Goal: Task Accomplishment & Management: Use online tool/utility

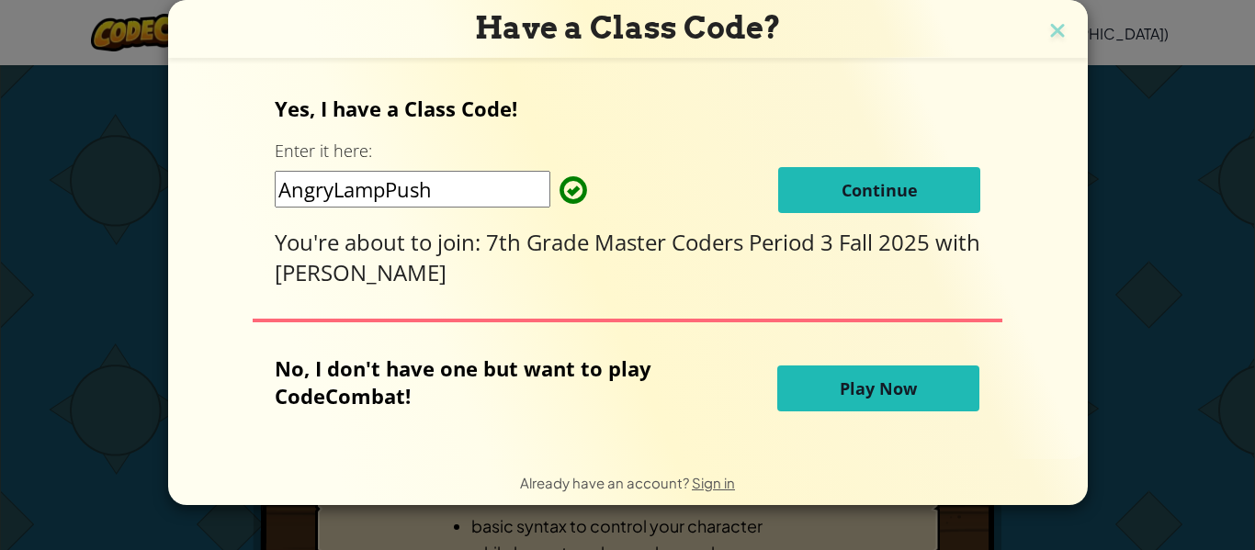
click at [791, 198] on button "Continue" at bounding box center [879, 190] width 202 height 46
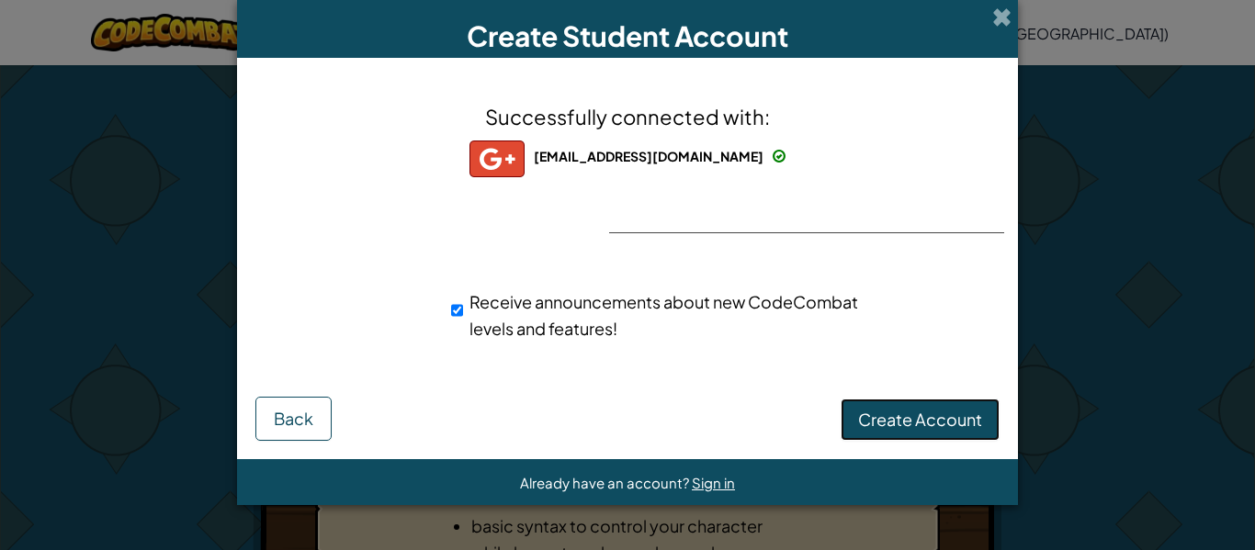
click at [880, 417] on span "Create Account" at bounding box center [920, 419] width 124 height 21
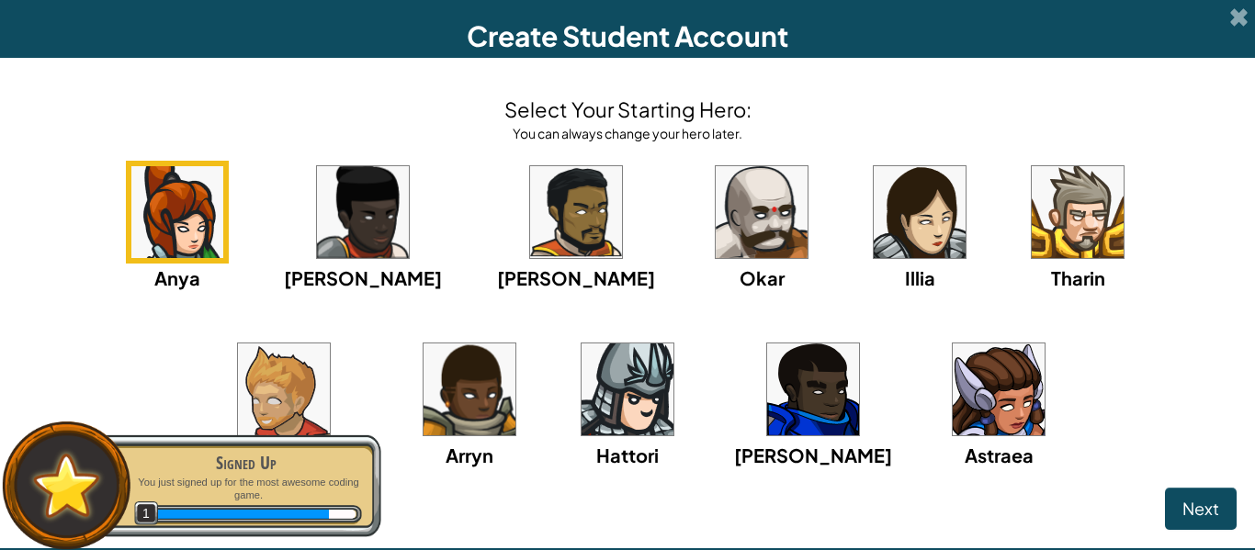
click at [330, 344] on img at bounding box center [284, 390] width 92 height 92
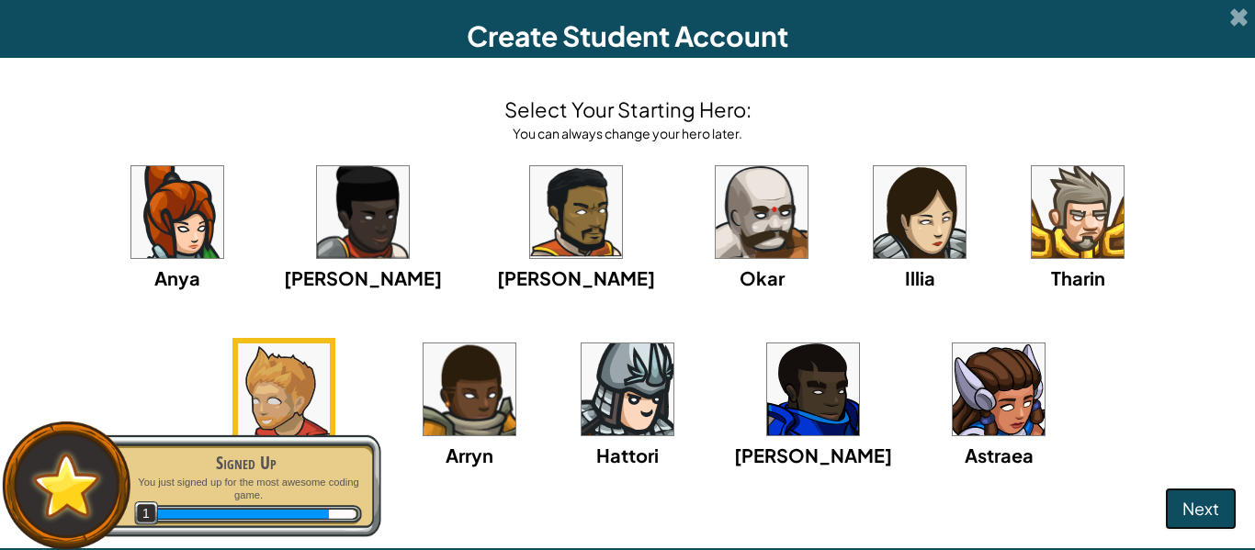
click at [1192, 507] on span "Next" at bounding box center [1200, 508] width 37 height 21
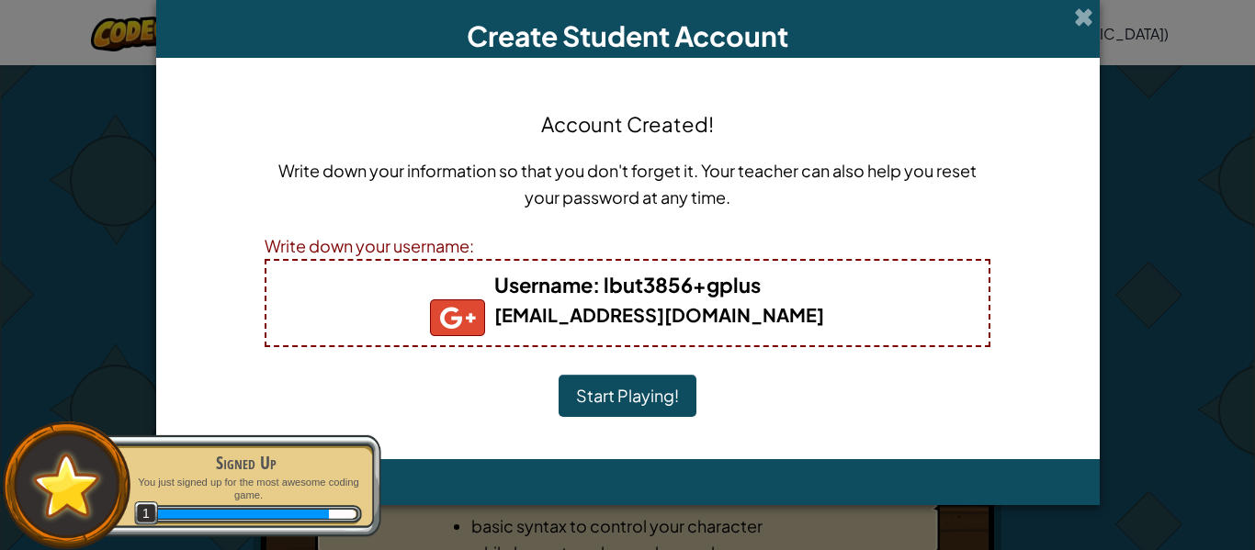
click at [601, 403] on button "Start Playing!" at bounding box center [628, 396] width 138 height 42
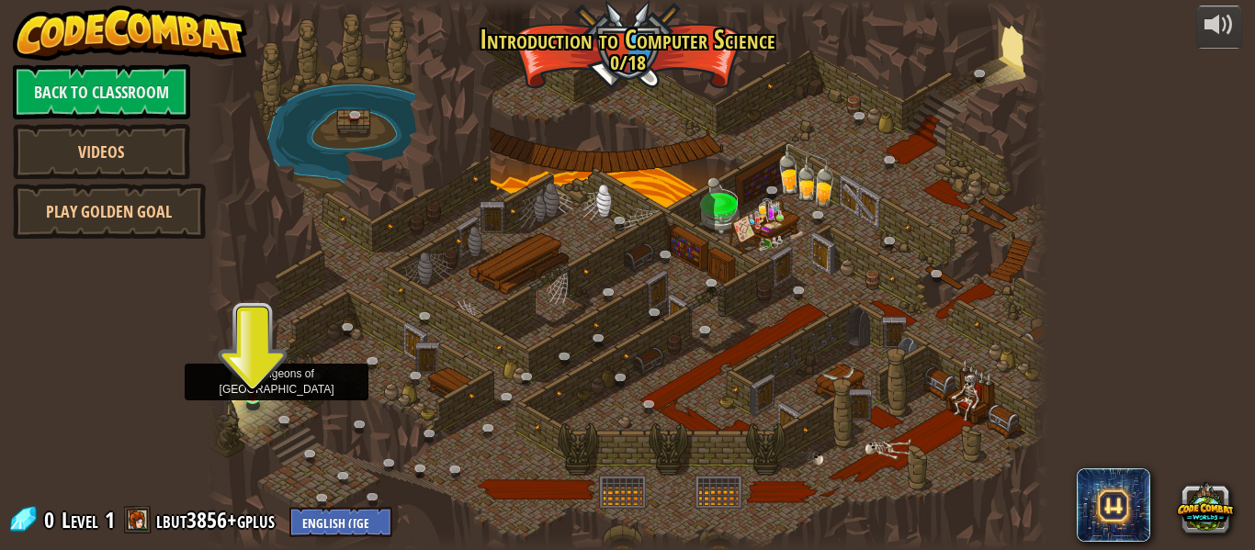
click at [261, 391] on img at bounding box center [252, 375] width 19 height 44
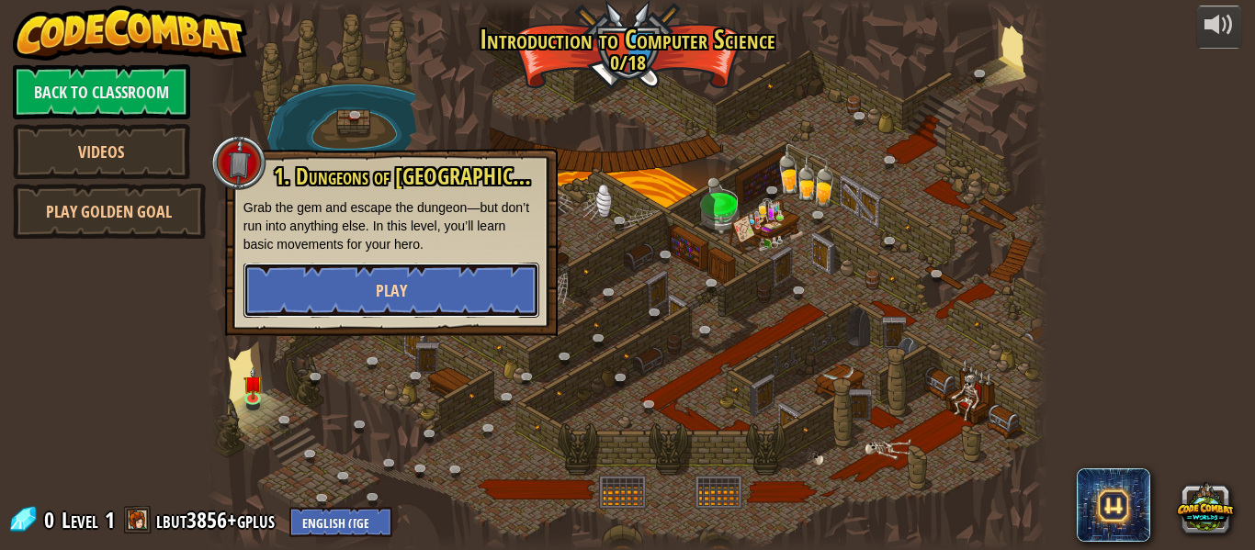
click at [317, 290] on button "Play" at bounding box center [391, 290] width 296 height 55
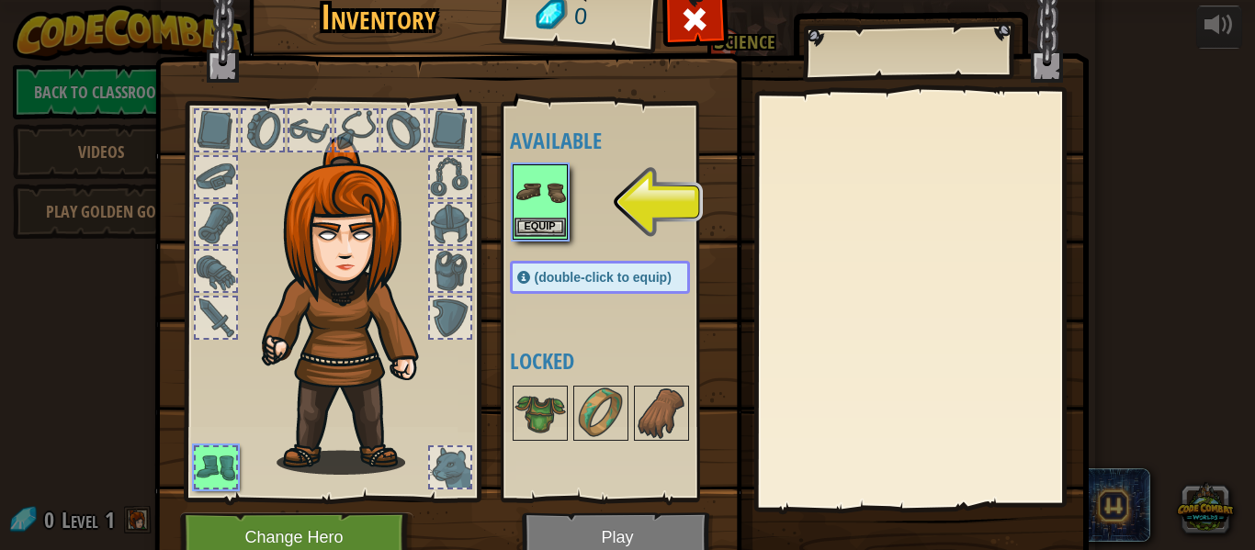
click at [552, 195] on img at bounding box center [540, 191] width 51 height 51
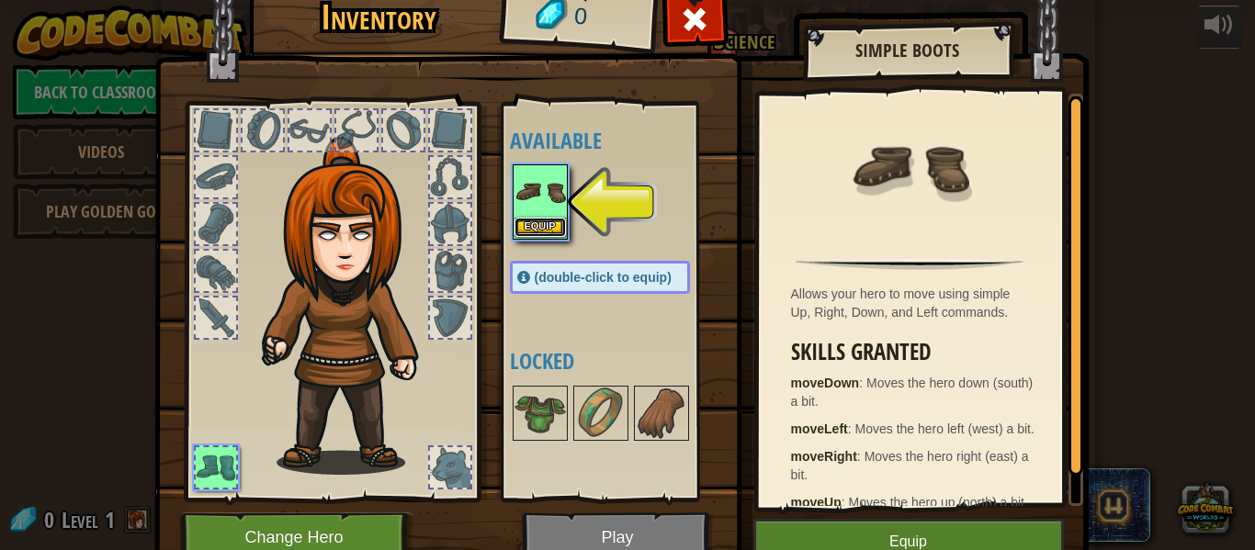
click at [537, 227] on button "Equip" at bounding box center [540, 227] width 51 height 19
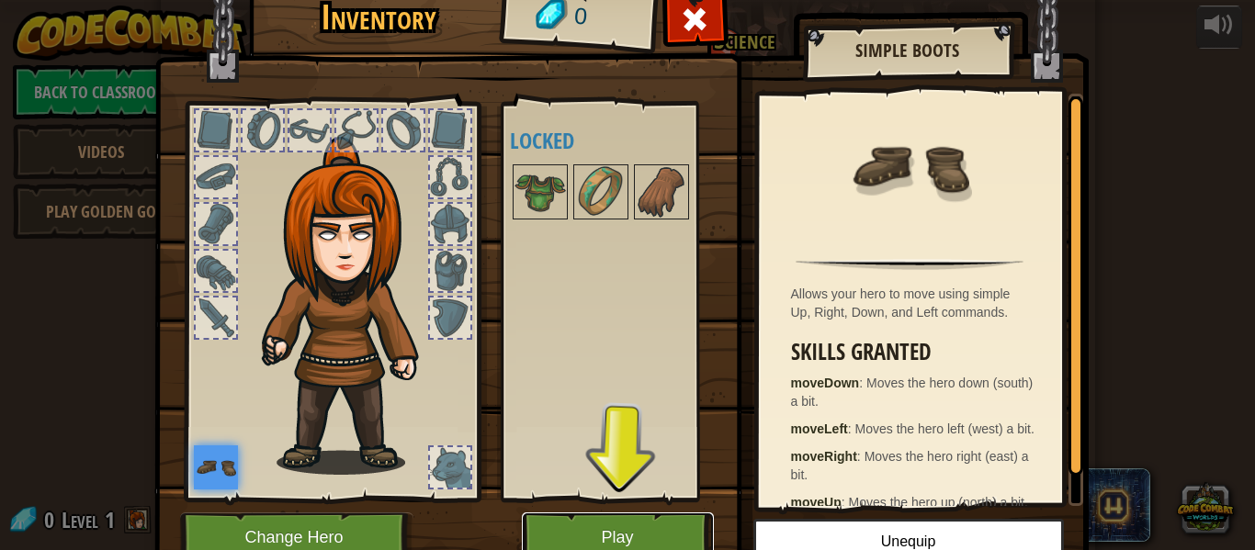
click at [572, 529] on button "Play" at bounding box center [618, 538] width 192 height 51
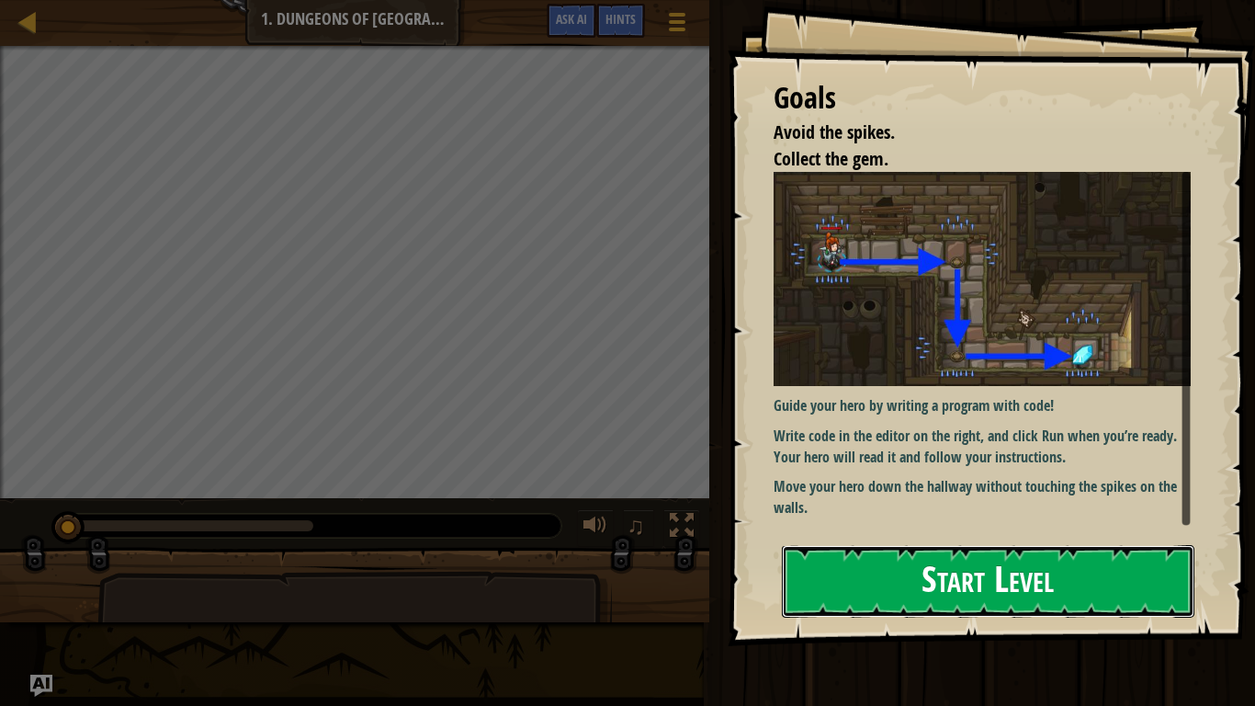
click at [841, 549] on button "Start Level" at bounding box center [988, 581] width 413 height 73
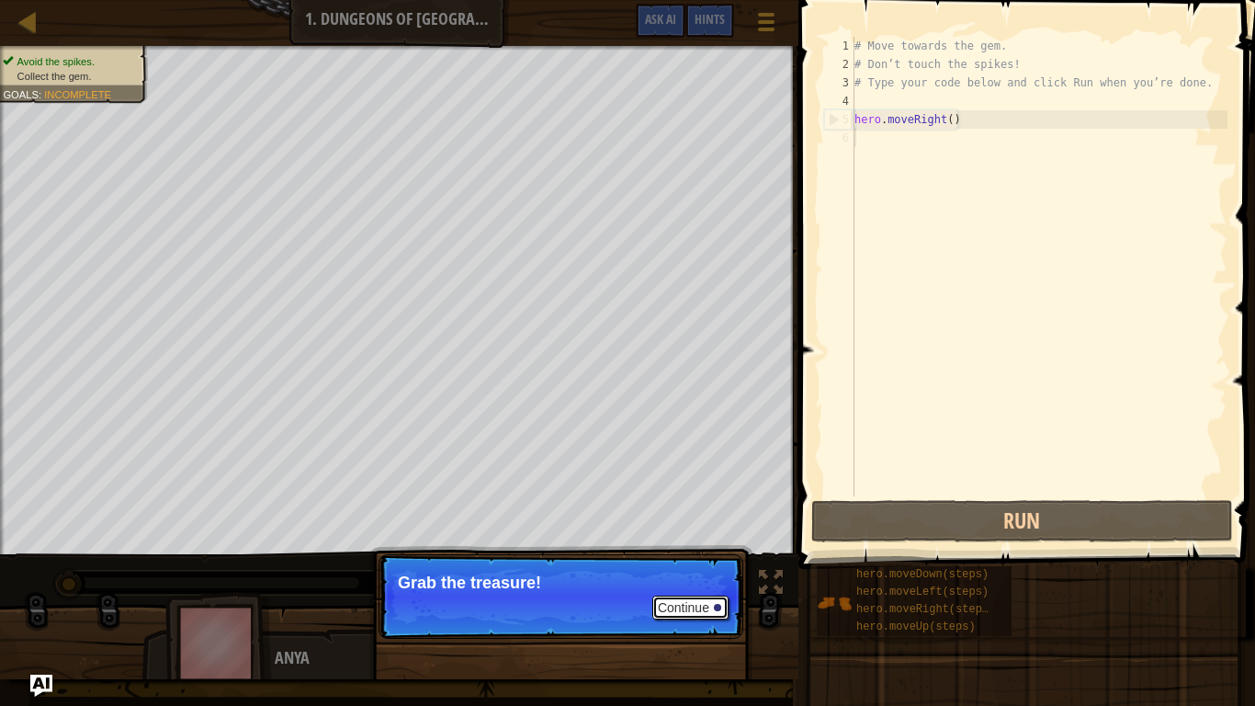
click at [685, 549] on button "Continue" at bounding box center [690, 607] width 76 height 24
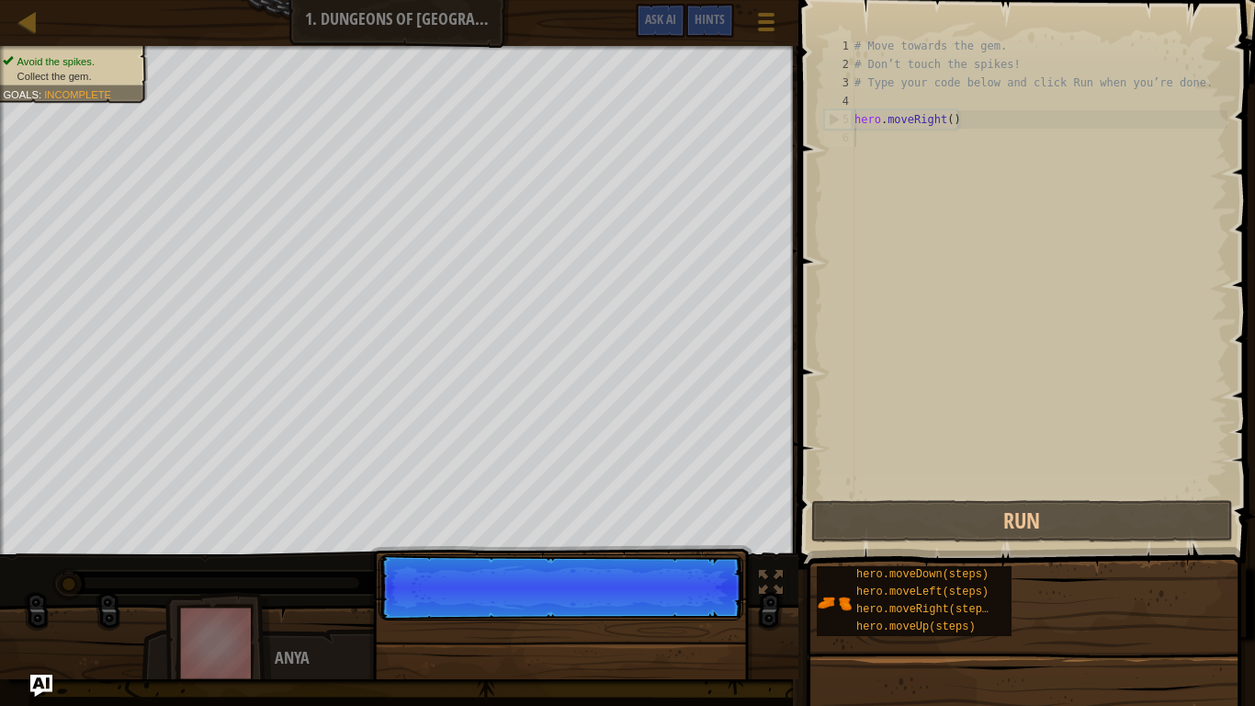
scroll to position [8, 0]
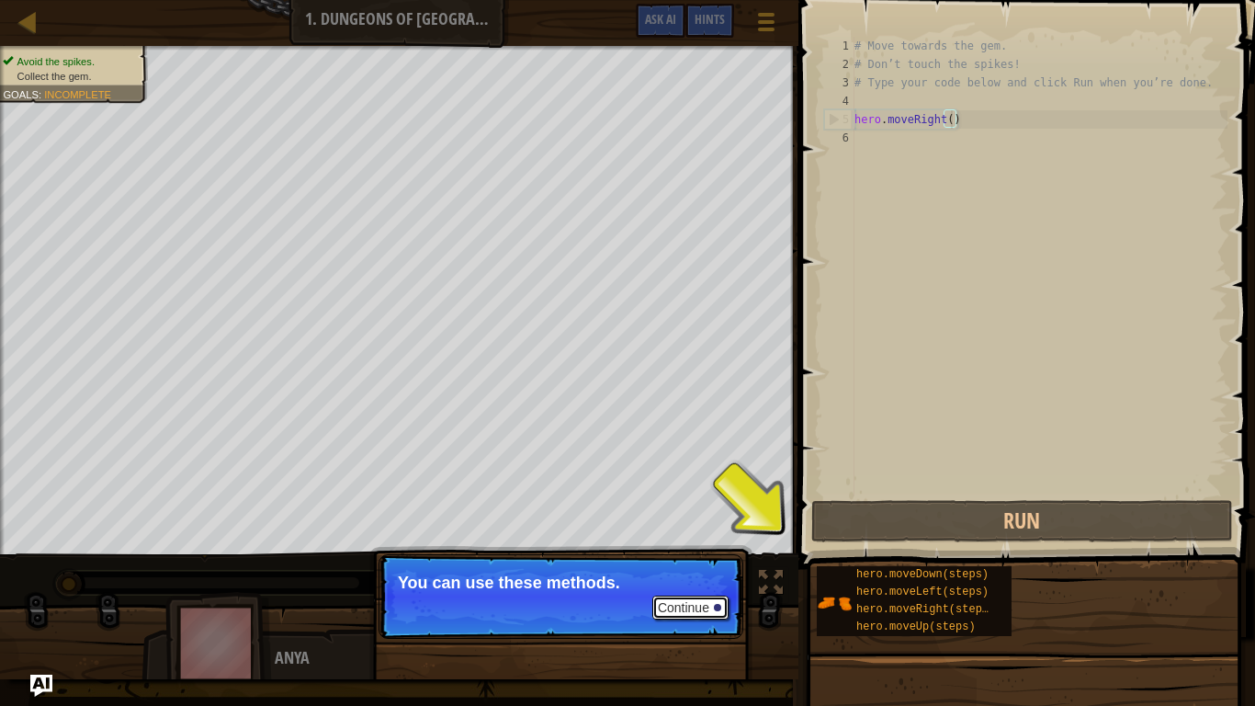
click at [689, 549] on button "Continue" at bounding box center [690, 607] width 76 height 24
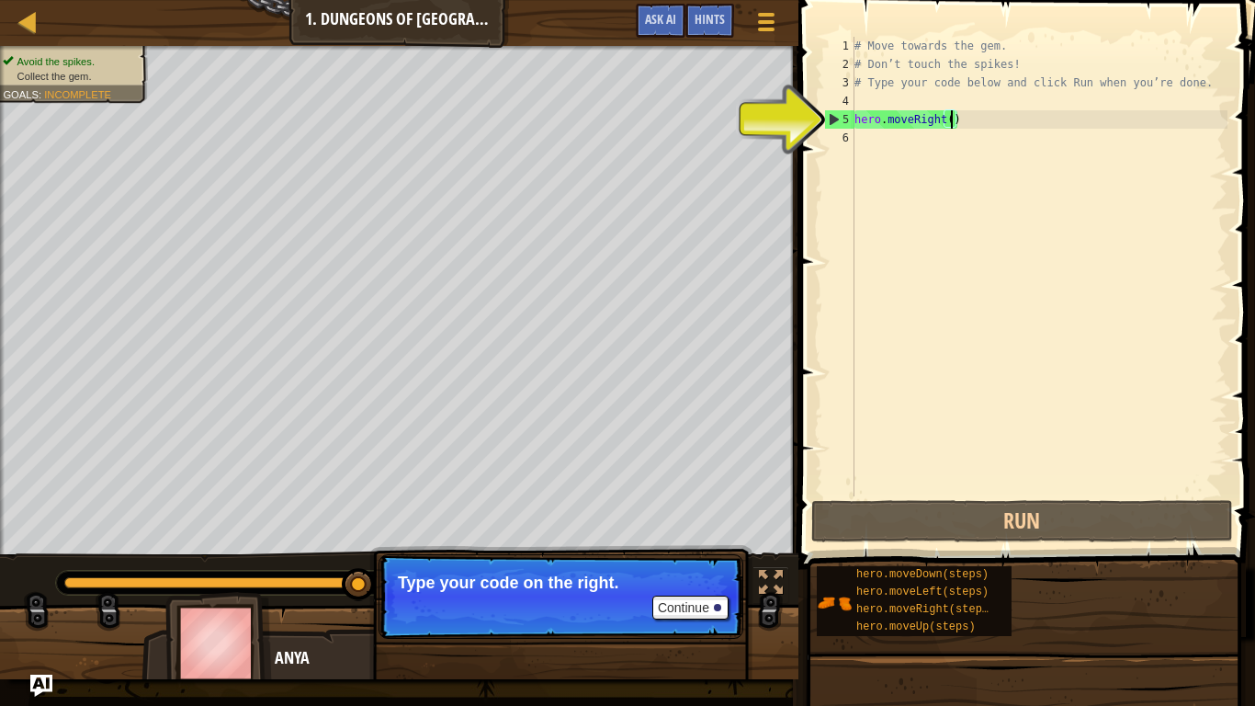
click at [870, 121] on div "# Move towards the gem. # Don’t touch the spikes! # Type your code below and cl…" at bounding box center [1039, 285] width 377 height 496
click at [960, 123] on div "# Move towards the gem. # Don’t touch the spikes! # Type your code below and cl…" at bounding box center [1039, 285] width 377 height 496
click at [945, 119] on div "# Move towards the gem. # Don’t touch the spikes! # Type your code below and cl…" at bounding box center [1039, 285] width 377 height 496
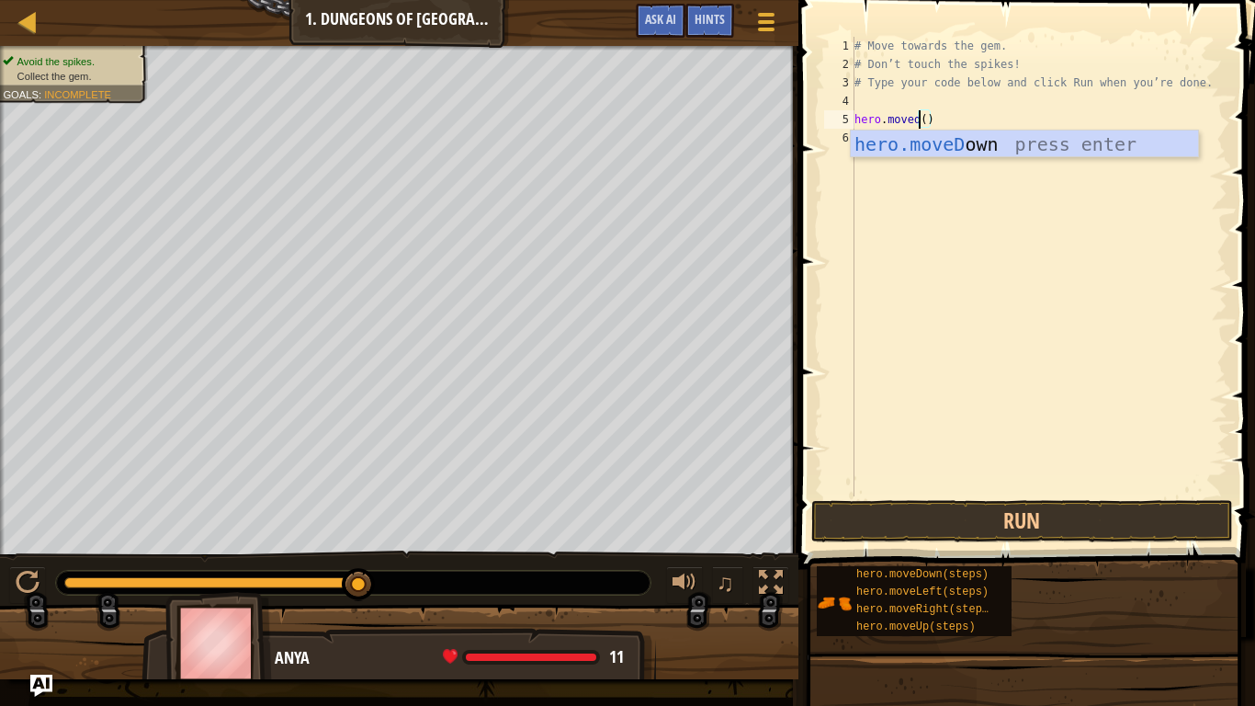
scroll to position [8, 10]
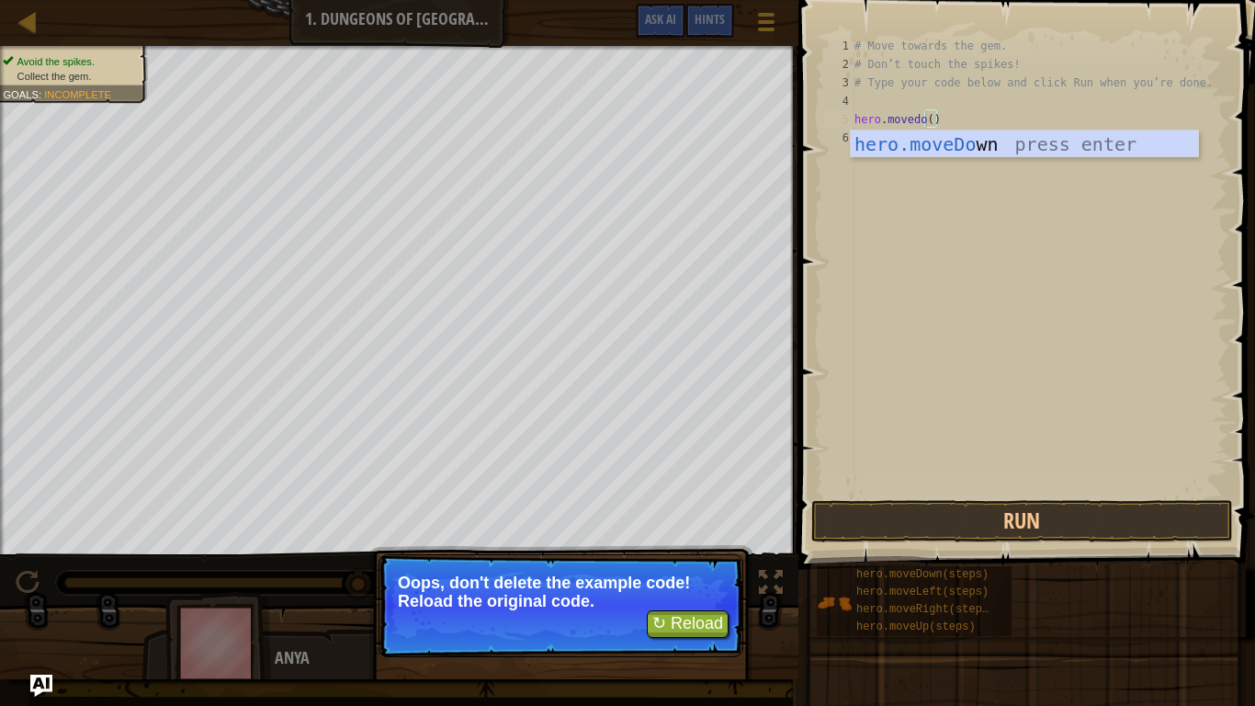
click at [949, 120] on div "# Move towards the gem. # Don’t touch the spikes! # Type your code below and cl…" at bounding box center [1039, 285] width 377 height 496
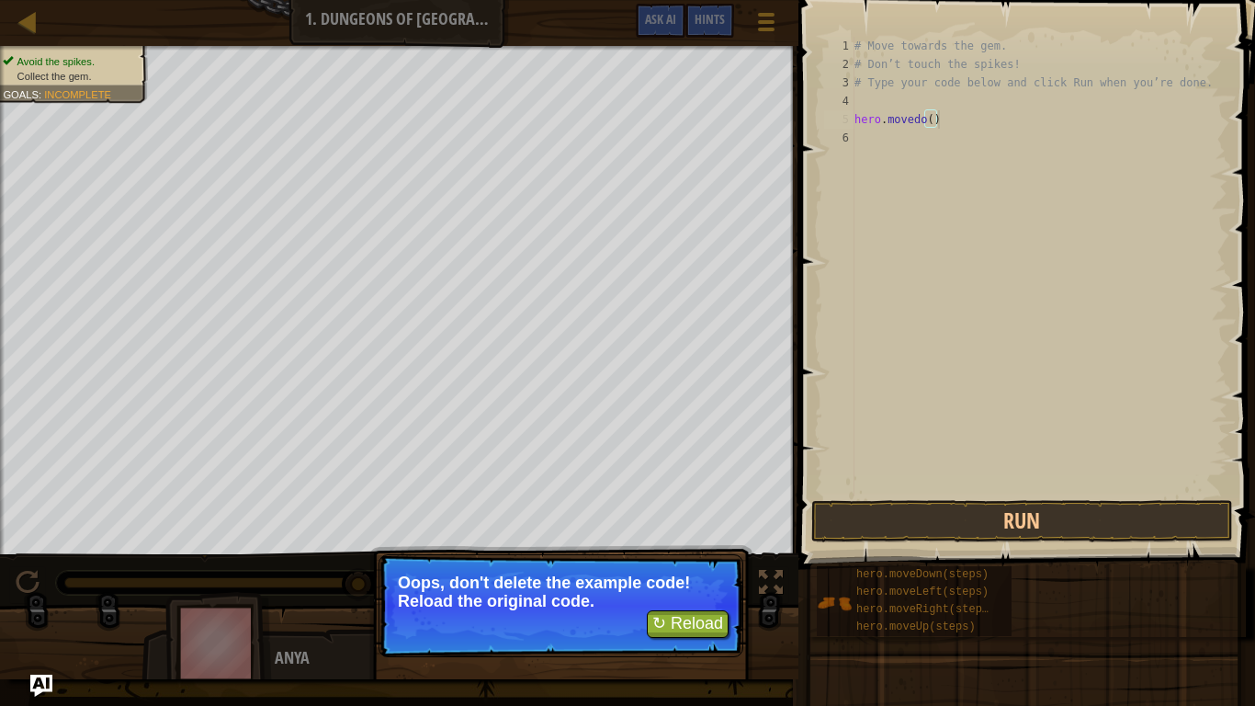
click at [924, 119] on div "# Move towards the gem. # Don’t touch the spikes! # Type your code below and cl…" at bounding box center [1039, 285] width 377 height 496
click at [927, 121] on div "# Move towards the gem. # Don’t touch the spikes! # Type your code below and cl…" at bounding box center [1039, 285] width 377 height 496
click at [914, 119] on div "# Move towards the gem. # Don’t touch the spikes! # Type your code below and cl…" at bounding box center [1039, 285] width 377 height 496
click at [940, 121] on div "# Move towards the gem. # Don’t touch the spikes! # Type your code below and cl…" at bounding box center [1039, 285] width 377 height 496
click at [922, 120] on div "# Move towards the gem. # Don’t touch the spikes! # Type your code below and cl…" at bounding box center [1039, 285] width 377 height 496
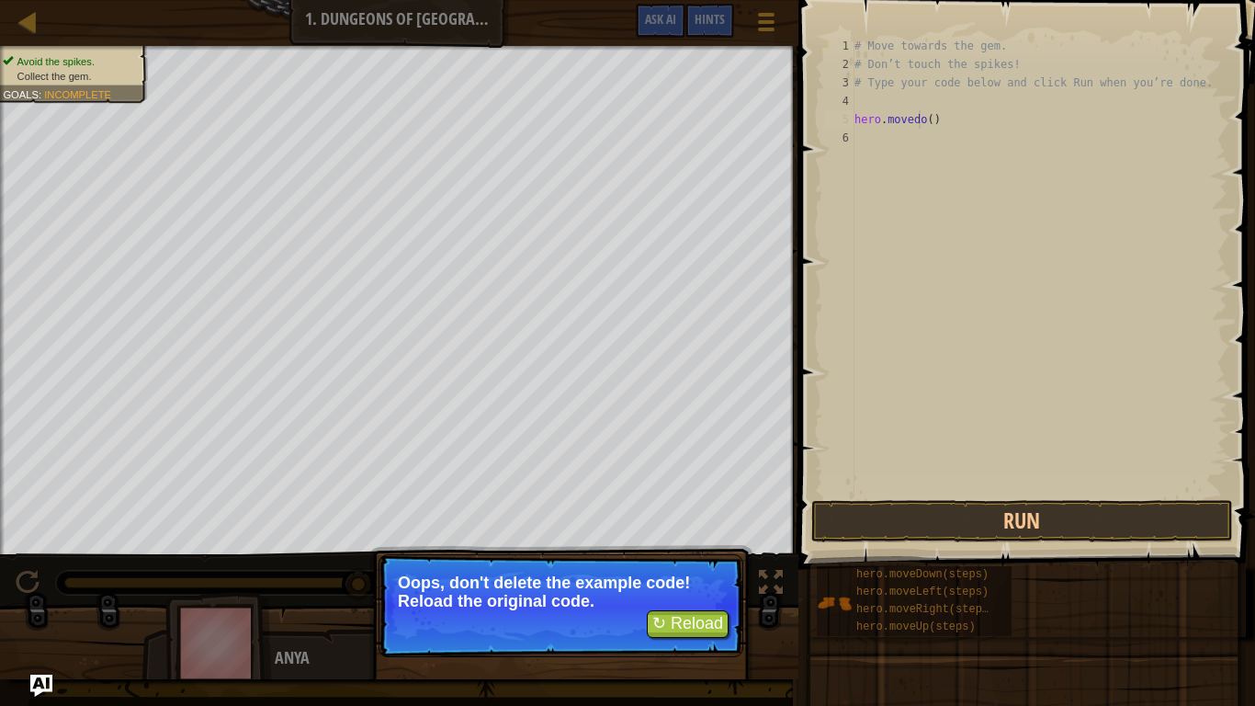
type textarea "hero.movedo()"
click at [696, 549] on button "↻ Reload" at bounding box center [688, 624] width 82 height 28
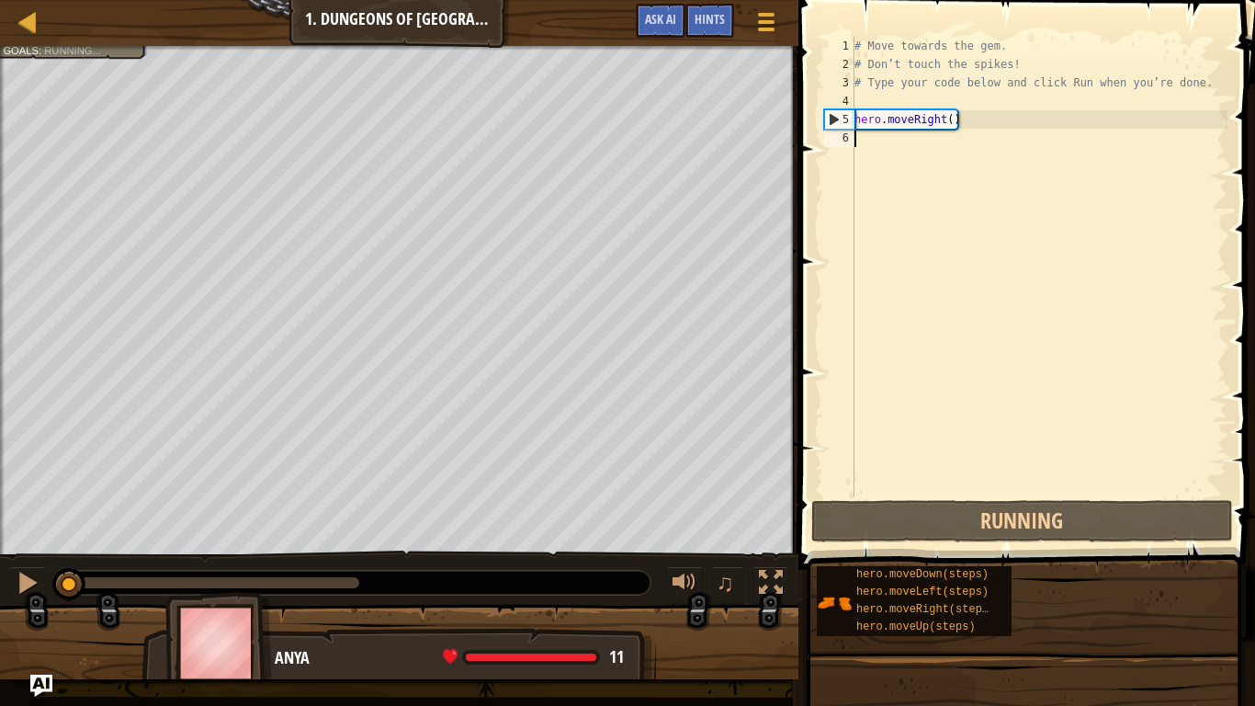
scroll to position [8, 0]
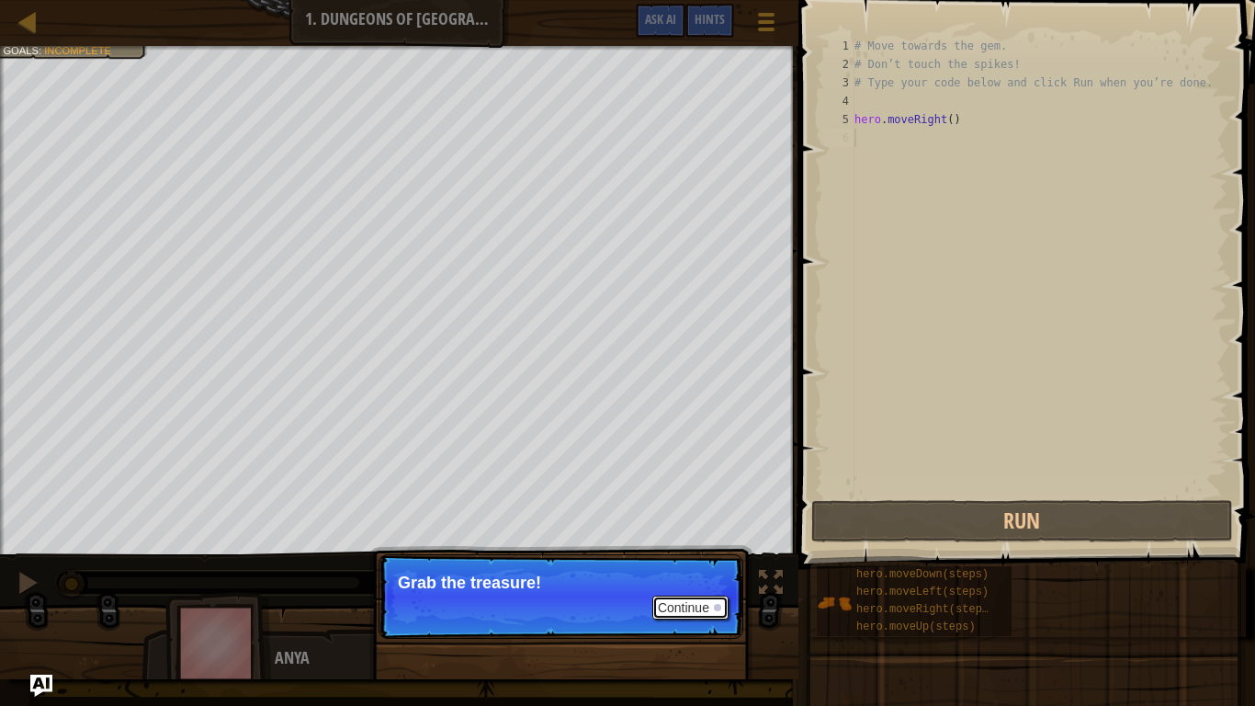
click at [693, 549] on button "Continue" at bounding box center [690, 607] width 76 height 24
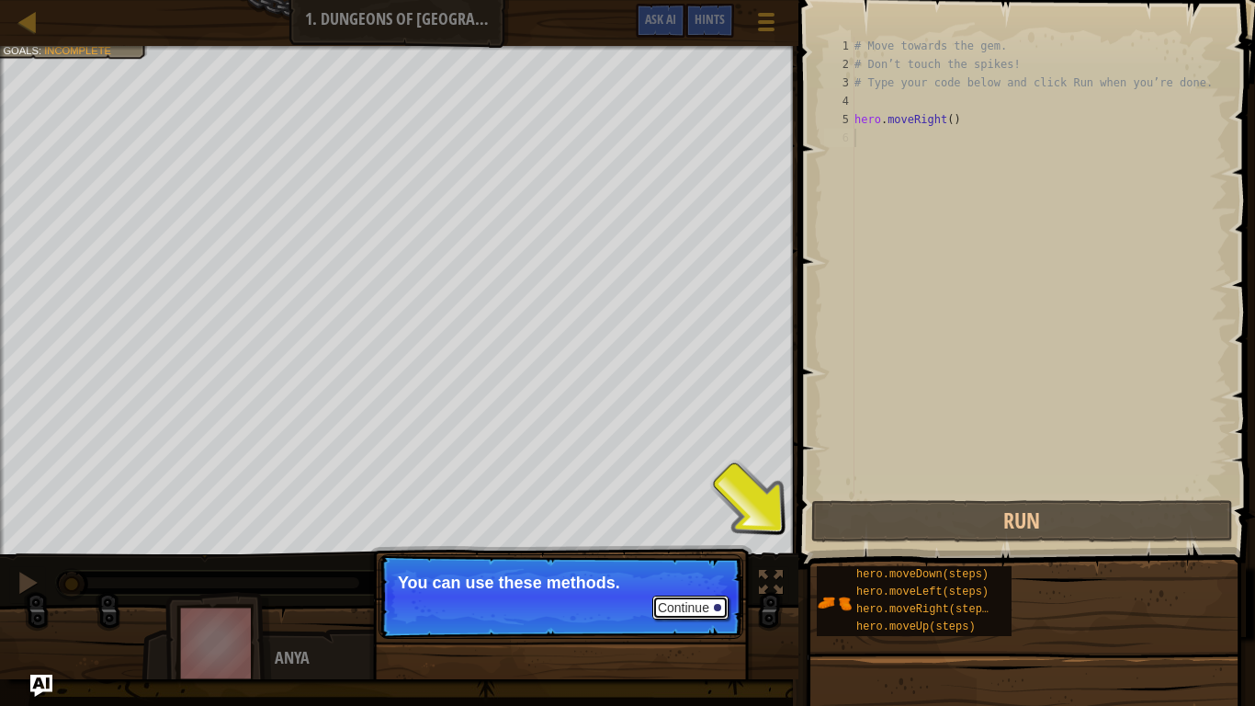
click at [694, 549] on button "Continue" at bounding box center [690, 607] width 76 height 24
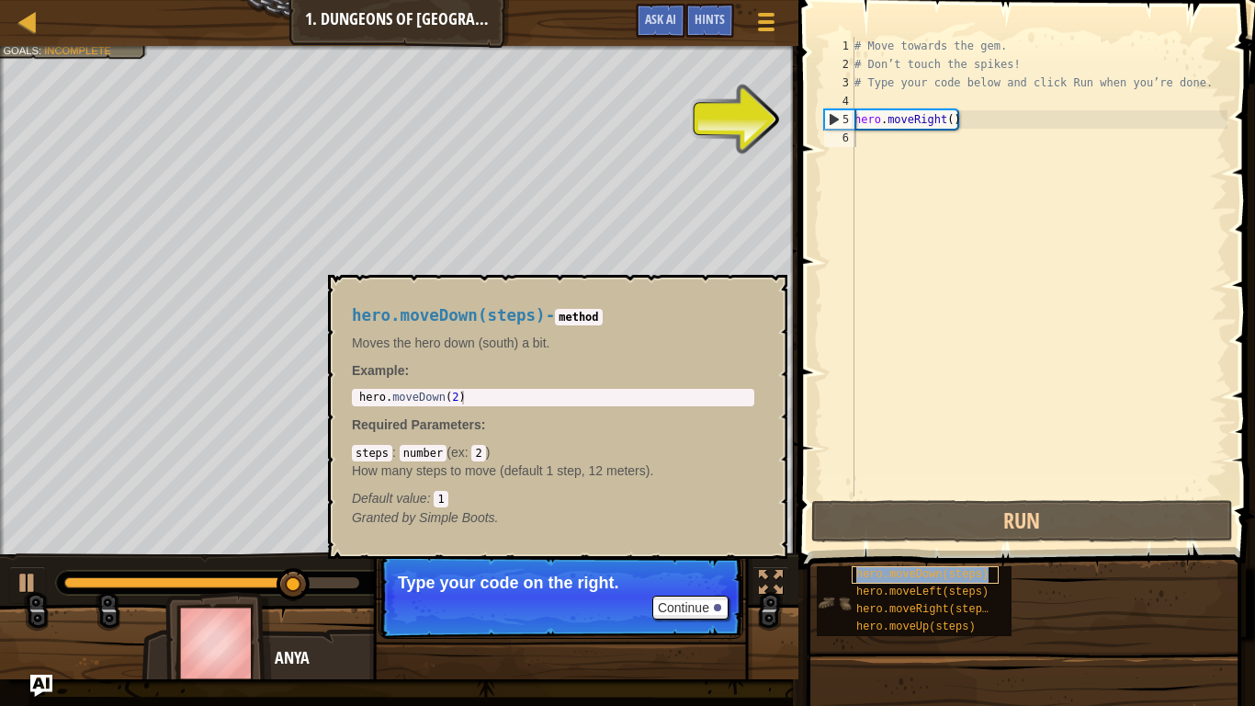
click at [868, 549] on span "hero.moveDown(steps)" at bounding box center [922, 574] width 132 height 13
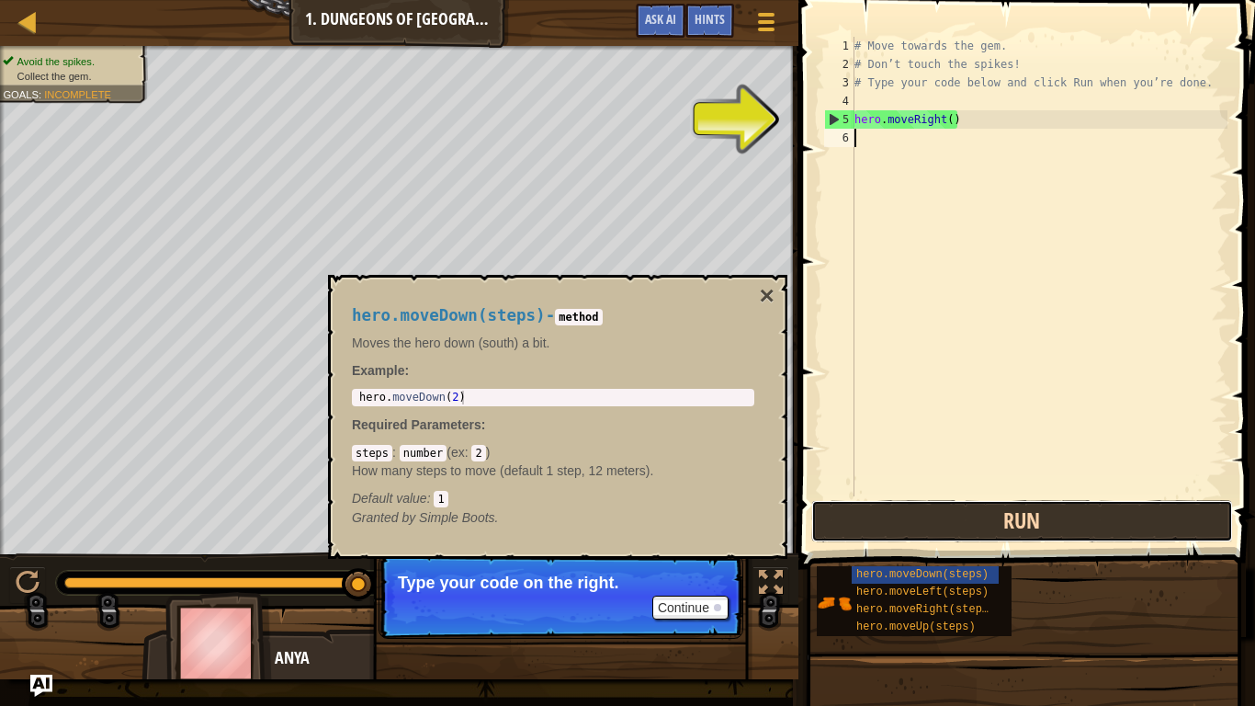
click at [885, 515] on button "Run" at bounding box center [1022, 521] width 422 height 42
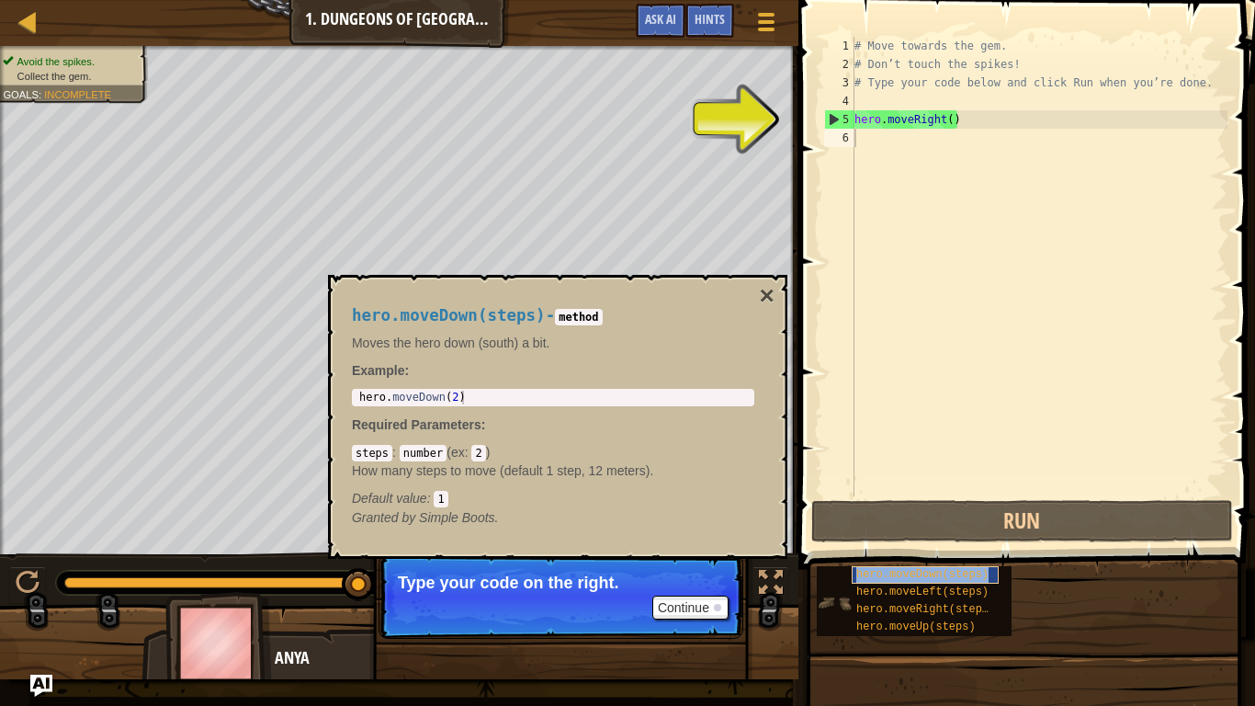
click at [880, 549] on span "hero.moveDown(steps)" at bounding box center [922, 574] width 132 height 13
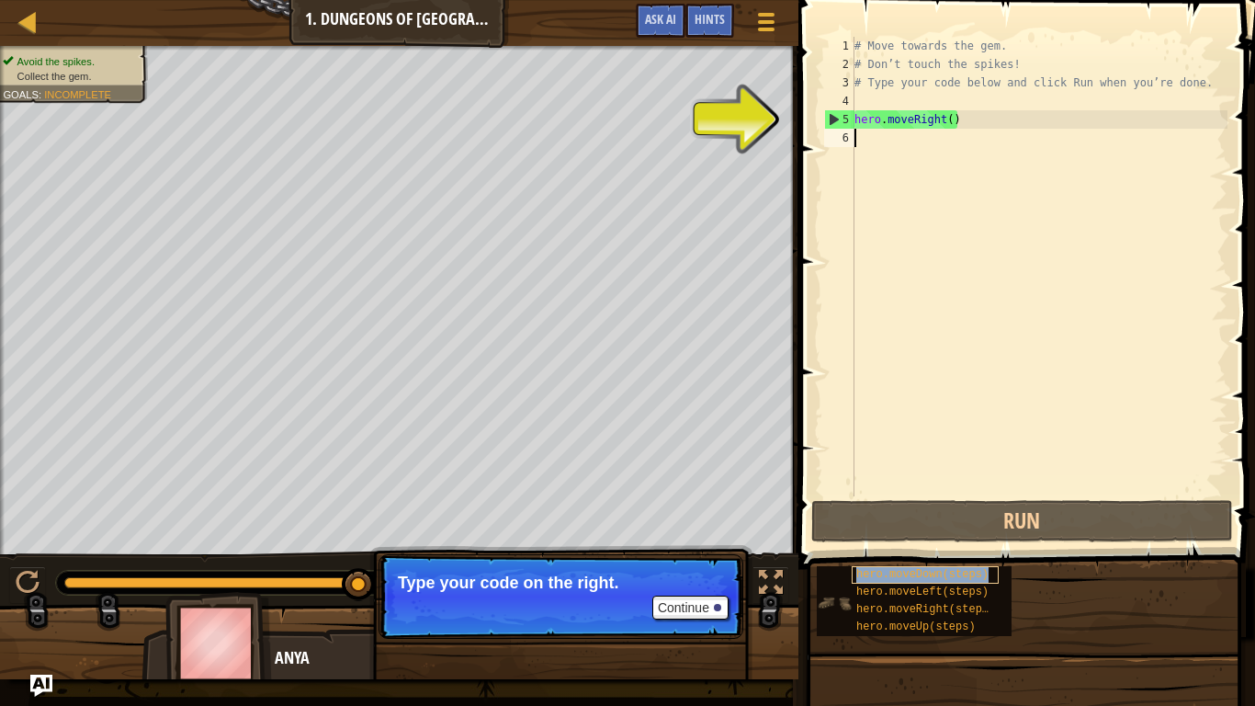
click at [880, 549] on span "hero.moveDown(steps)" at bounding box center [922, 574] width 132 height 13
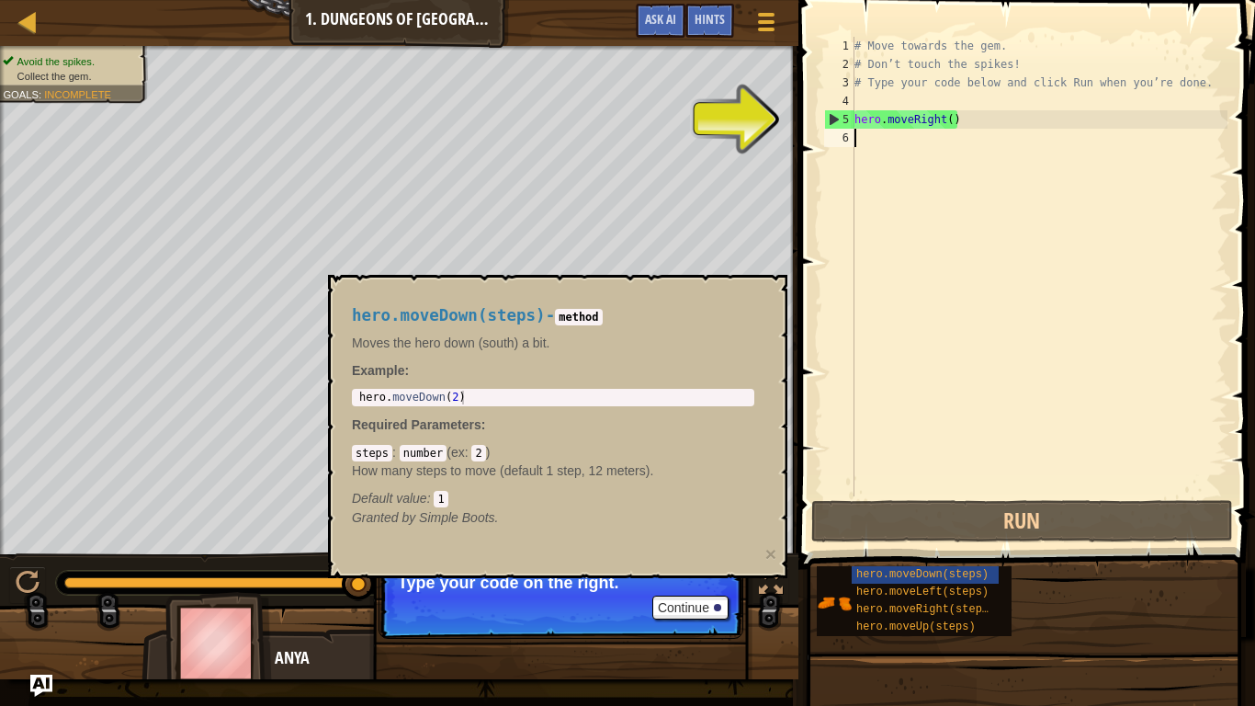
type textarea "hero.moveDown(2)"
click at [515, 396] on div "hero . moveDown ( 2 )" at bounding box center [553, 410] width 395 height 41
click at [876, 145] on div "# Move towards the gem. # Don’t touch the spikes! # Type your code below and cl…" at bounding box center [1039, 285] width 377 height 496
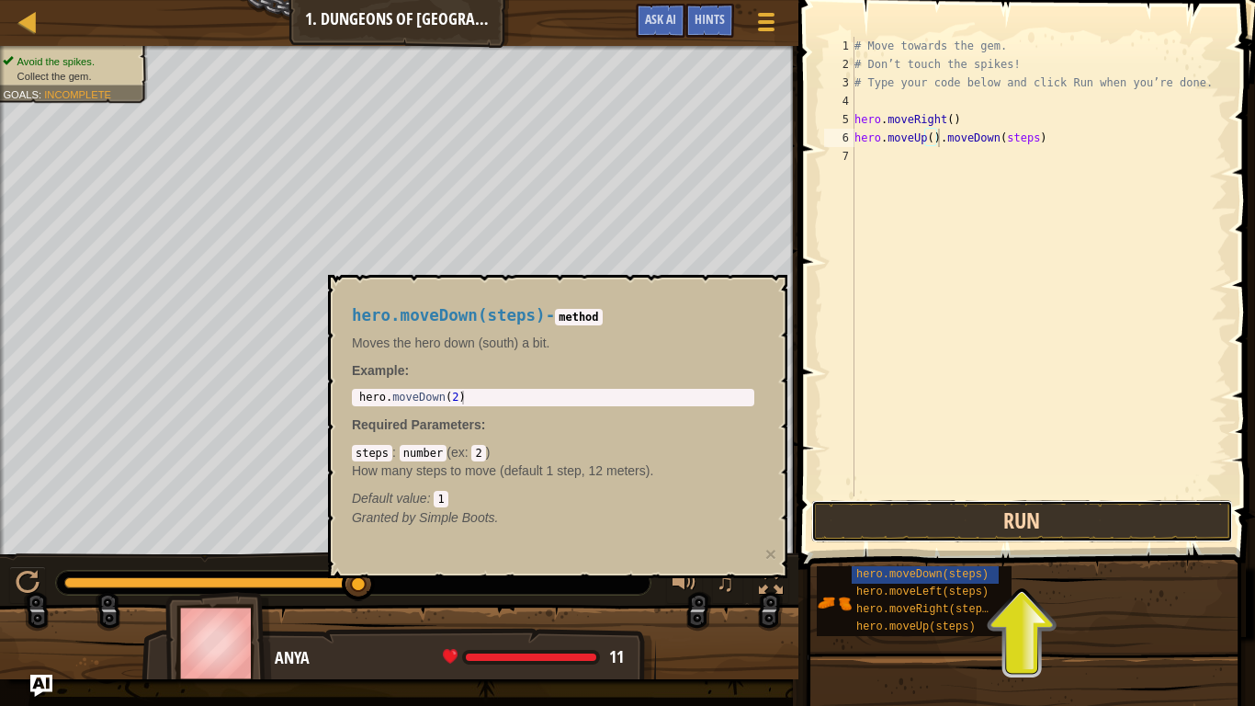
click at [921, 521] on button "Run" at bounding box center [1022, 521] width 422 height 42
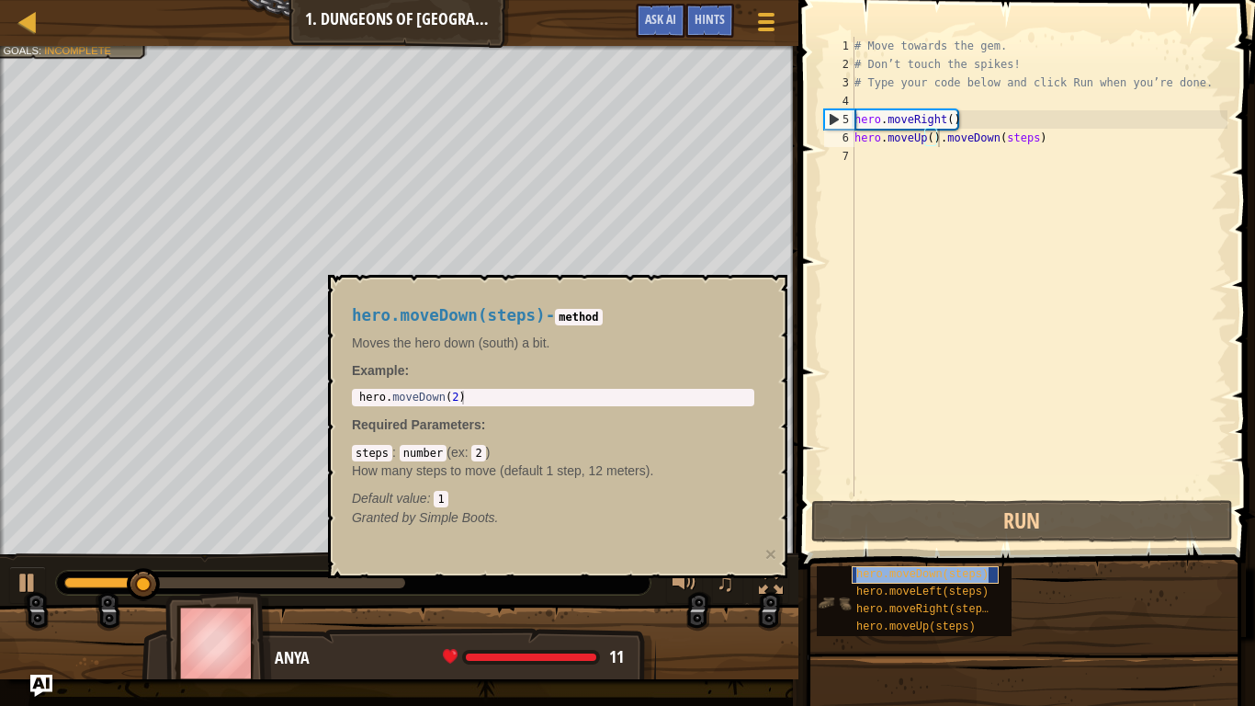
click at [868, 549] on span "hero.moveDown(steps)" at bounding box center [922, 574] width 132 height 13
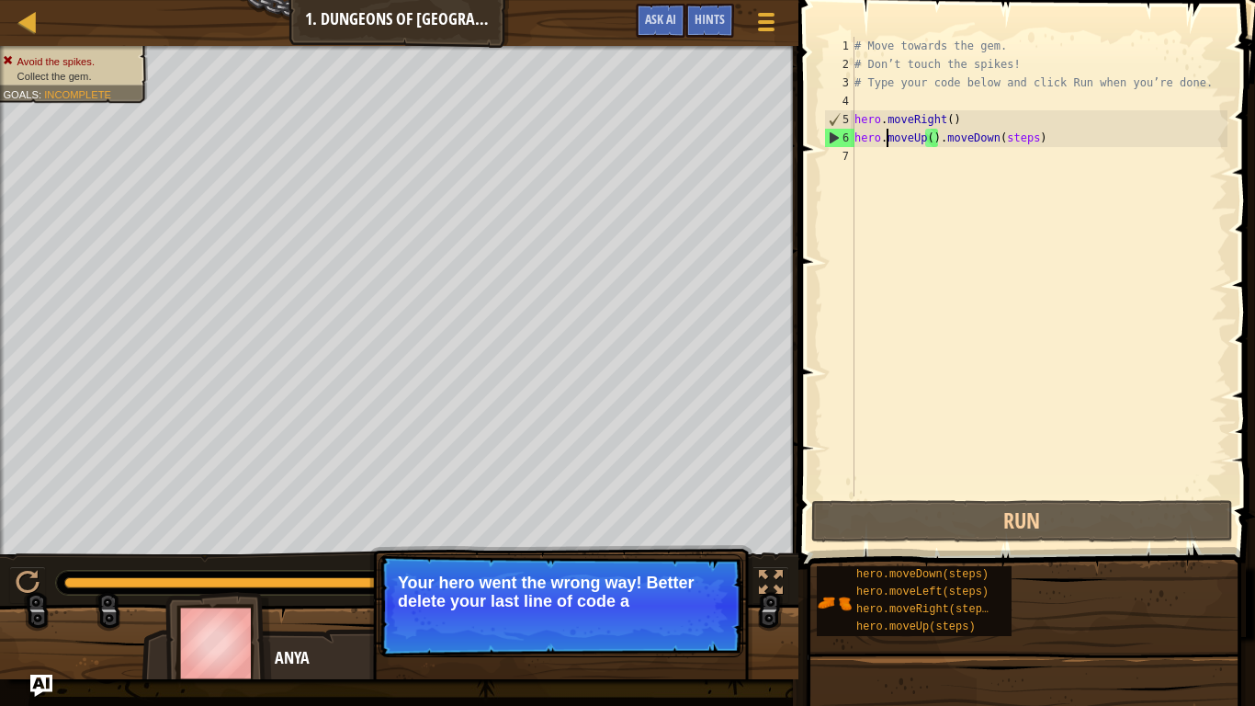
click at [889, 134] on div "# Move towards the gem. # Don’t touch the spikes! # Type your code below and cl…" at bounding box center [1039, 285] width 377 height 496
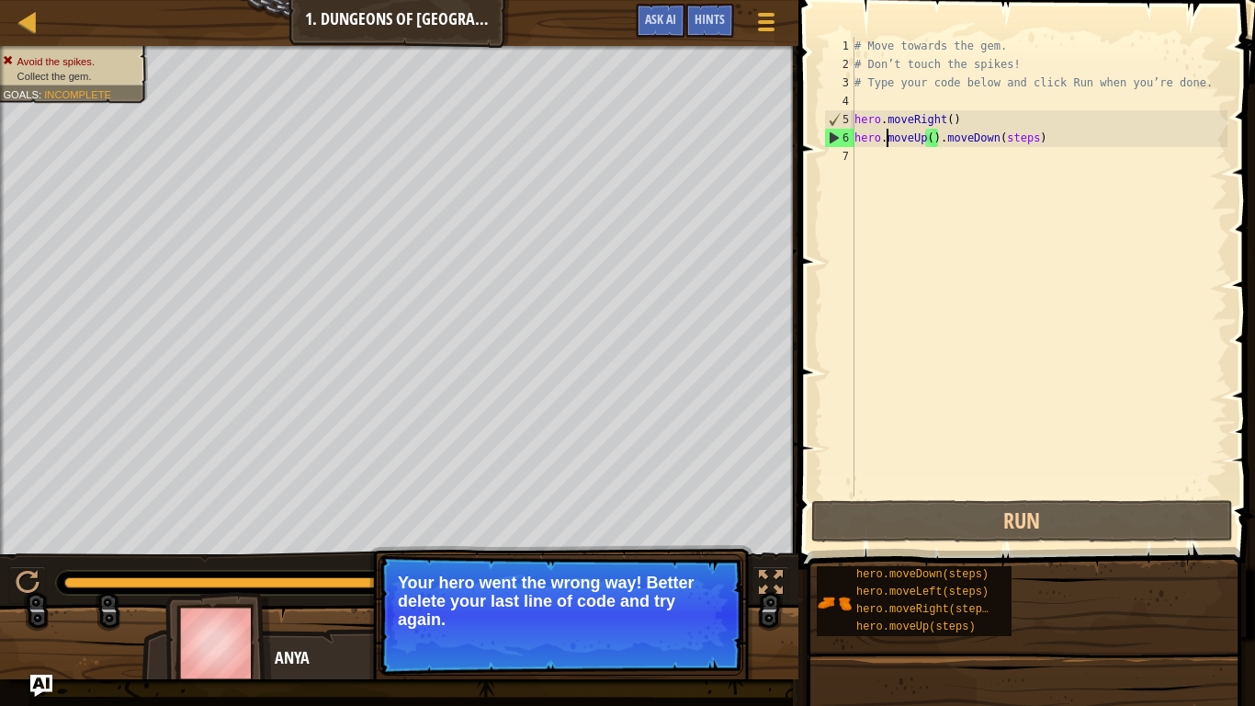
click at [923, 137] on div "# Move towards the gem. # Don’t touch the spikes! # Type your code below and cl…" at bounding box center [1039, 285] width 377 height 496
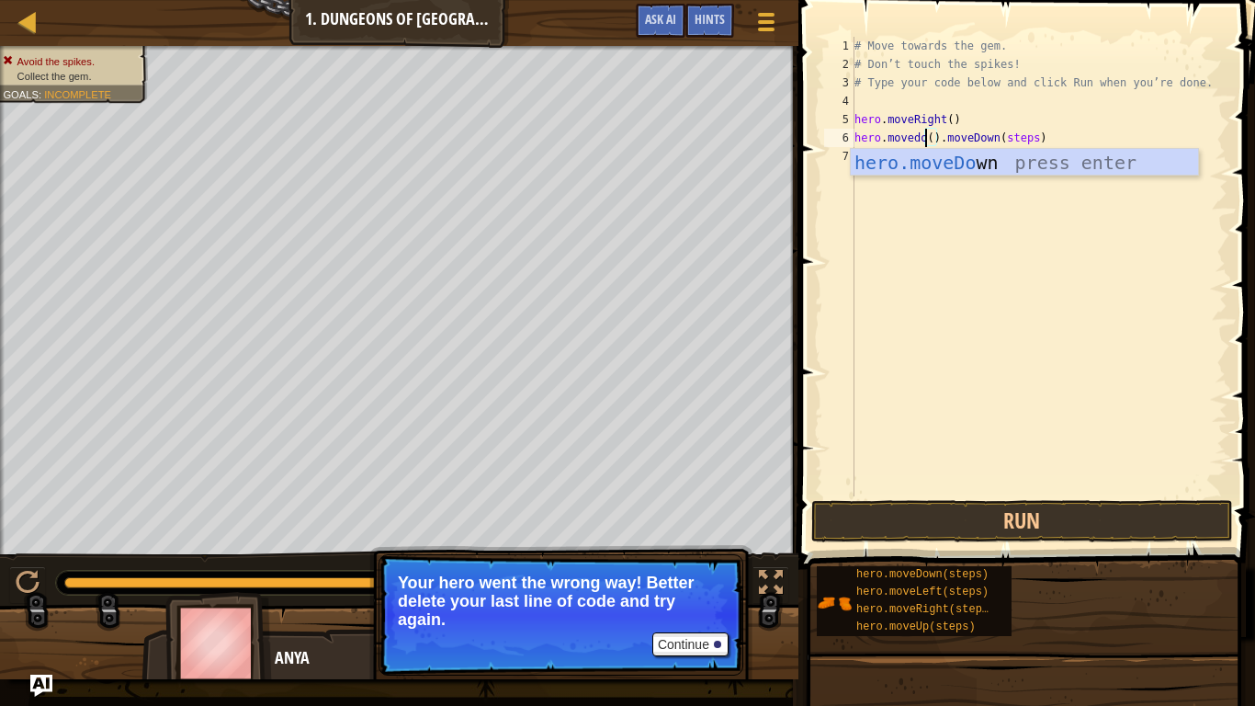
scroll to position [8, 10]
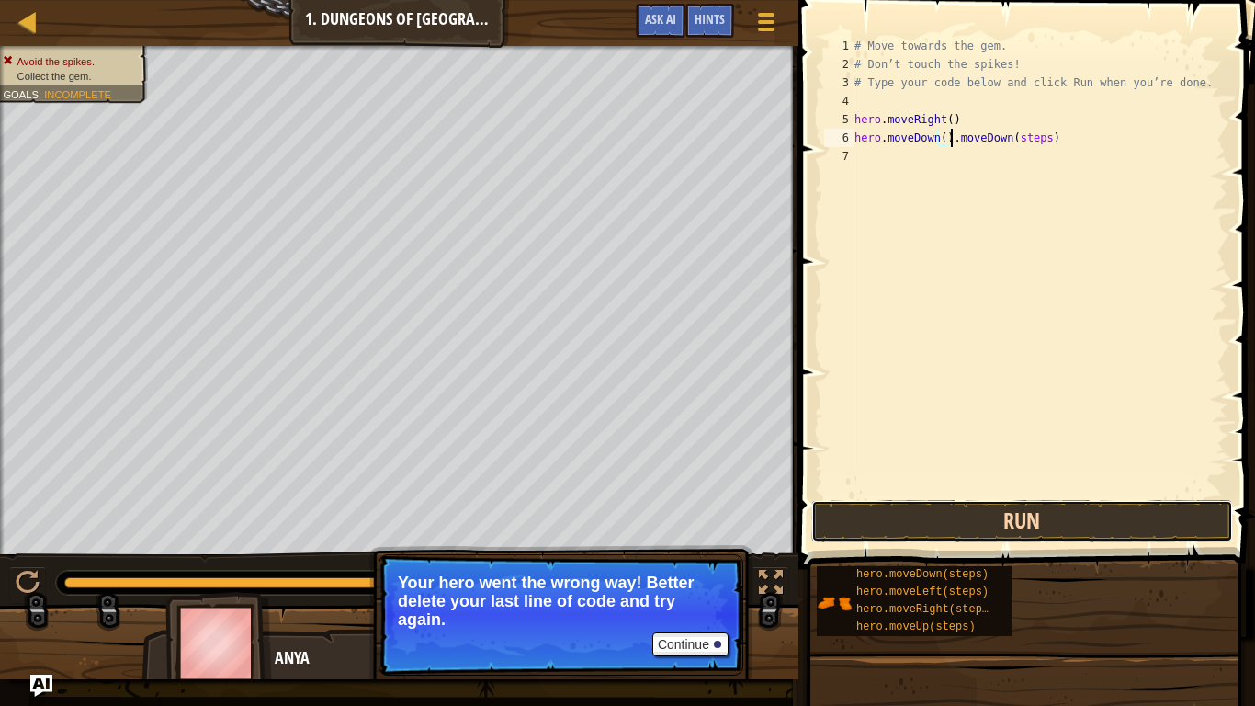
click at [925, 520] on button "Run" at bounding box center [1022, 521] width 422 height 42
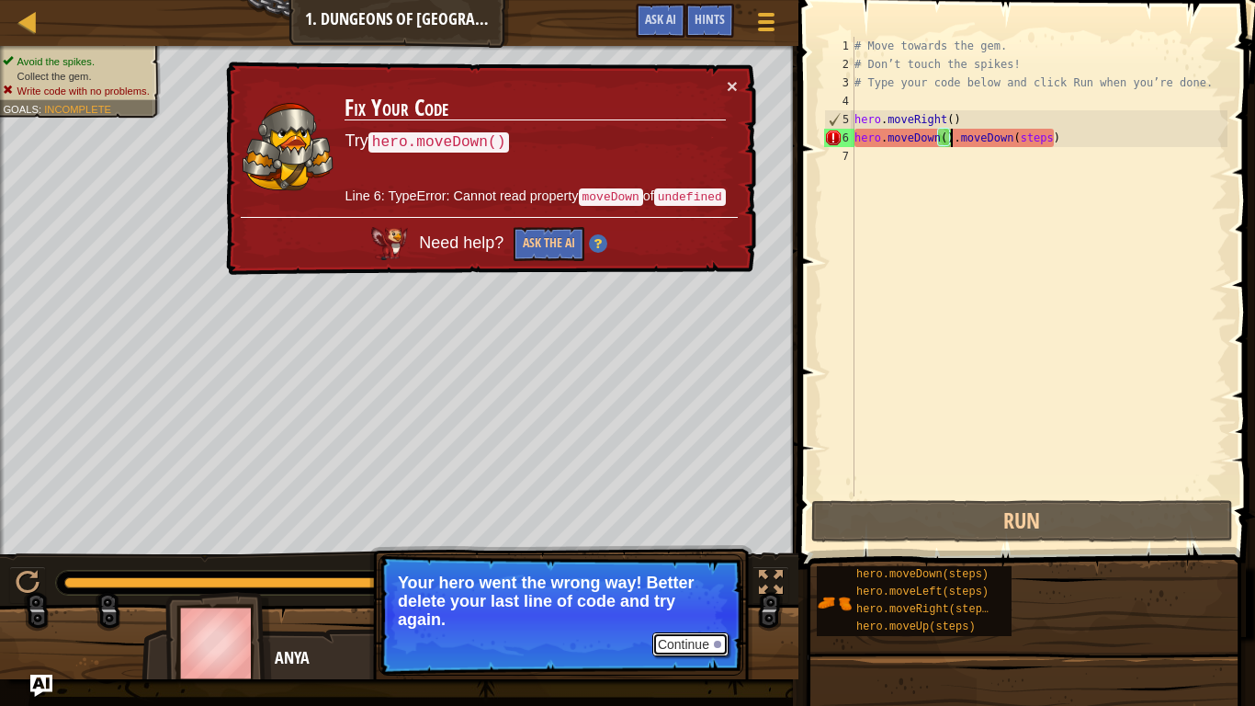
click at [677, 549] on button "Continue" at bounding box center [690, 644] width 76 height 24
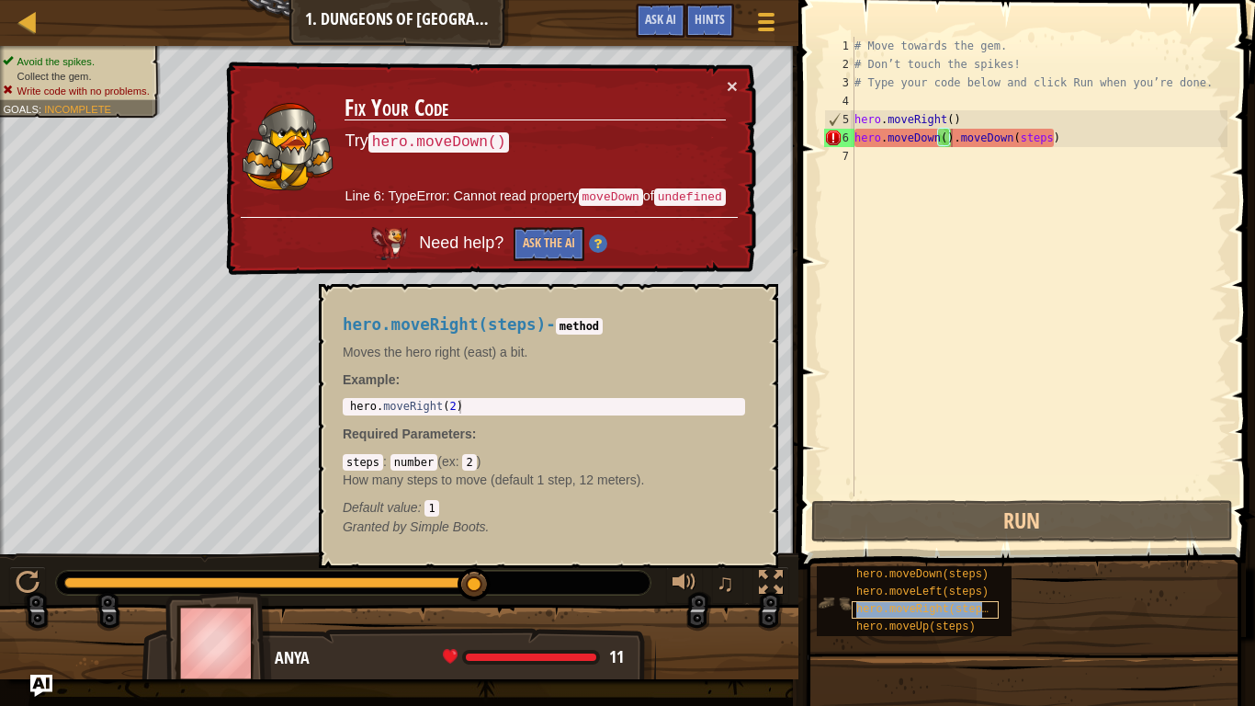
click at [875, 549] on span "hero.moveRight(steps)" at bounding box center [925, 609] width 139 height 13
click at [879, 549] on div "hero.moveDown(steps) hero.moveLeft(steps) hero.moveRight(steps) hero.moveUp(ste…" at bounding box center [914, 601] width 195 height 70
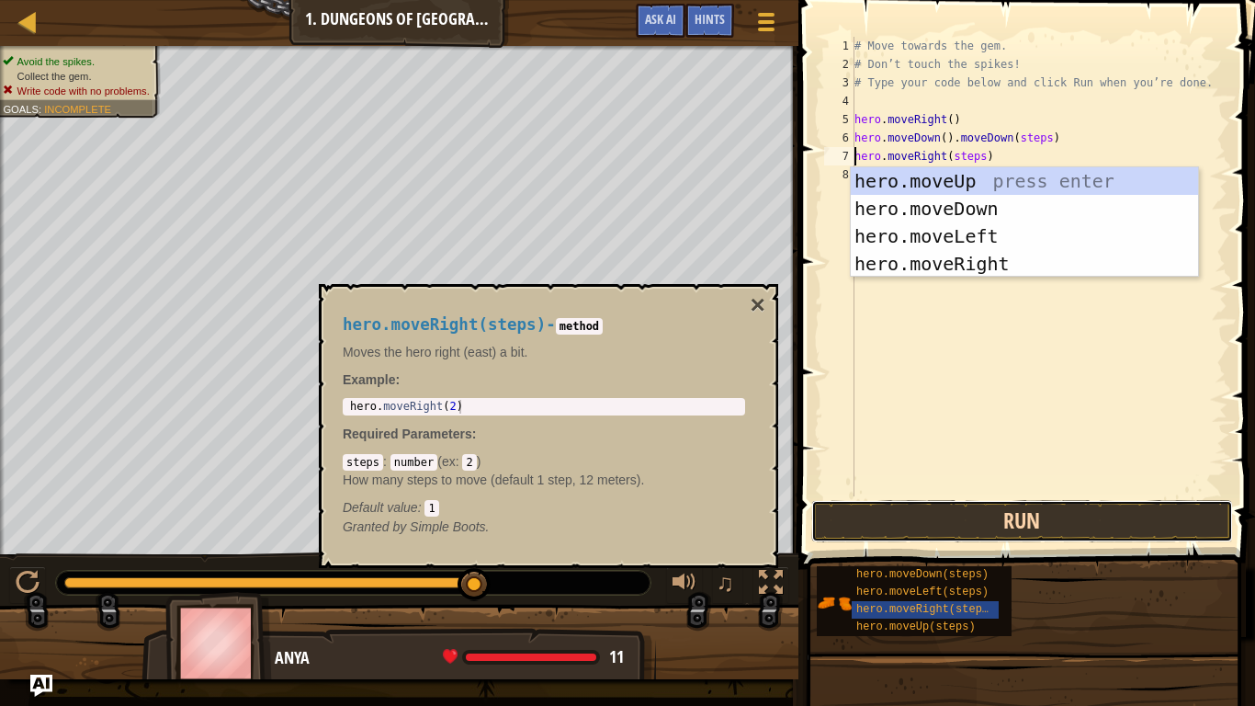
click at [899, 515] on button "Run" at bounding box center [1022, 521] width 422 height 42
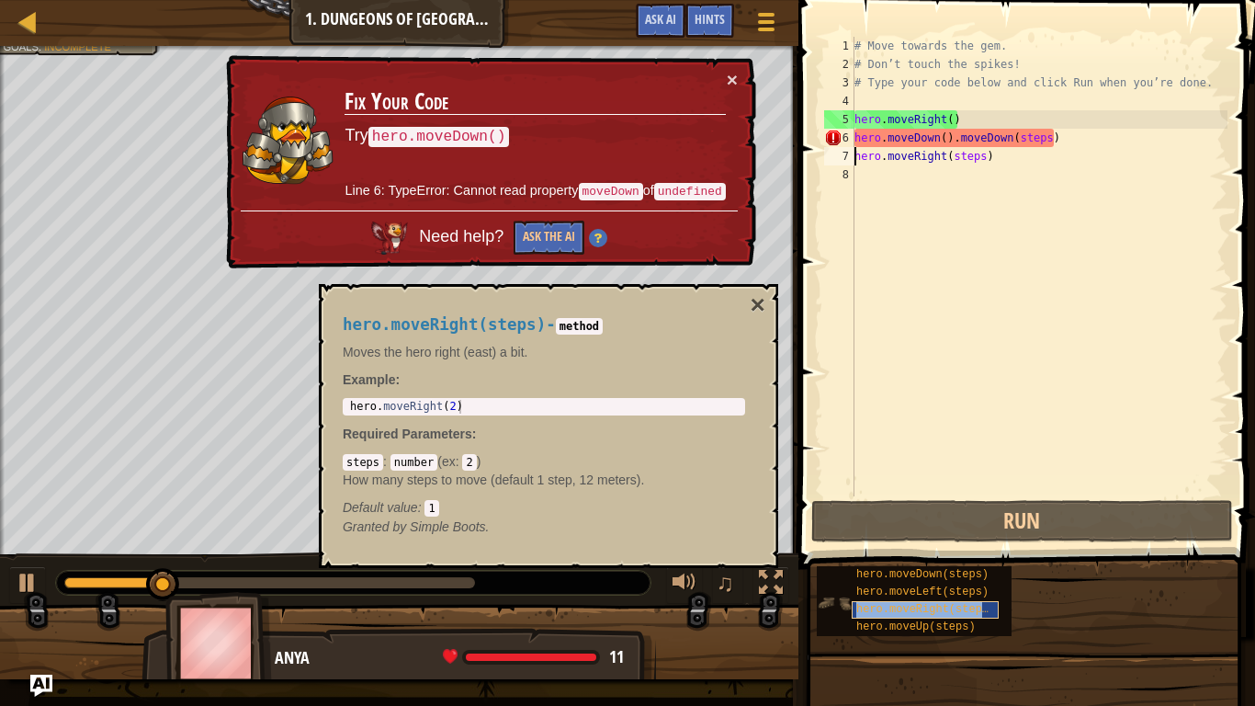
click at [891, 549] on span "hero.moveRight(steps)" at bounding box center [925, 609] width 139 height 13
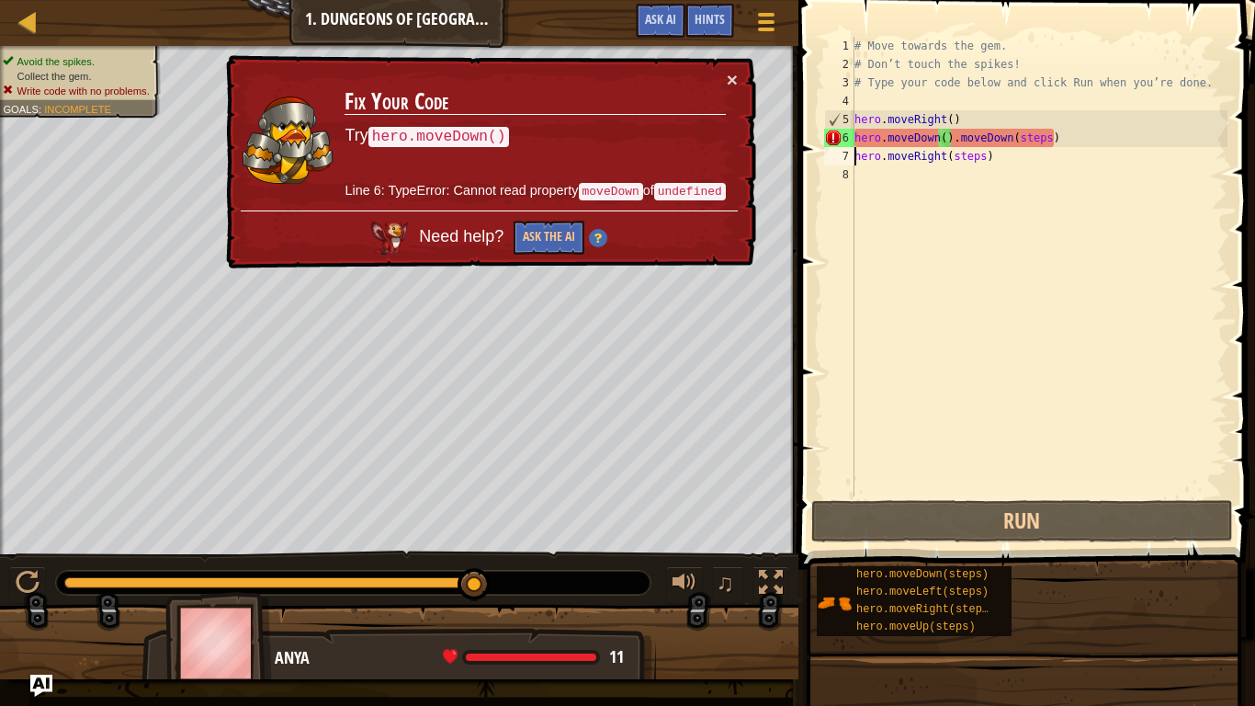
click at [981, 156] on div "# Move towards the gem. # Don’t touch the spikes! # Type your code below and cl…" at bounding box center [1039, 285] width 377 height 496
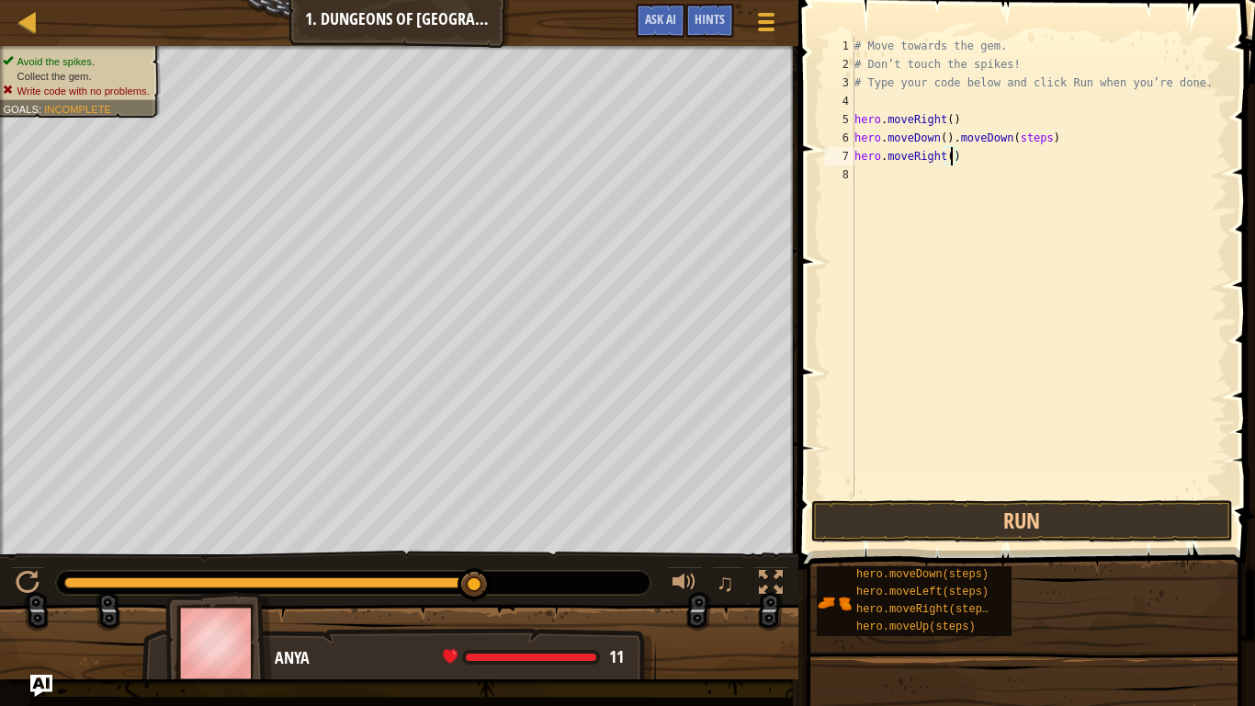
click at [1049, 134] on div "# Move towards the gem. # Don’t touch the spikes! # Type your code below and cl…" at bounding box center [1039, 285] width 377 height 496
type textarea "hero.moveDown().moveDown()"
click at [960, 522] on button "Run" at bounding box center [1022, 521] width 422 height 42
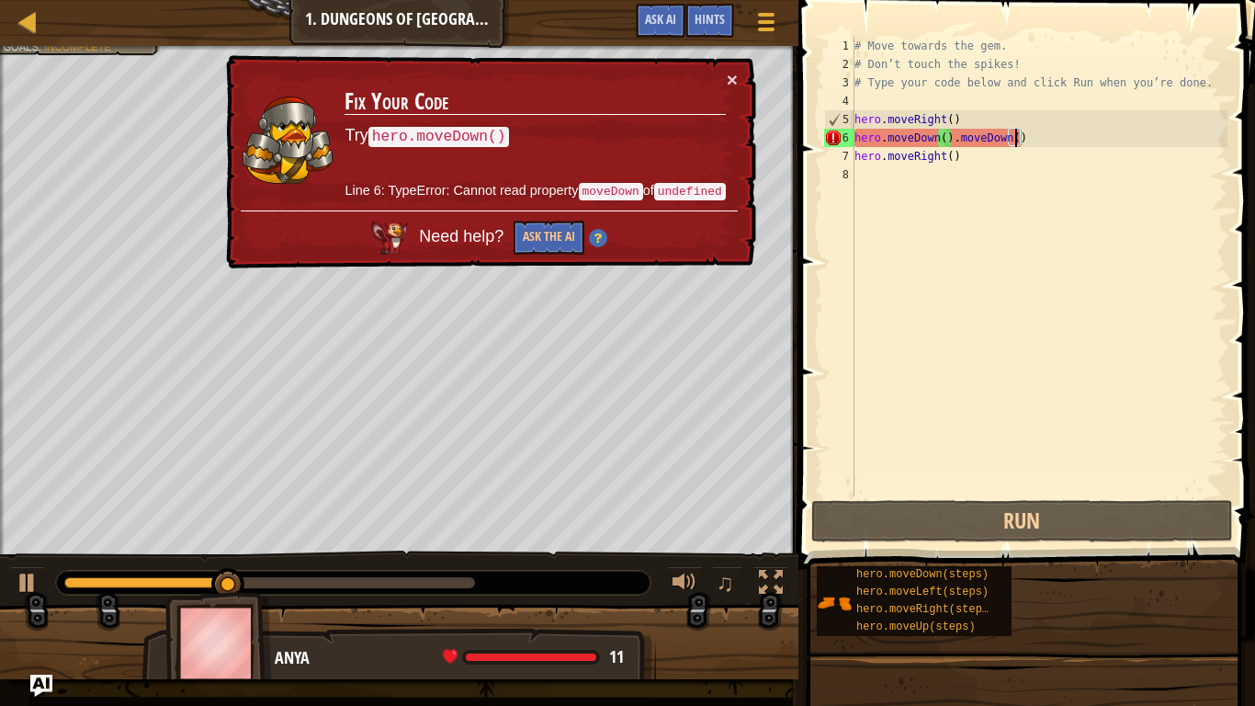
click at [975, 171] on div "# Move towards the gem. # Don’t touch the spikes! # Type your code below and cl…" at bounding box center [1039, 285] width 377 height 496
click at [966, 167] on div "# Move towards the gem. # Don’t touch the spikes! # Type your code below and cl…" at bounding box center [1039, 285] width 377 height 496
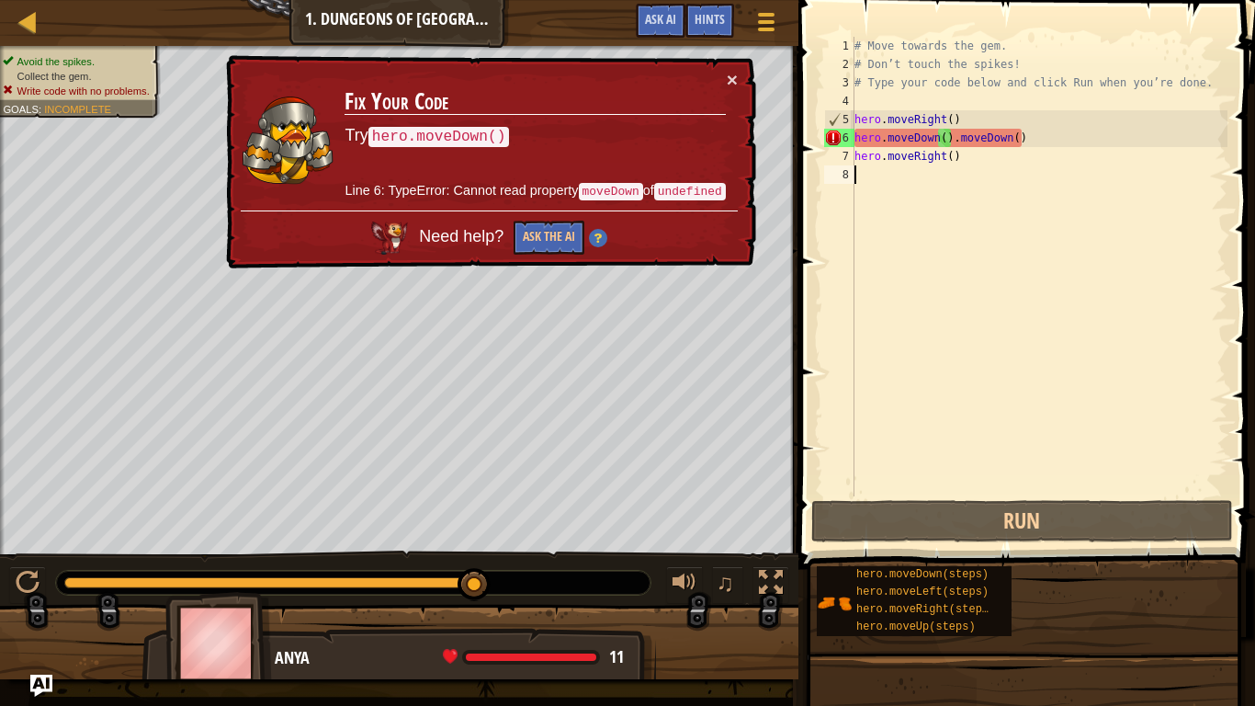
click at [1024, 141] on div "# Move towards the gem. # Don’t touch the spikes! # Type your code below and cl…" at bounding box center [1039, 285] width 377 height 496
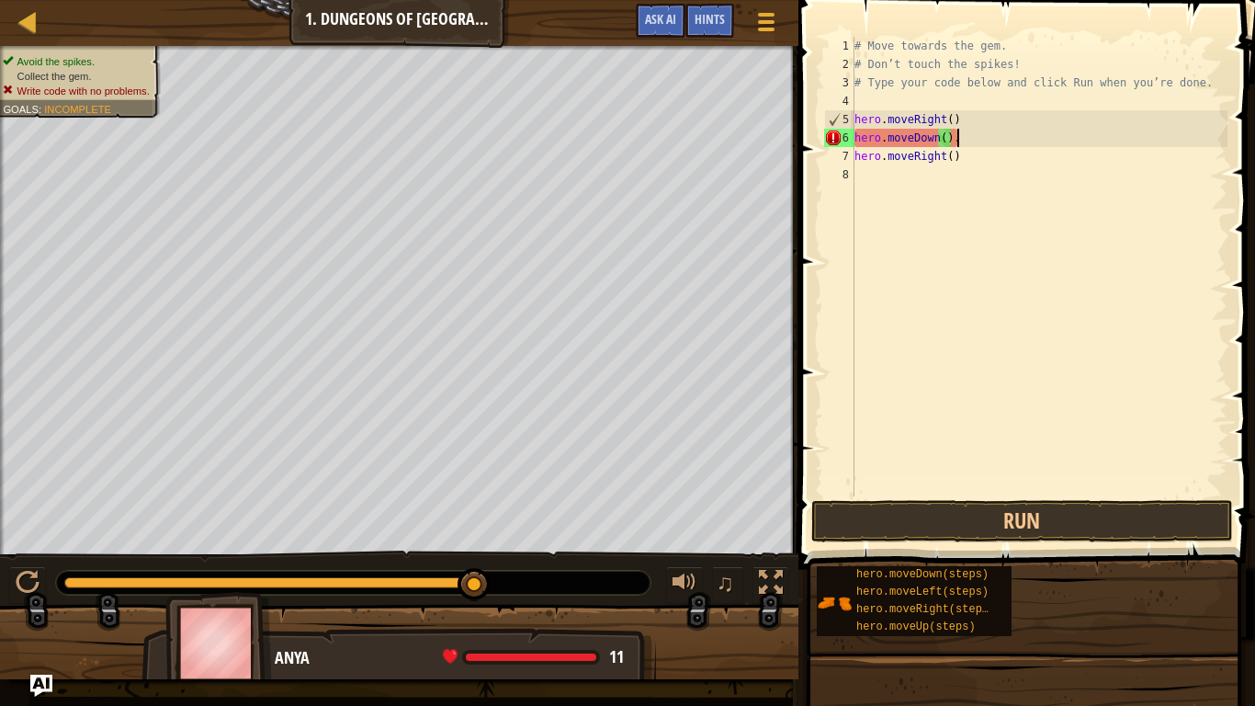
type textarea "hero.moveDown()"
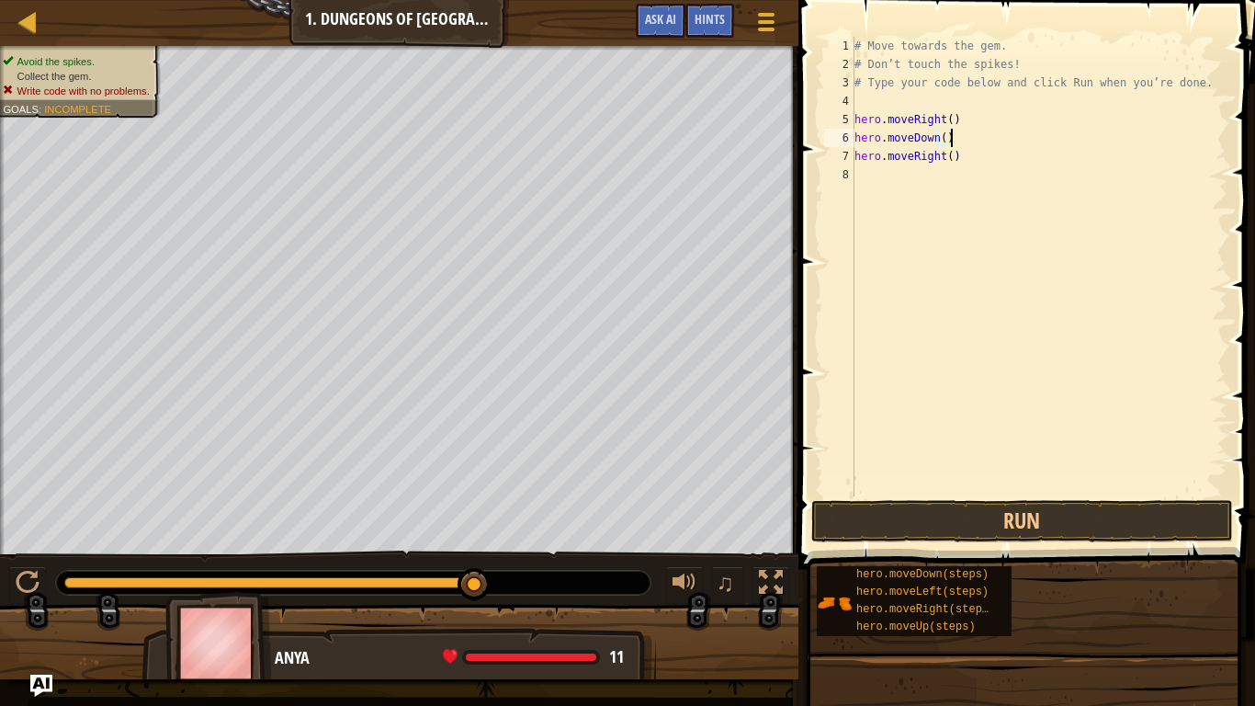
click at [880, 185] on div "# Move towards the gem. # Don’t touch the spikes! # Type your code below and cl…" at bounding box center [1039, 285] width 377 height 496
click at [943, 513] on button "Run" at bounding box center [1022, 521] width 422 height 42
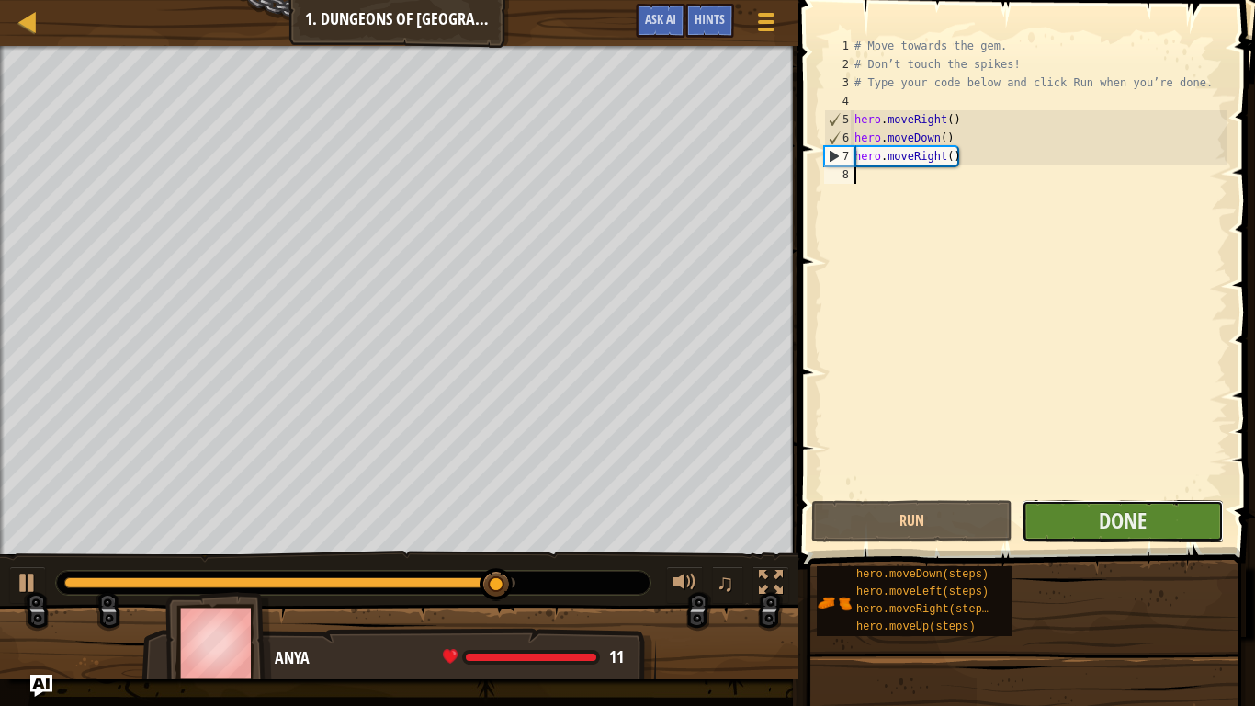
click at [1053, 515] on button "Done" at bounding box center [1122, 521] width 201 height 42
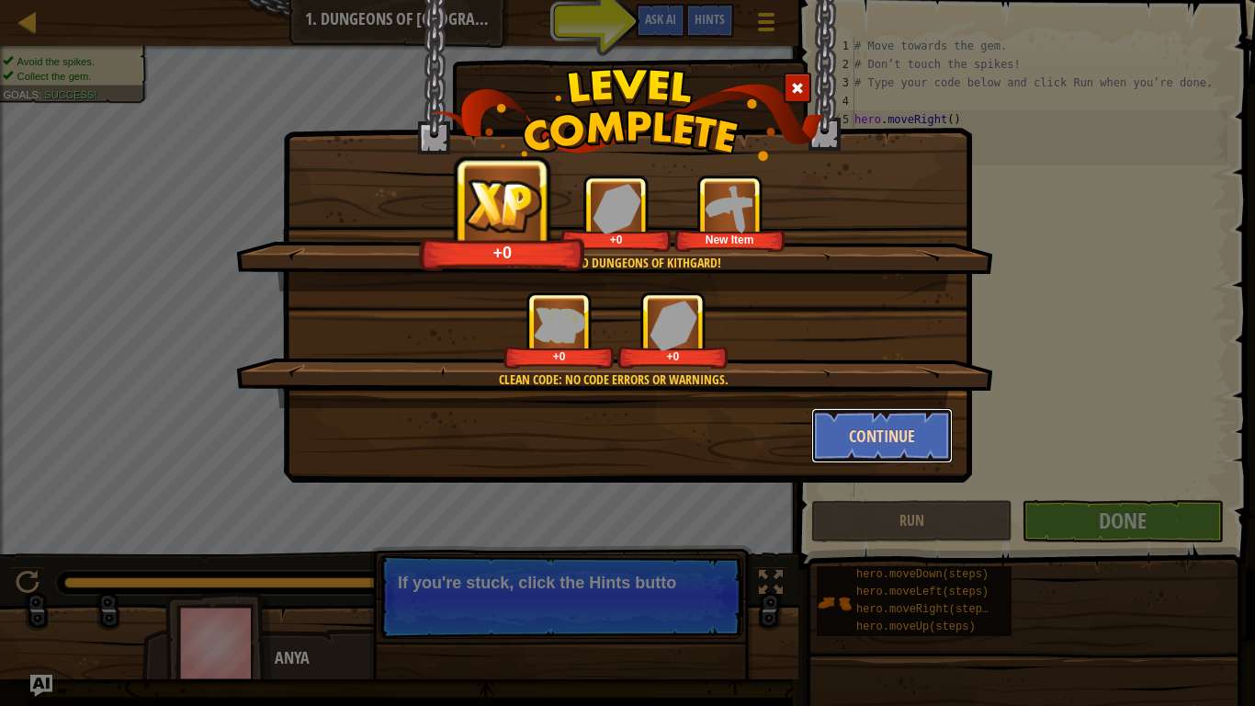
click at [859, 423] on button "Continue" at bounding box center [882, 435] width 142 height 55
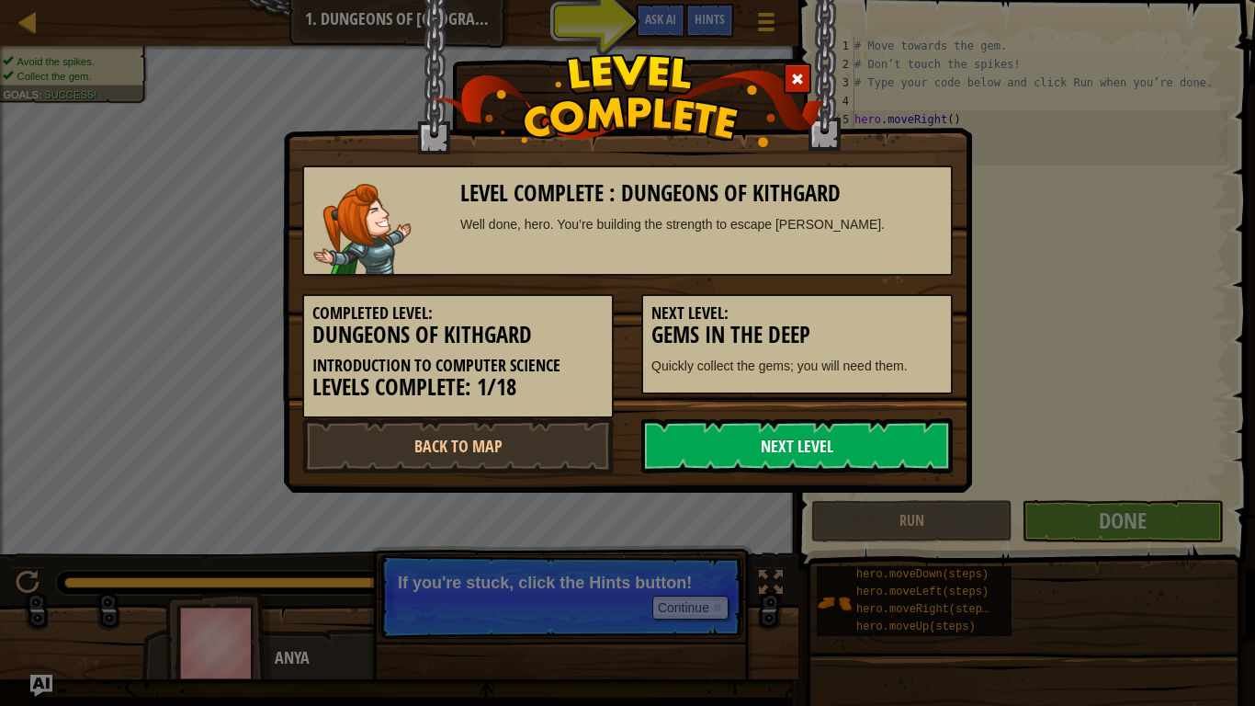
click at [865, 422] on link "Next Level" at bounding box center [796, 445] width 311 height 55
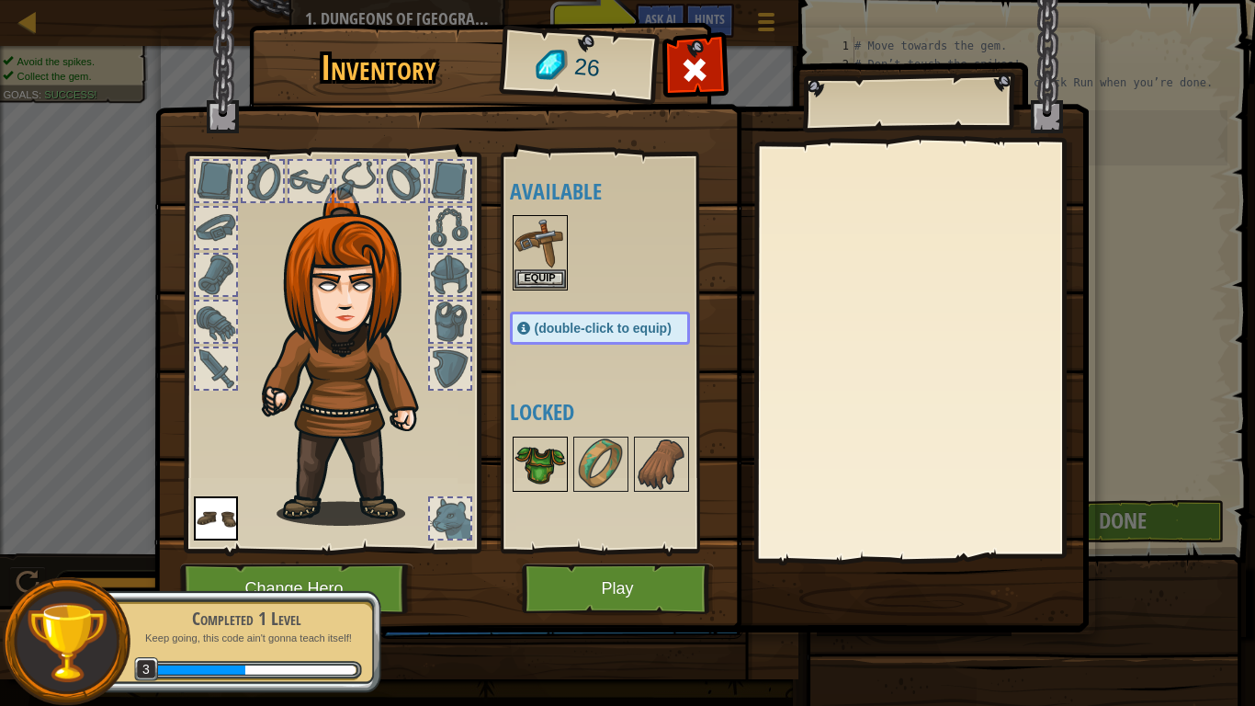
click at [549, 459] on img at bounding box center [540, 463] width 51 height 51
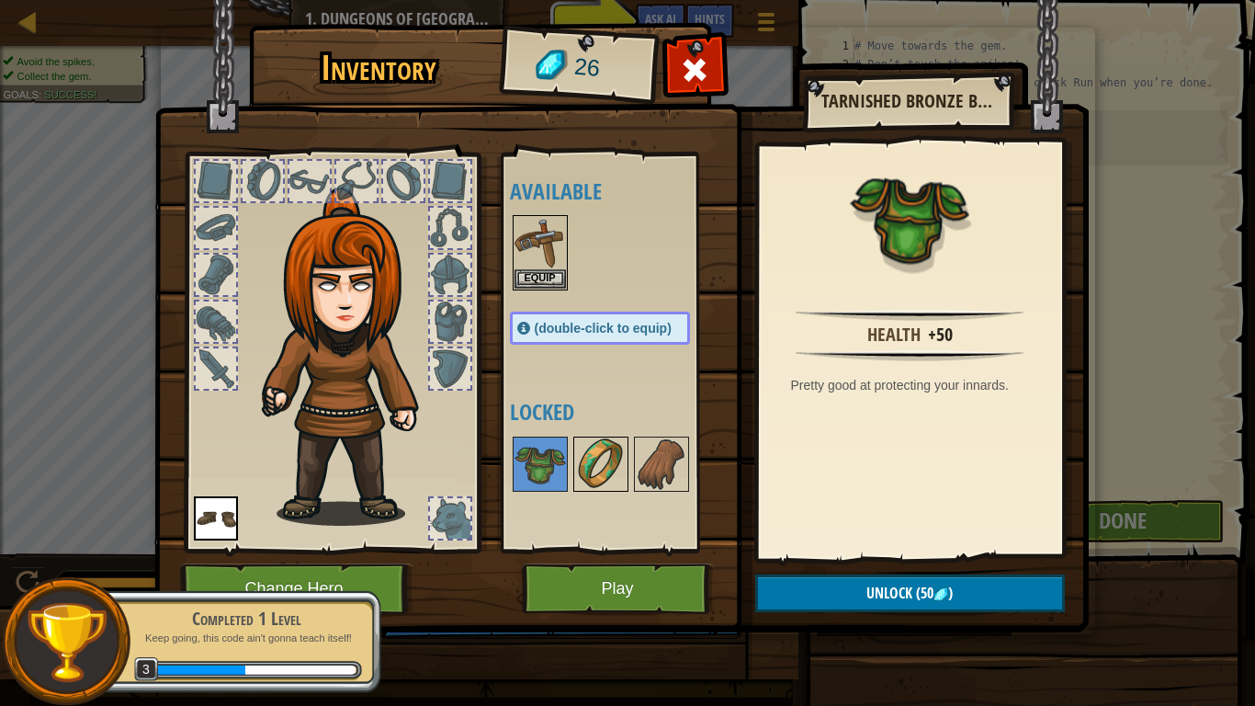
click at [605, 467] on img at bounding box center [600, 463] width 51 height 51
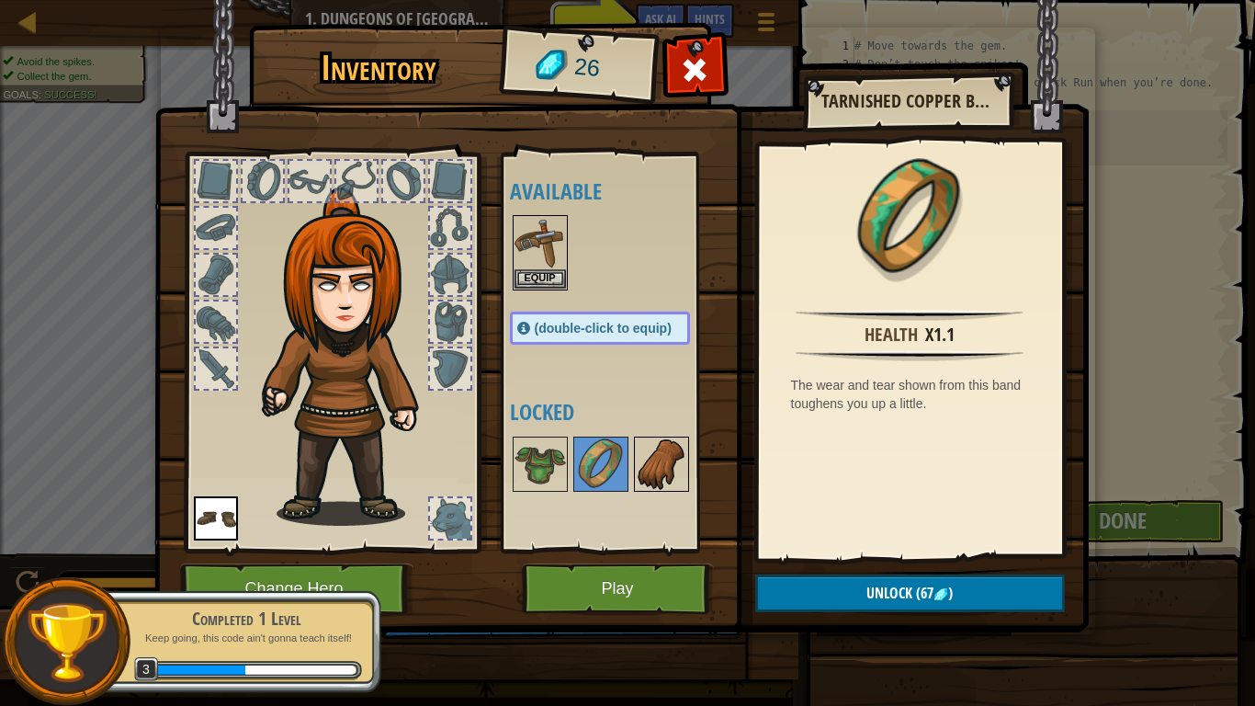
click at [653, 463] on img at bounding box center [661, 463] width 51 height 51
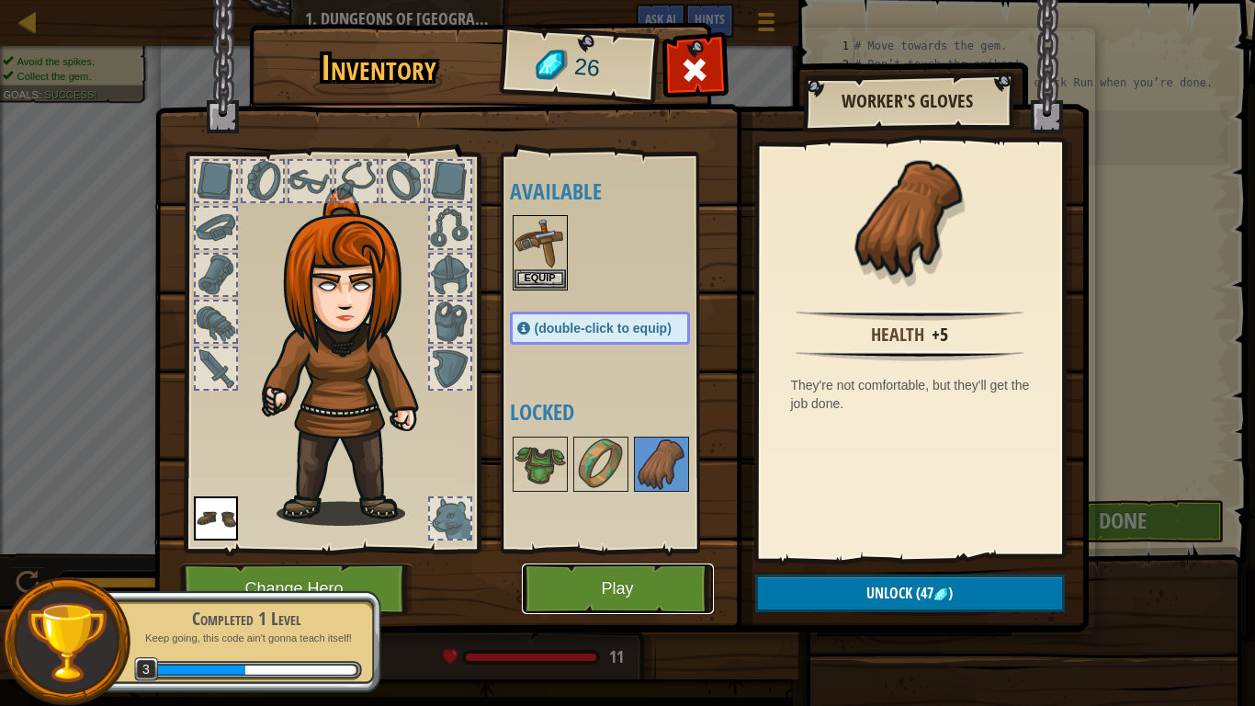
click at [574, 549] on button "Play" at bounding box center [618, 588] width 192 height 51
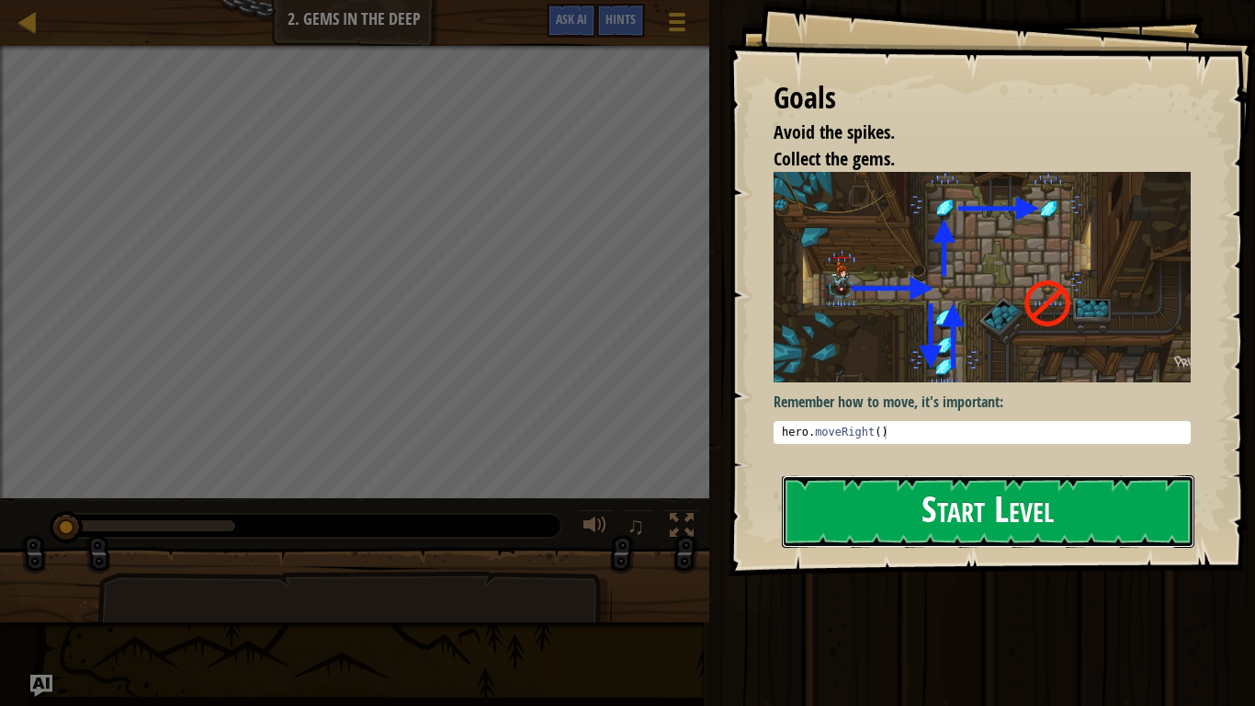
click at [855, 475] on button "Start Level" at bounding box center [988, 511] width 413 height 73
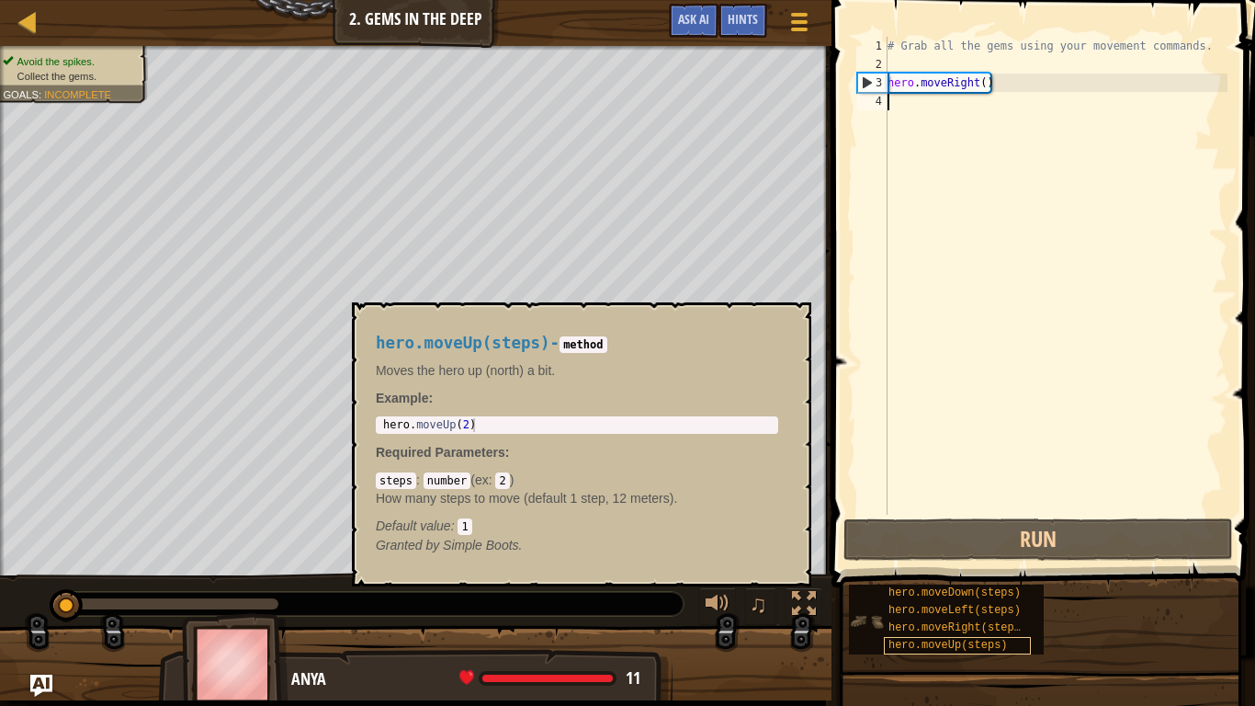
click at [944, 549] on span "hero.moveUp(steps)" at bounding box center [947, 645] width 119 height 13
type textarea "hero.moveUp(2)"
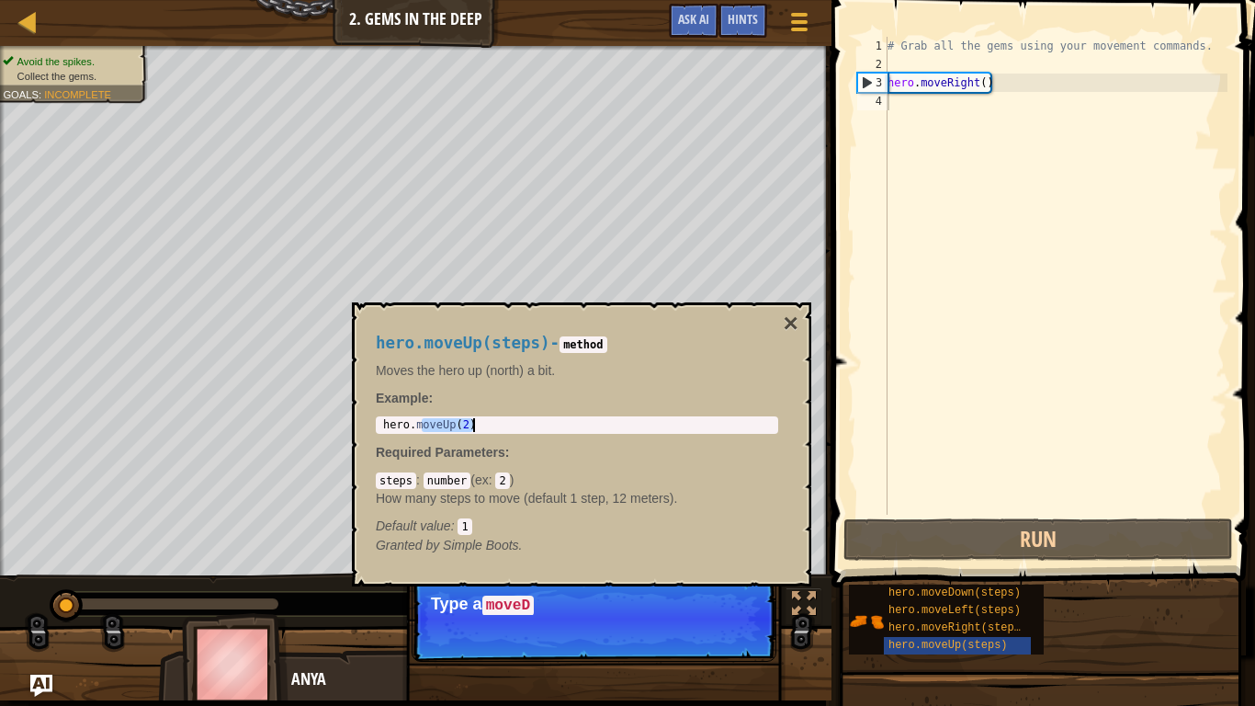
drag, startPoint x: 422, startPoint y: 425, endPoint x: 494, endPoint y: 427, distance: 72.6
click at [494, 427] on div "hero . moveUp ( 2 )" at bounding box center [576, 438] width 395 height 41
click at [493, 427] on div "hero . moveUp ( 2 )" at bounding box center [576, 425] width 395 height 14
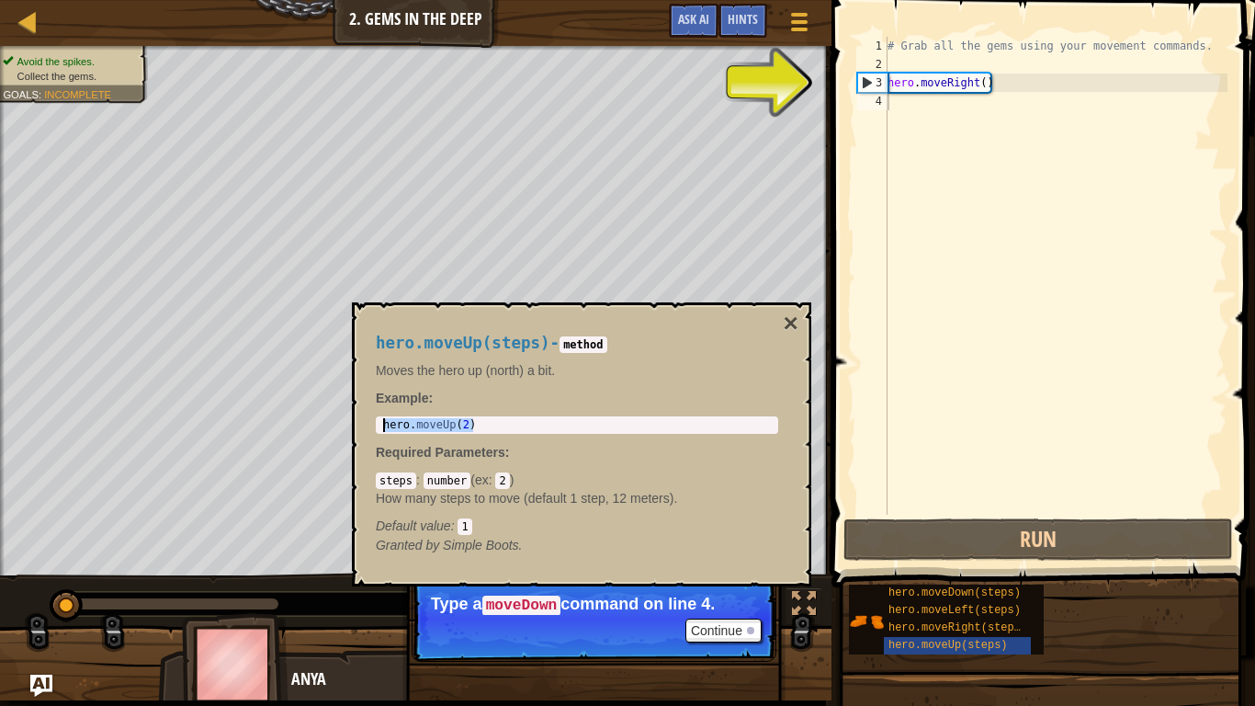
click at [303, 0] on body "Map Introduction to Computer Science 2. Gems in the Deep Game Menu Done Hints A…" at bounding box center [627, 0] width 1255 height 0
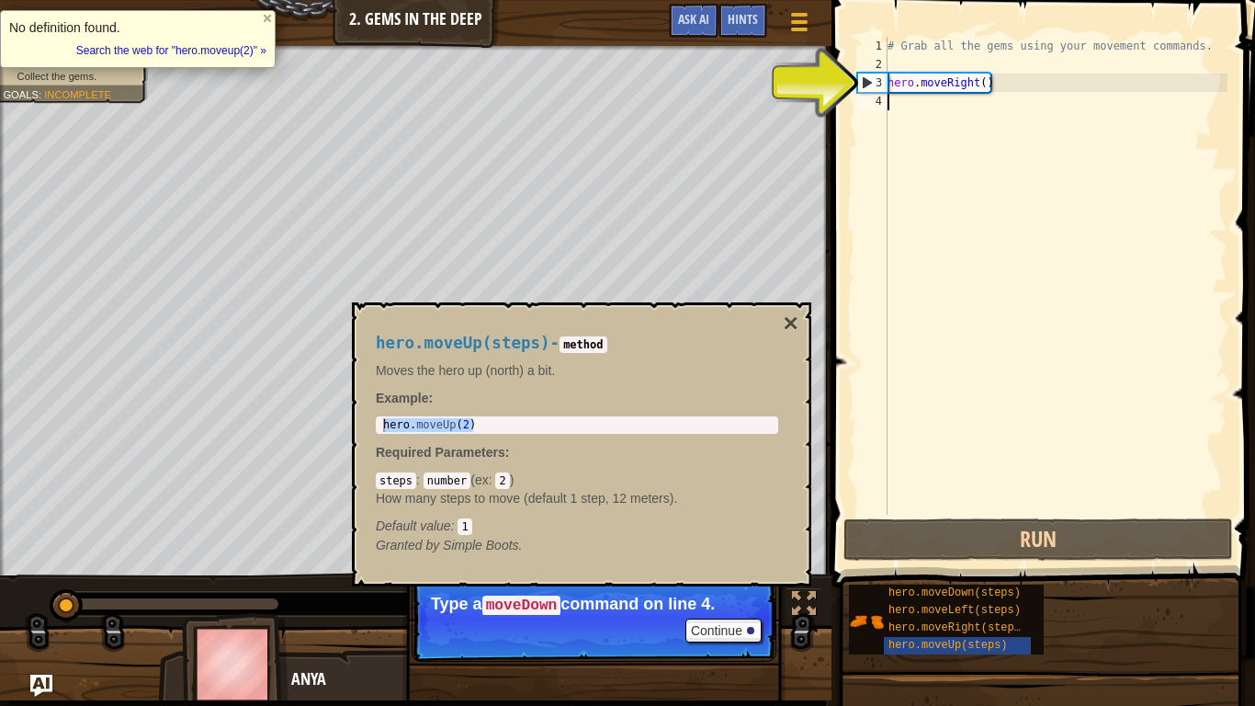
click at [900, 107] on div "# Grab all the gems using your movement commands. hero . moveRight ( )" at bounding box center [1056, 294] width 344 height 515
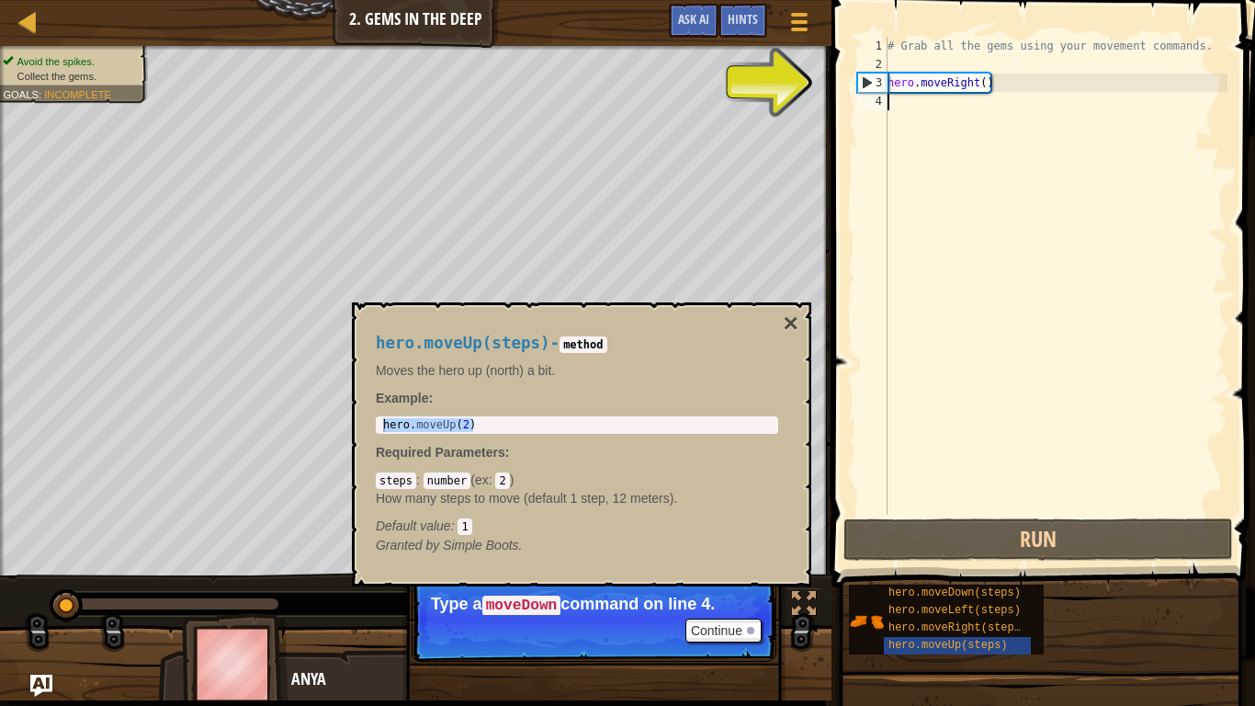
paste textarea "hero.moveUp(2)"
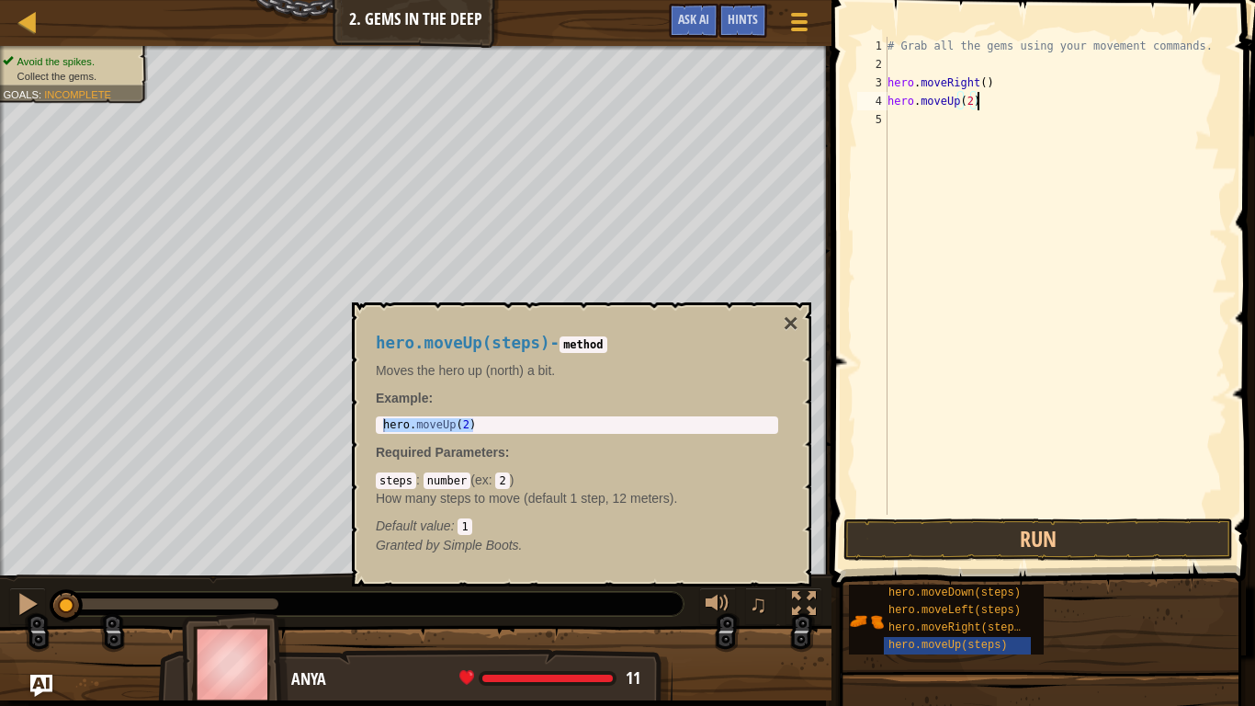
click at [968, 101] on div "# Grab all the gems using your movement commands. hero . moveRight ( ) hero . m…" at bounding box center [1056, 294] width 344 height 515
type textarea "hero.moveUp()"
click at [976, 104] on div "# Grab all the gems using your movement commands. hero . moveRight ( ) hero . m…" at bounding box center [1056, 294] width 344 height 515
click at [908, 130] on div "# Grab all the gems using your movement commands. hero . moveRight ( ) hero . m…" at bounding box center [1056, 294] width 344 height 515
click at [975, 102] on div "# Grab all the gems using your movement commands. hero . moveRight ( ) hero . m…" at bounding box center [1056, 294] width 344 height 515
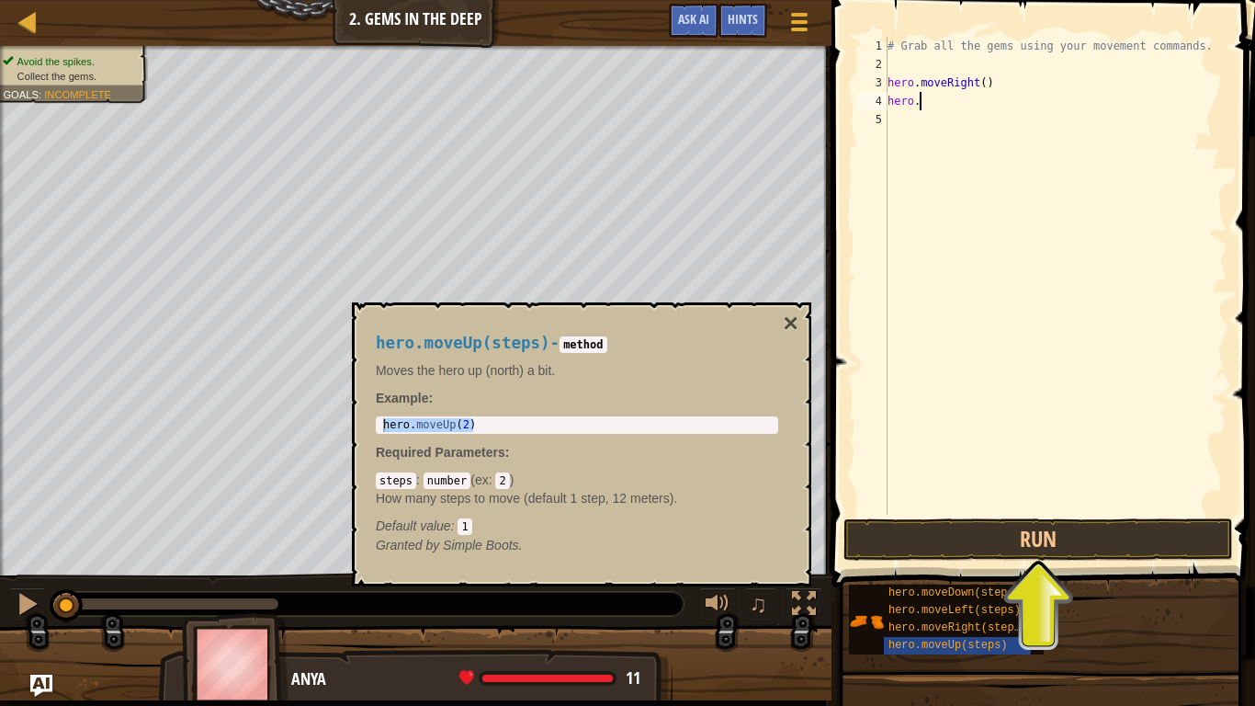
type textarea "h"
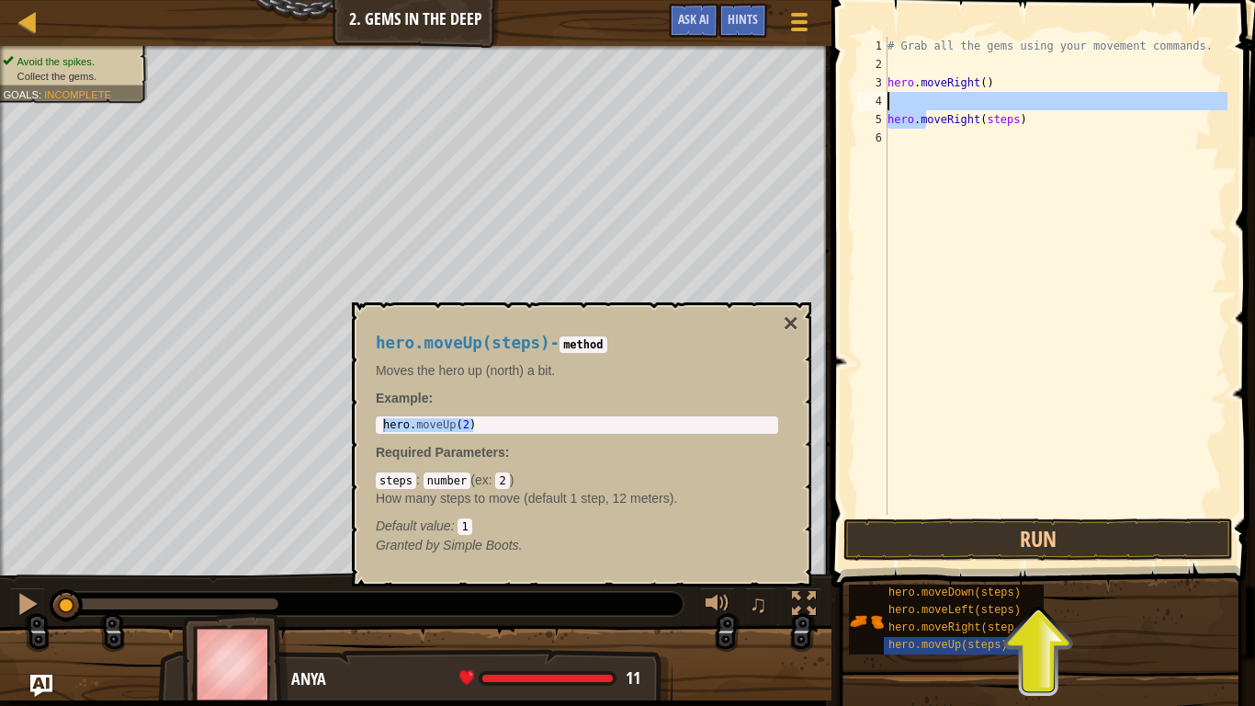
drag, startPoint x: 927, startPoint y: 120, endPoint x: 1025, endPoint y: 107, distance: 99.1
click at [1025, 107] on div "# Grab all the gems using your movement commands. hero . moveRight ( ) hero . m…" at bounding box center [1056, 294] width 344 height 515
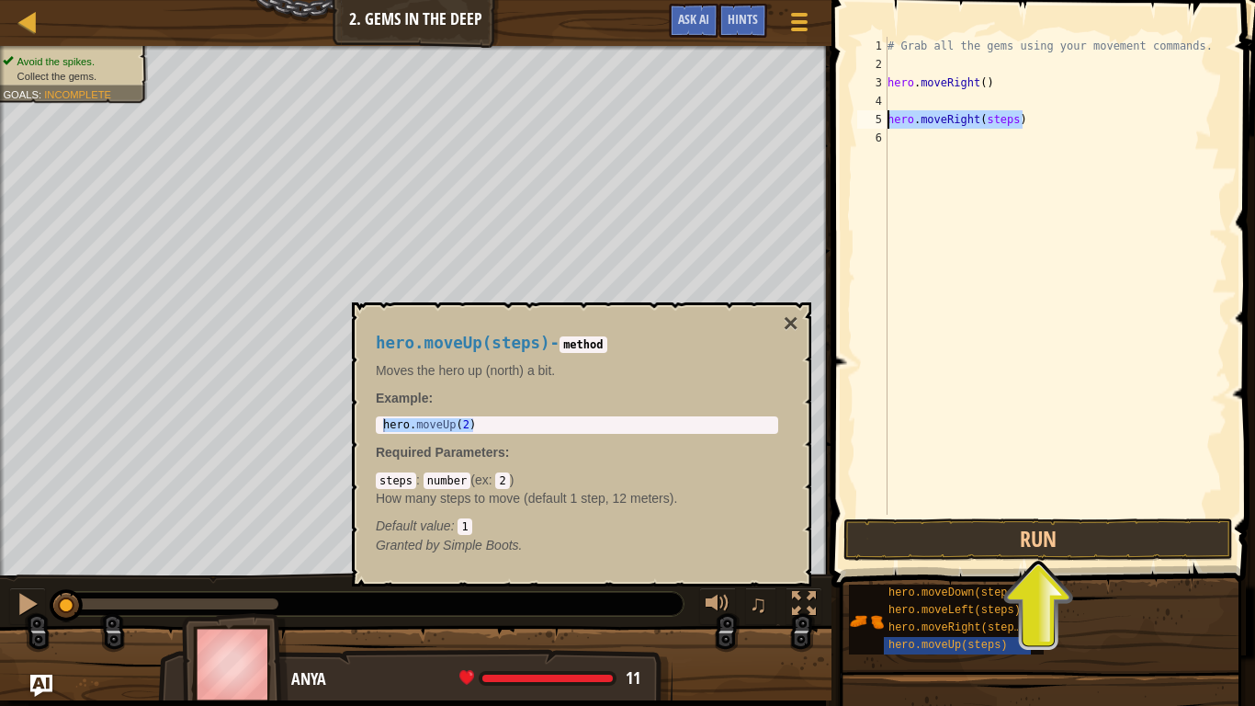
drag, startPoint x: 1030, startPoint y: 119, endPoint x: 884, endPoint y: 111, distance: 146.3
click at [884, 111] on div "hero.moveRight(steps) 1 2 3 4 5 6 # Grab all the gems using your movement comma…" at bounding box center [1041, 276] width 374 height 478
type textarea "hero.moveRight(steps)"
click at [897, 96] on div "# Grab all the gems using your movement commands. hero . moveRight ( ) hero . m…" at bounding box center [1056, 294] width 344 height 515
paste textarea "hero.moveRight(steps)"
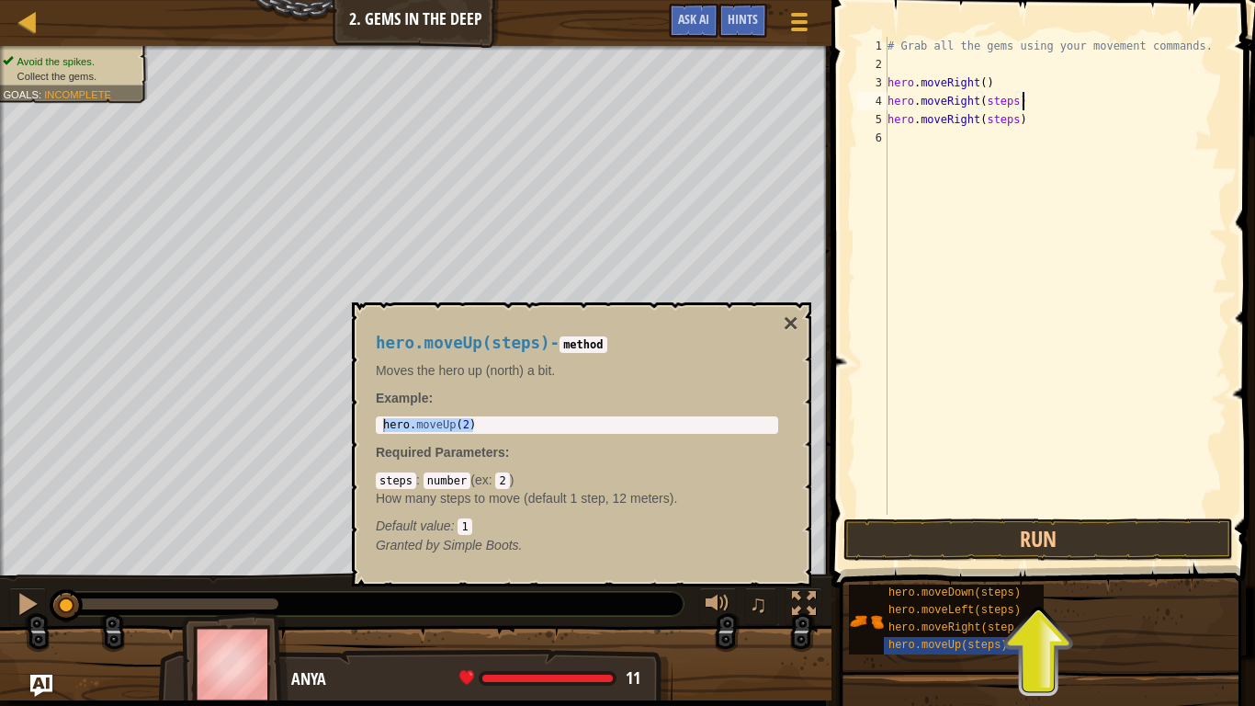
click at [1021, 95] on div "# Grab all the gems using your movement commands. hero . moveRight ( ) hero . m…" at bounding box center [1056, 294] width 344 height 515
click at [1017, 96] on div "# Grab all the gems using your movement commands. hero . moveRight ( ) hero . m…" at bounding box center [1056, 294] width 344 height 515
click at [1026, 117] on div "# Grab all the gems using your movement commands. hero . moveRight ( ) hero . m…" at bounding box center [1056, 294] width 344 height 515
type textarea "h"
click at [997, 117] on div "# Grab all the gems using your movement commands. hero . moveRight ( ) hero . m…" at bounding box center [1056, 276] width 344 height 478
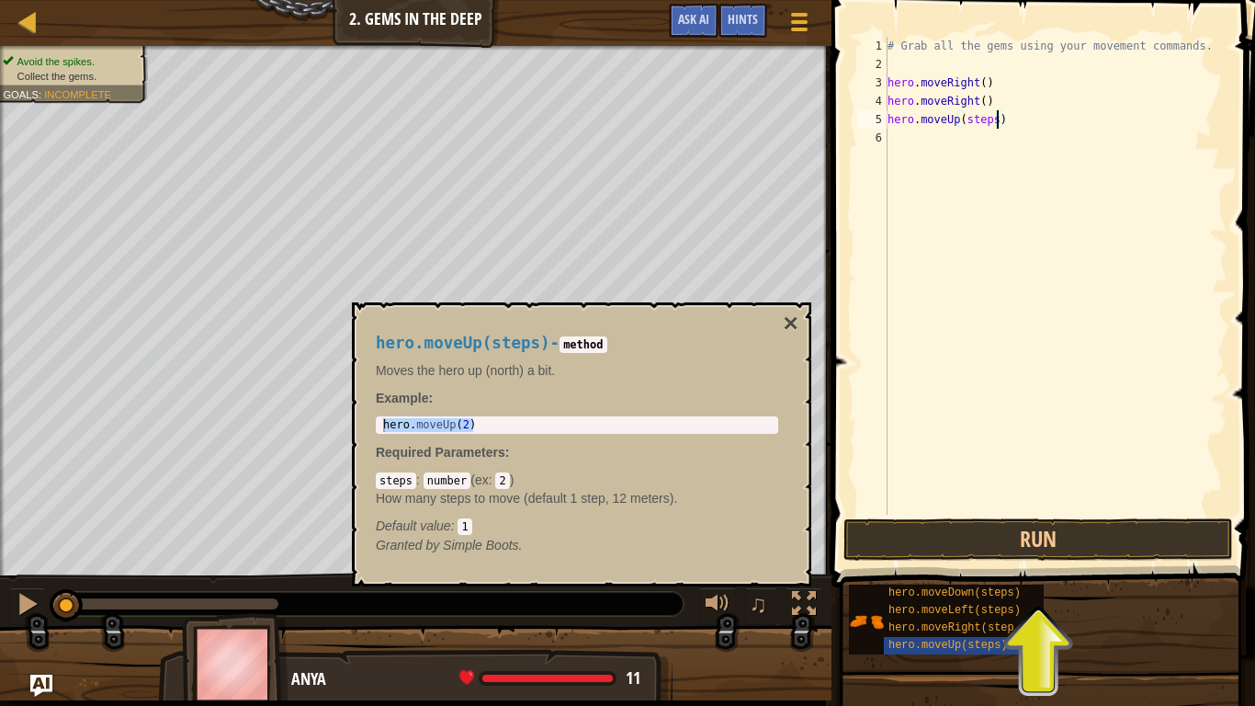
click at [1004, 115] on div "# Grab all the gems using your movement commands. hero . moveRight ( ) hero . m…" at bounding box center [1056, 294] width 344 height 515
click at [998, 117] on div "# Grab all the gems using your movement commands. hero . moveRight ( ) hero . m…" at bounding box center [1056, 294] width 344 height 515
type textarea "hero.moveUp()"
click at [910, 145] on div "# Grab all the gems using your movement commands. hero . moveRight ( ) hero . m…" at bounding box center [1056, 294] width 344 height 515
type textarea "hero.moveLeft(steps)"
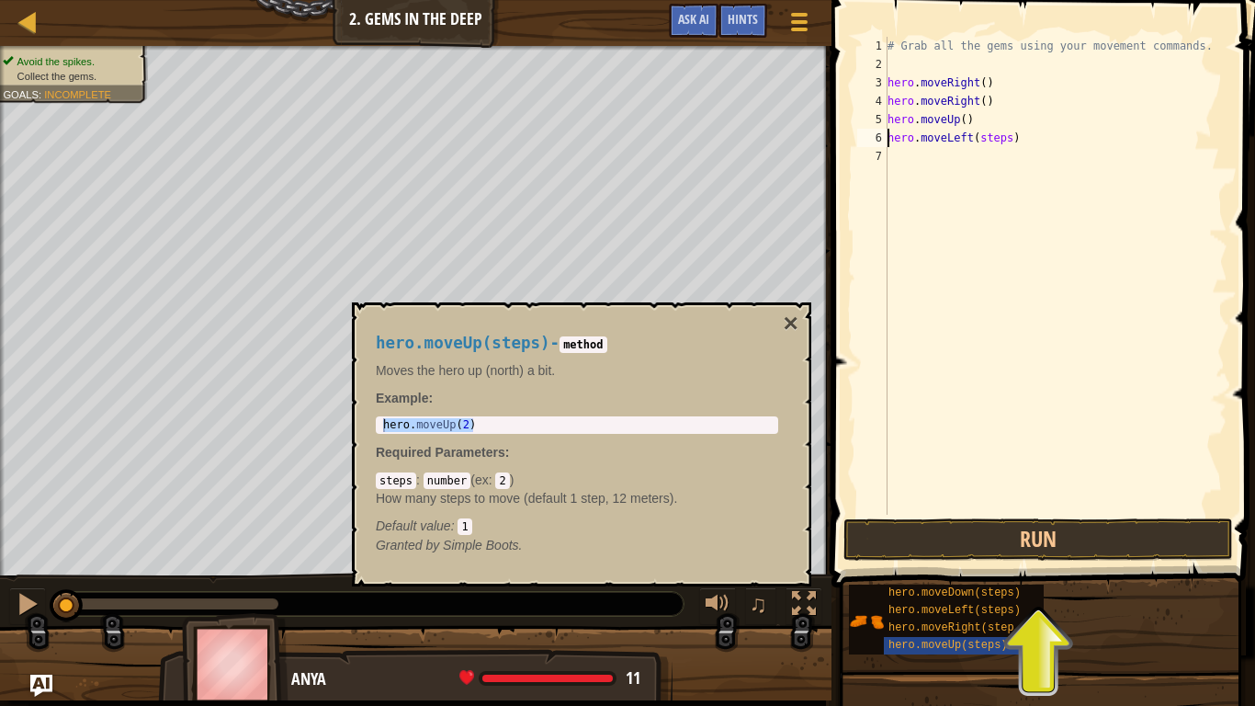
click at [1006, 147] on div "# Grab all the gems using your movement commands. hero . moveRight ( ) hero . m…" at bounding box center [1056, 294] width 344 height 515
click at [1008, 142] on div "# Grab all the gems using your movement commands. hero . moveRight ( ) hero . m…" at bounding box center [1056, 294] width 344 height 515
click at [1011, 156] on div "# Grab all the gems using your movement commands. hero . moveRight ( ) hero . m…" at bounding box center [1056, 294] width 344 height 515
type textarea "hero.moveDown()"
click at [912, 166] on div "# Grab all the gems using your movement commands. hero . moveRight ( ) hero . m…" at bounding box center [1056, 294] width 344 height 515
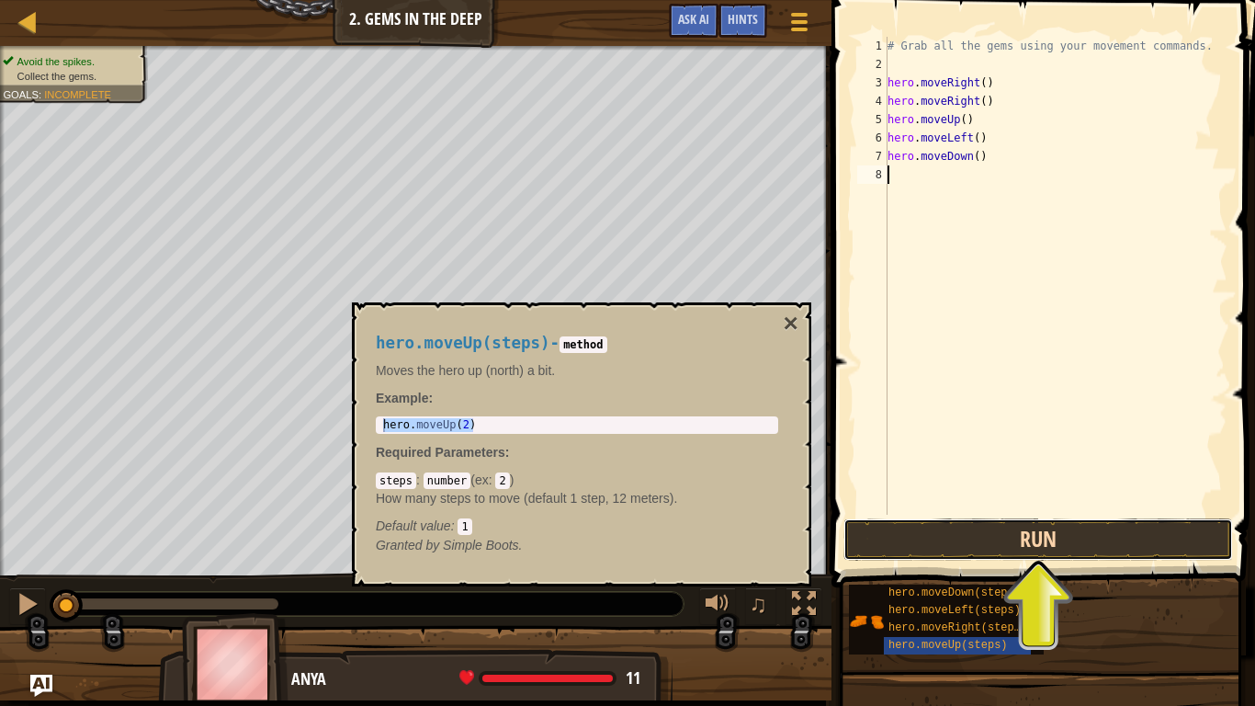
click at [956, 531] on button "Run" at bounding box center [1038, 539] width 390 height 42
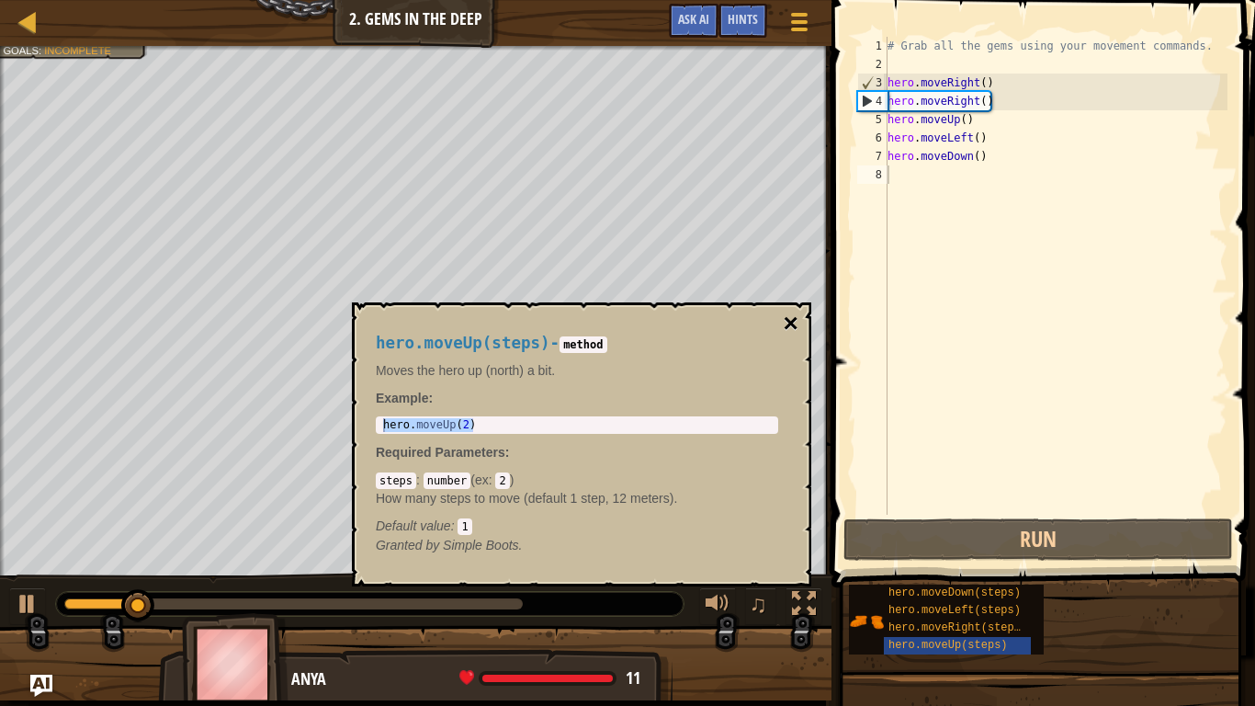
click at [788, 319] on button "×" at bounding box center [791, 324] width 15 height 26
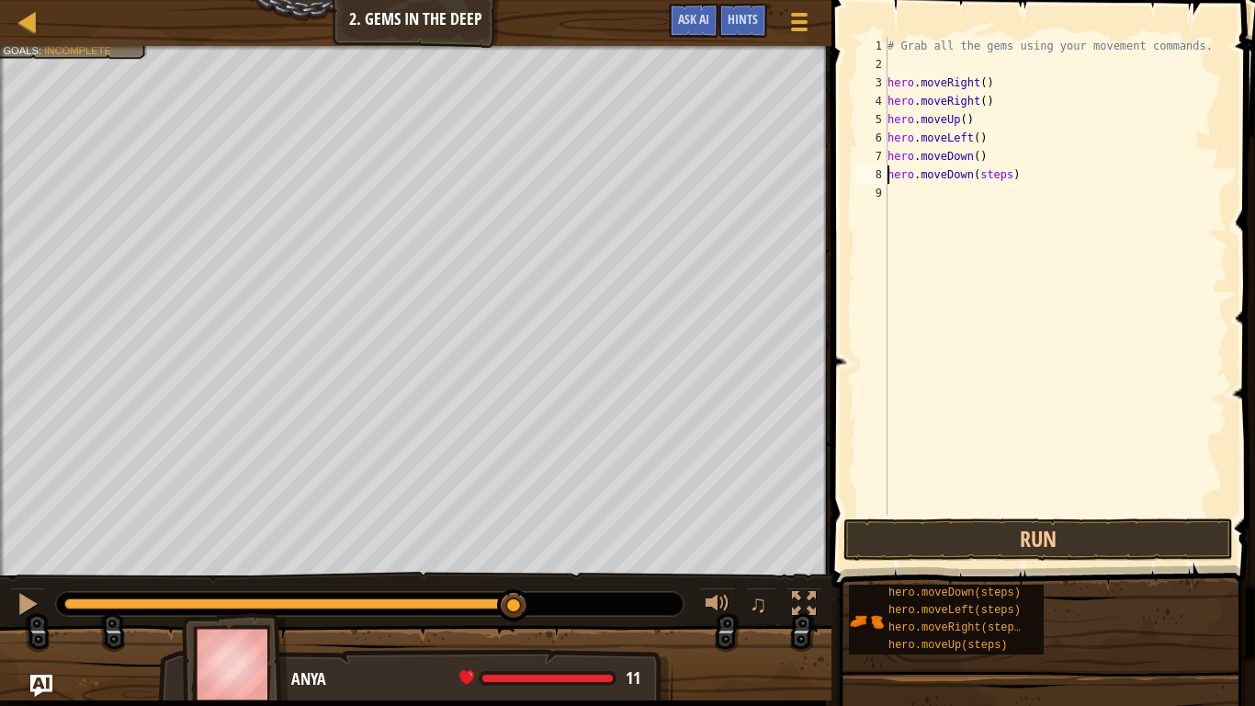
click at [1010, 177] on div "# Grab all the gems using your movement commands. hero . moveRight ( ) hero . m…" at bounding box center [1056, 294] width 344 height 515
type textarea "hero.moveDown()"
click at [901, 186] on div "# Grab all the gems using your movement commands. hero . moveRight ( ) hero . m…" at bounding box center [1056, 294] width 344 height 515
click at [925, 532] on button "Run" at bounding box center [1038, 539] width 390 height 42
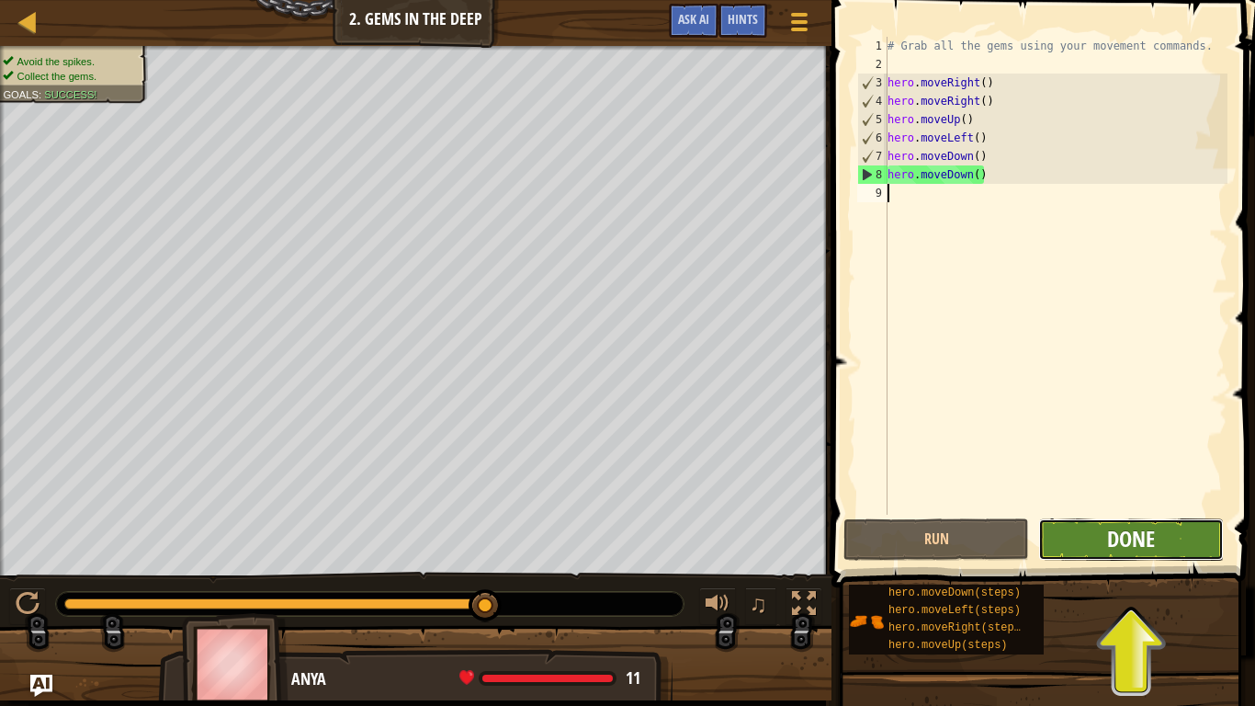
click at [1122, 537] on span "Done" at bounding box center [1131, 538] width 48 height 29
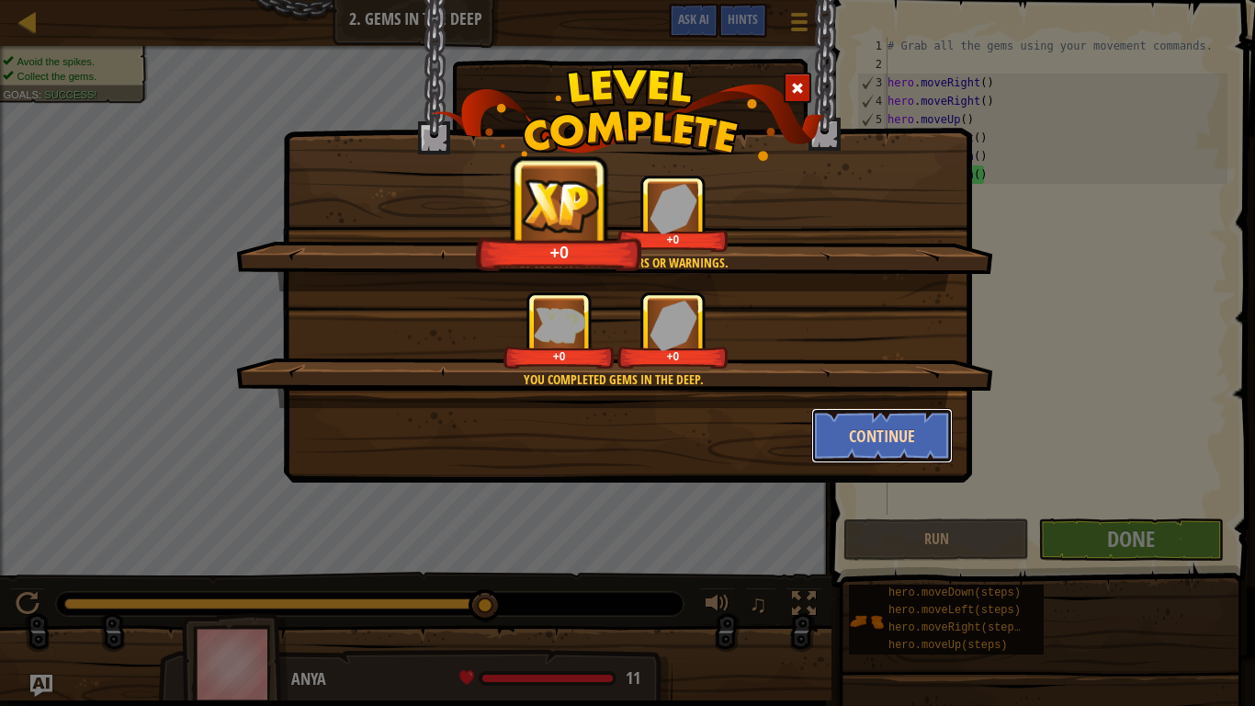
click at [854, 432] on button "Continue" at bounding box center [882, 435] width 142 height 55
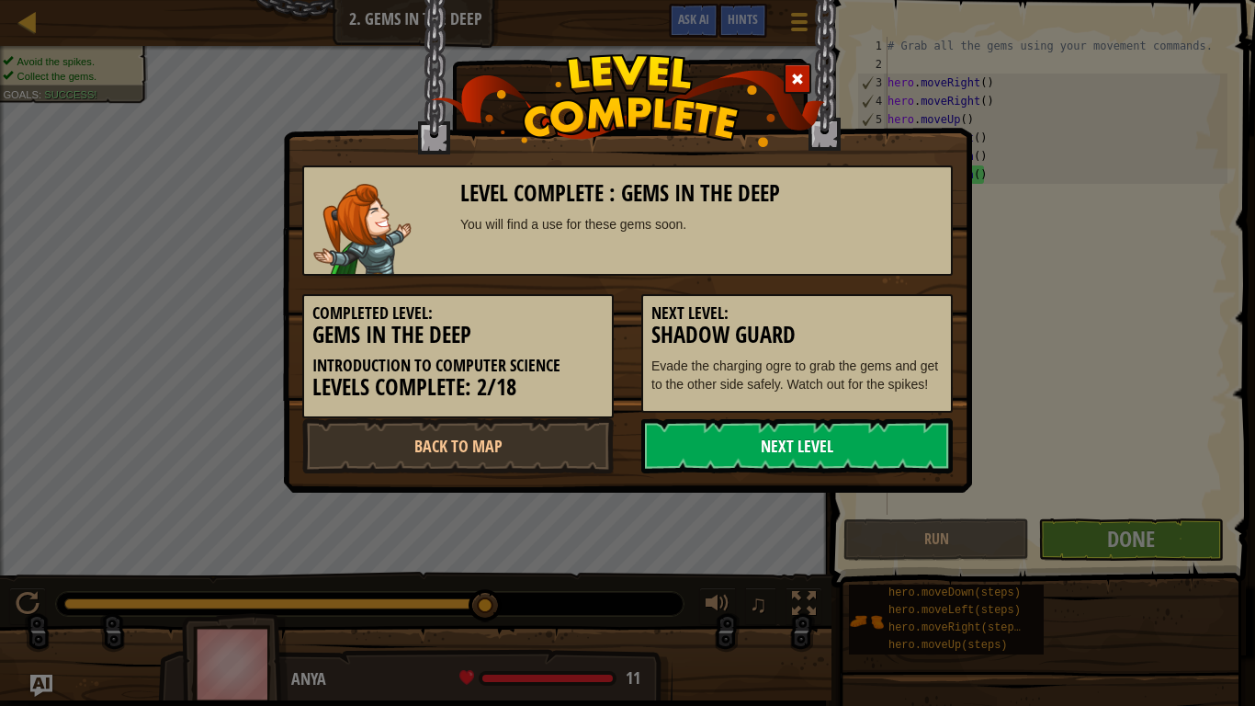
click at [700, 452] on link "Next Level" at bounding box center [796, 445] width 311 height 55
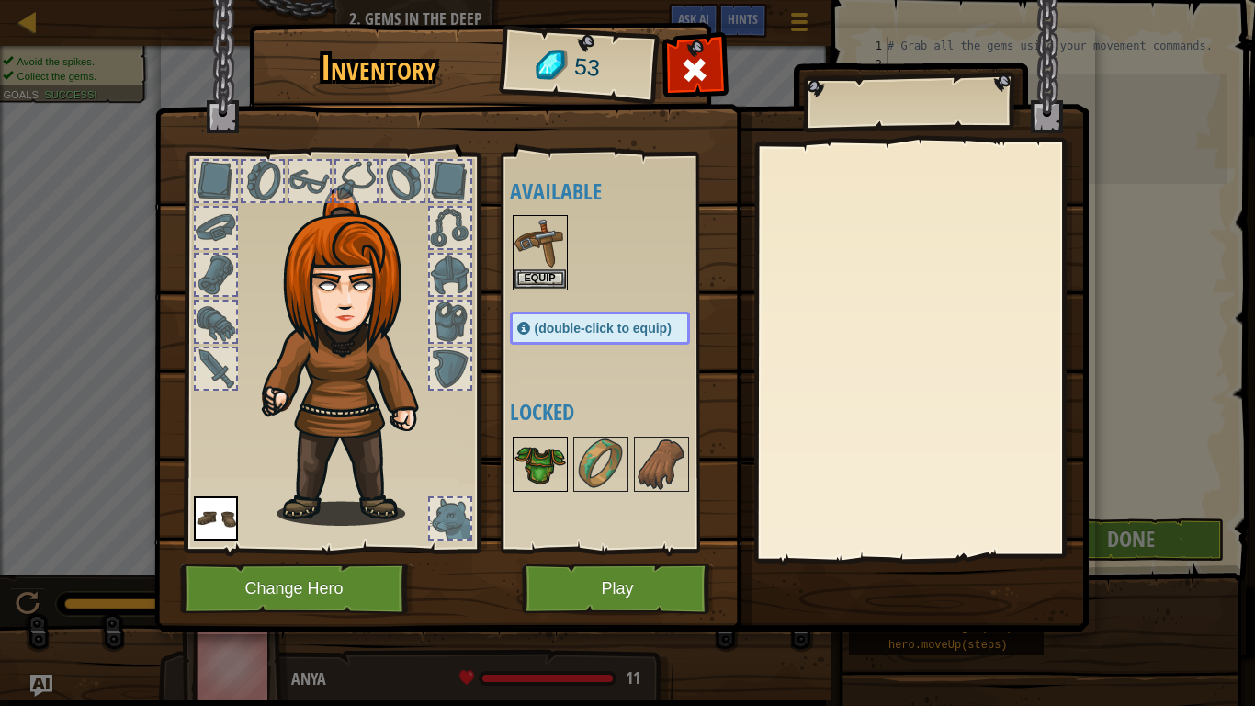
click at [547, 466] on img at bounding box center [540, 463] width 51 height 51
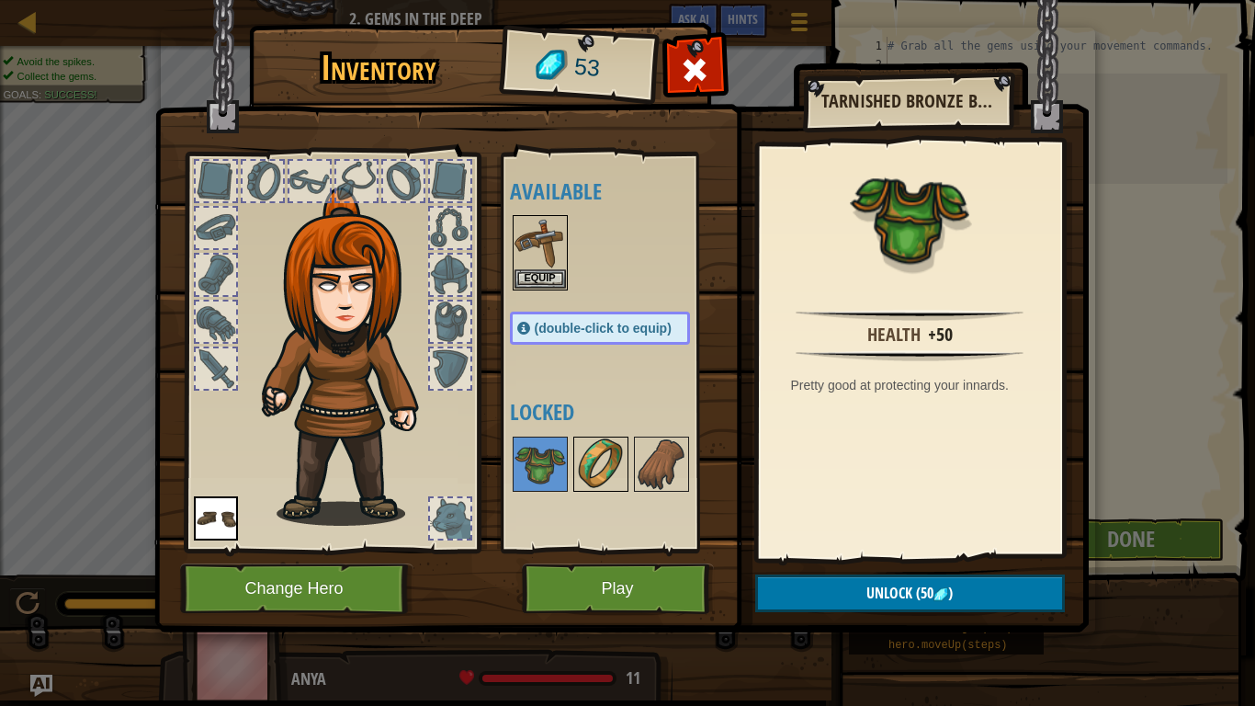
click at [583, 468] on img at bounding box center [600, 463] width 51 height 51
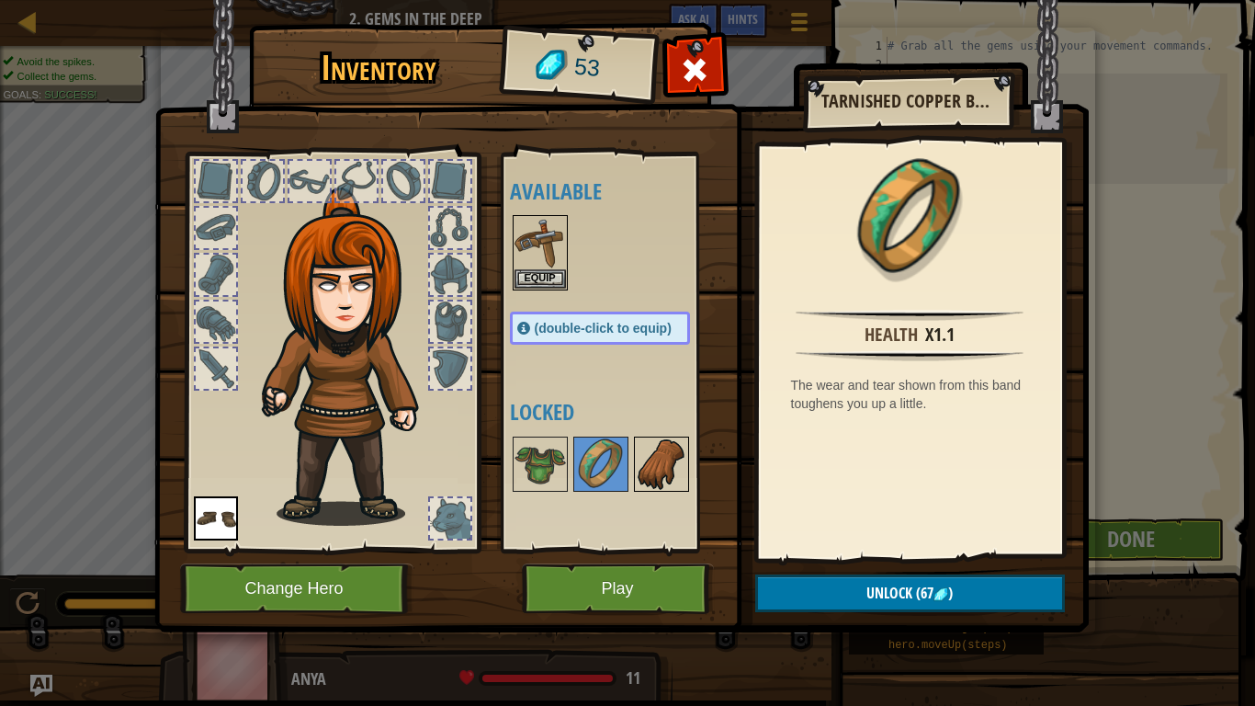
click at [636, 458] on img at bounding box center [661, 463] width 51 height 51
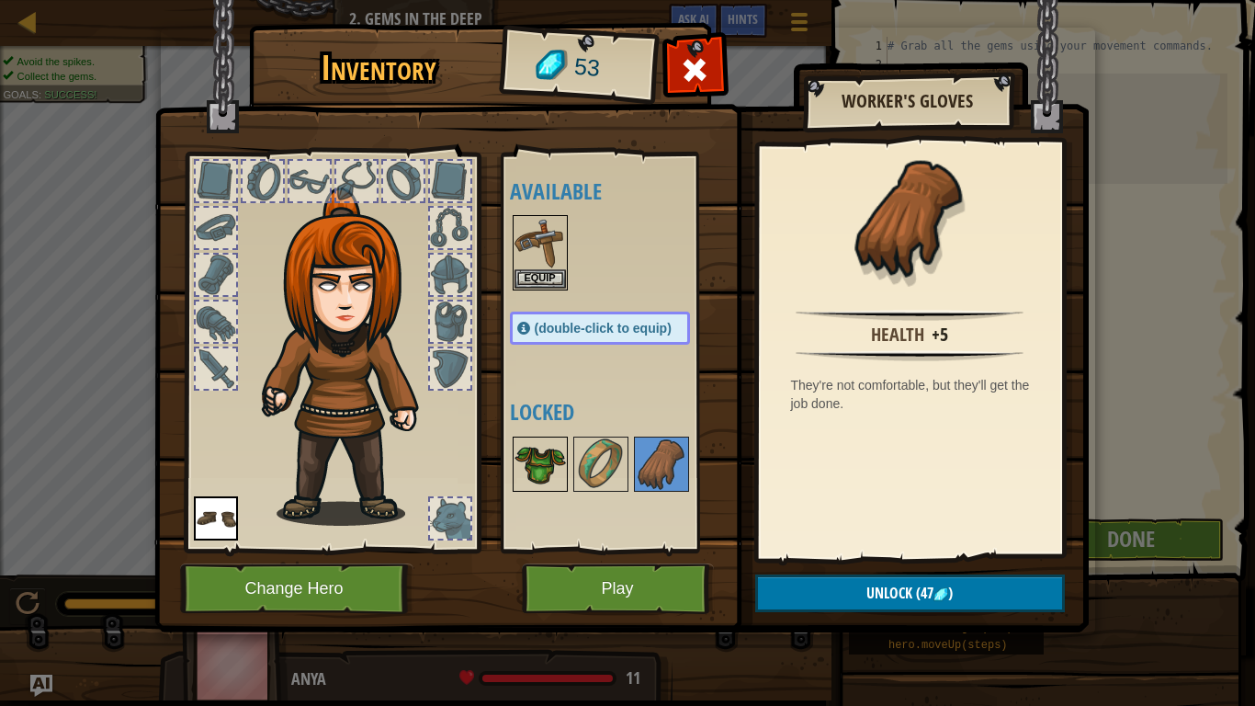
click at [548, 461] on img at bounding box center [540, 463] width 51 height 51
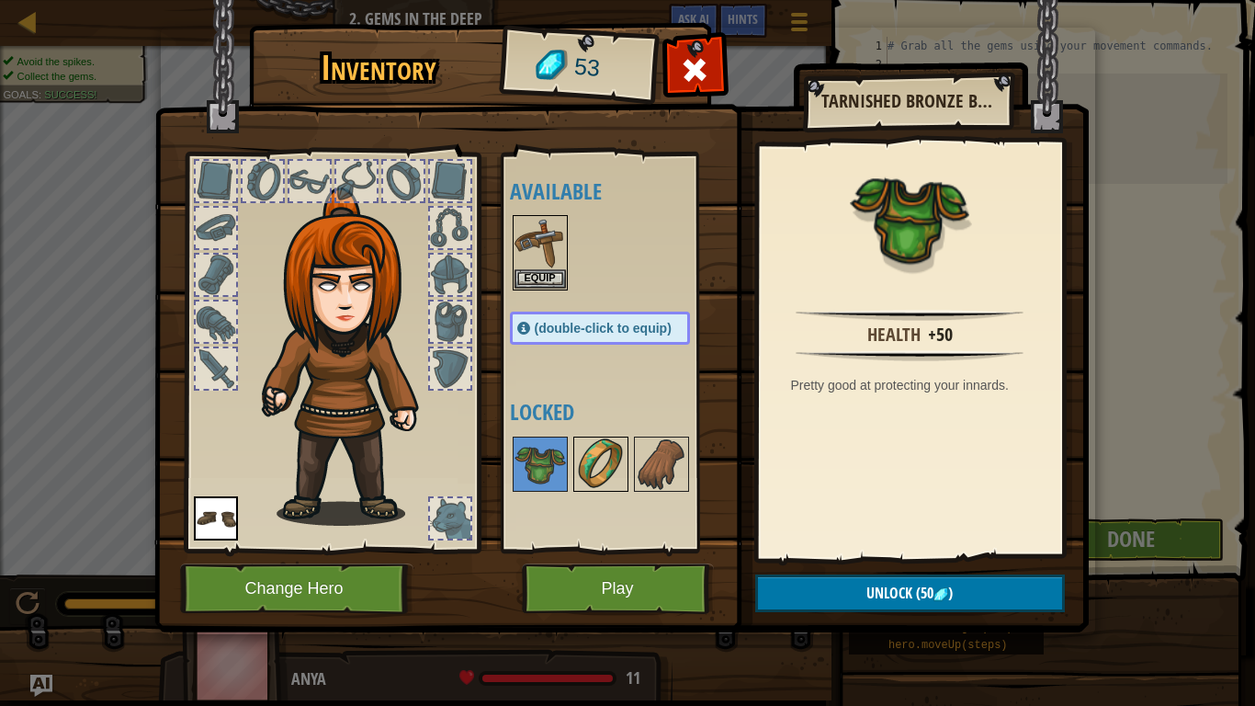
click at [606, 466] on img at bounding box center [600, 463] width 51 height 51
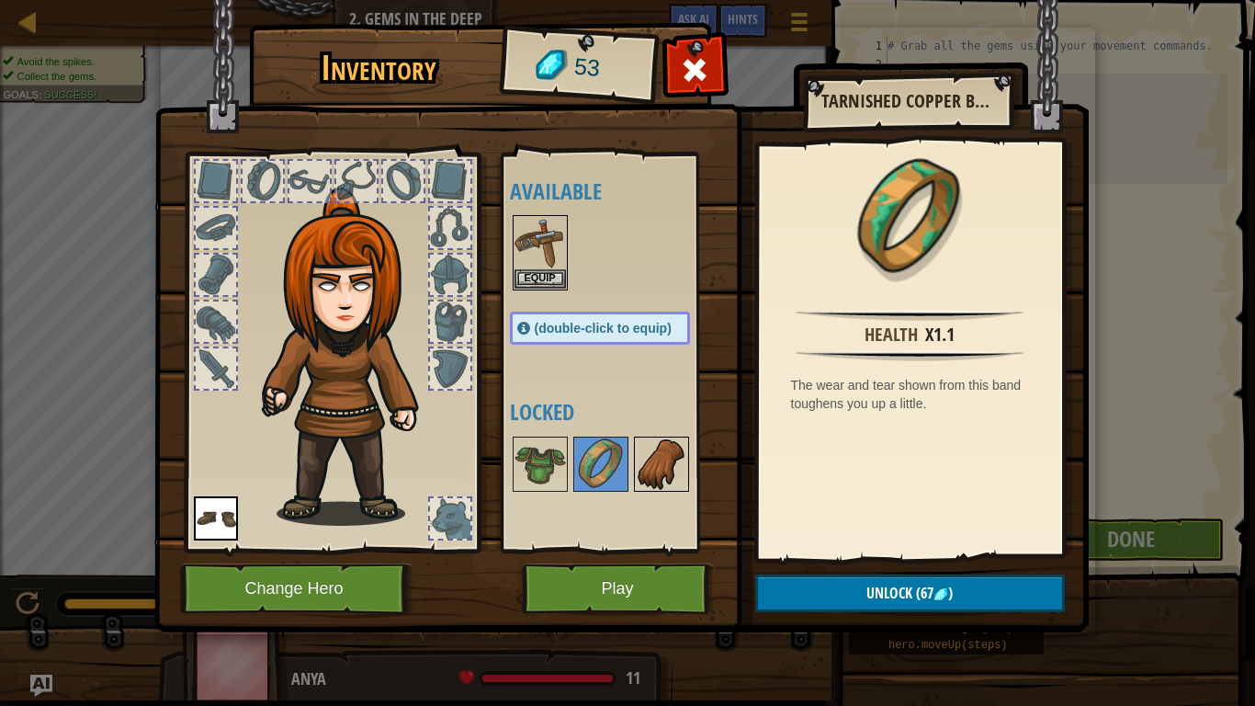
click at [642, 460] on img at bounding box center [661, 463] width 51 height 51
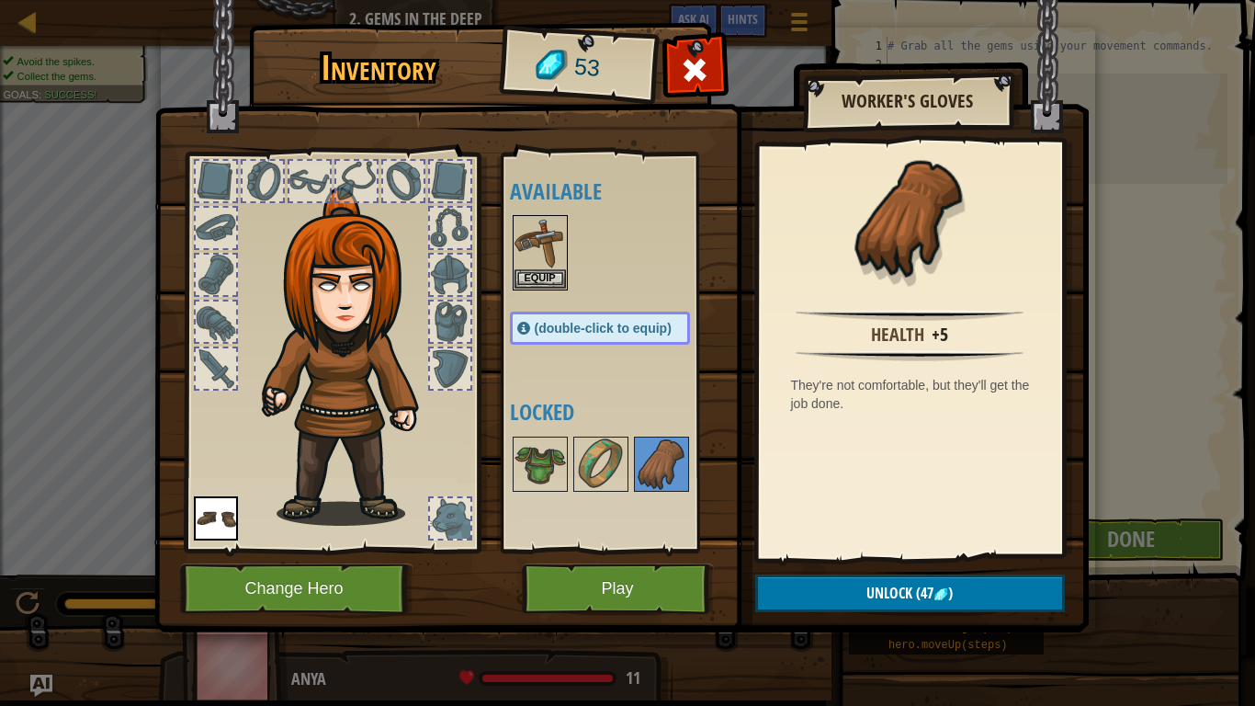
click at [502, 458] on div "Available Equip Equip (double-click to equip) Locked" at bounding box center [614, 353] width 225 height 400
click at [528, 454] on img at bounding box center [540, 463] width 51 height 51
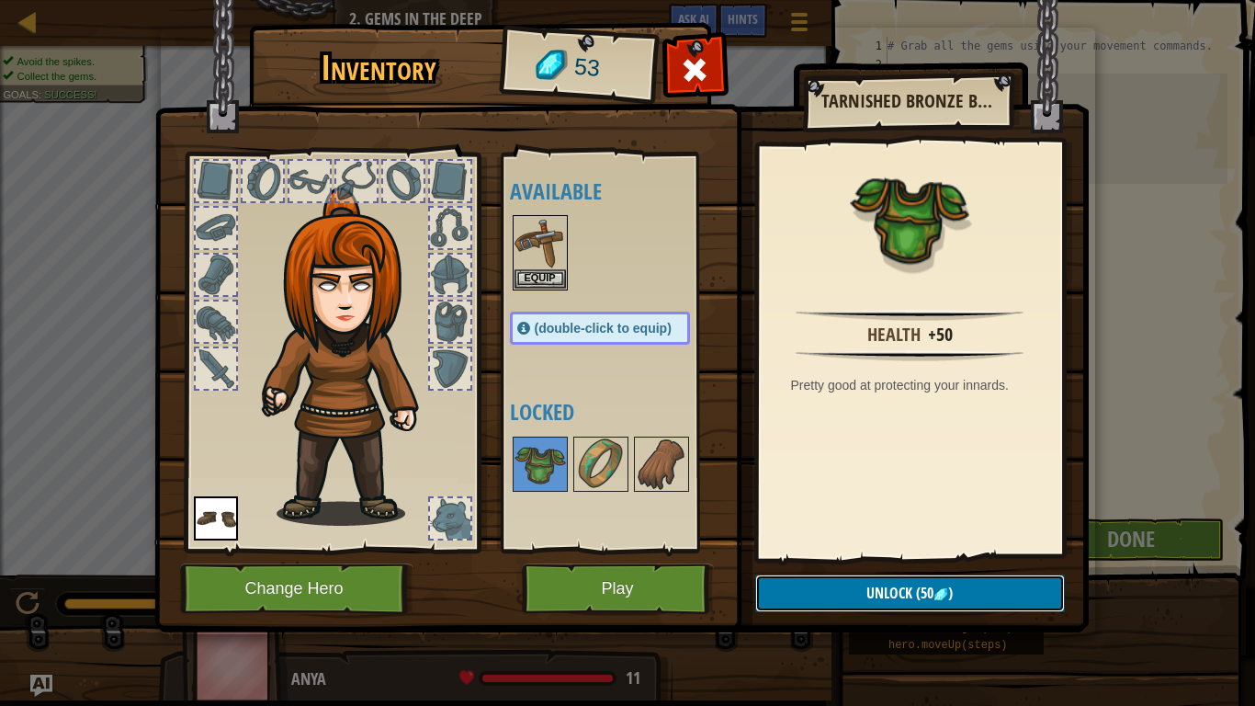
click at [837, 549] on button "Unlock (50 )" at bounding box center [910, 593] width 310 height 38
click at [819, 549] on button "Confirm" at bounding box center [910, 593] width 310 height 38
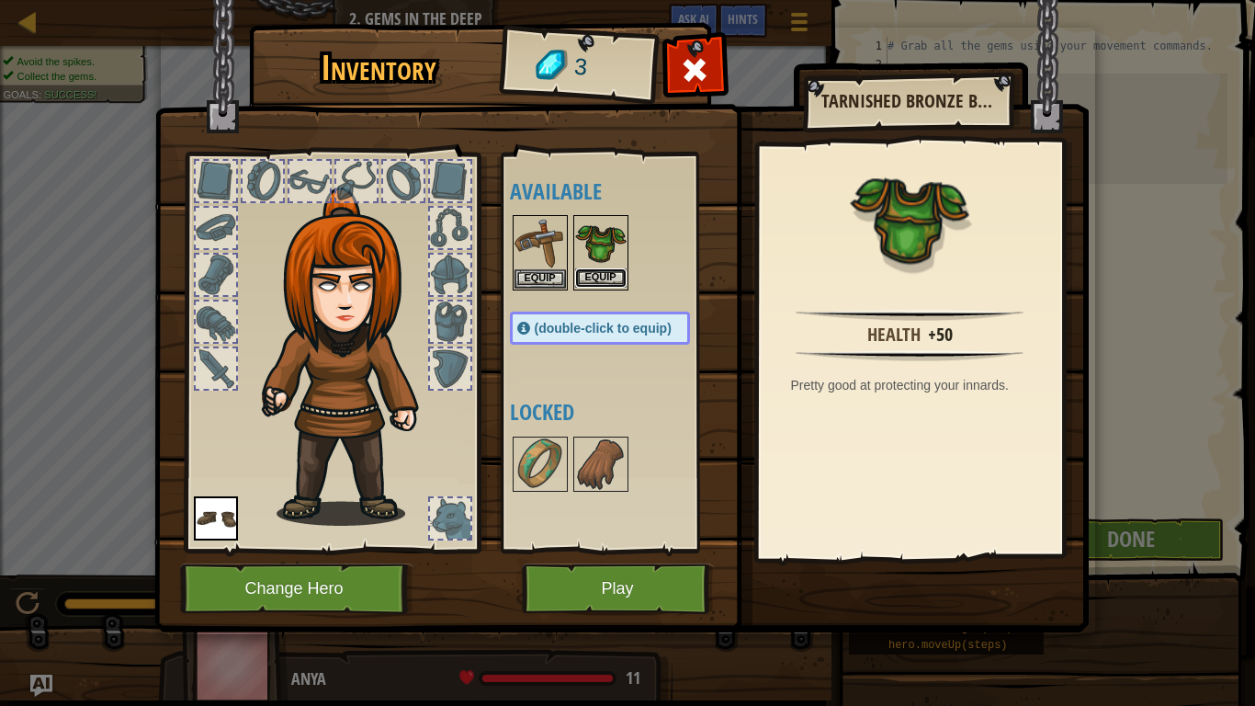
click at [600, 275] on button "Equip" at bounding box center [600, 277] width 51 height 19
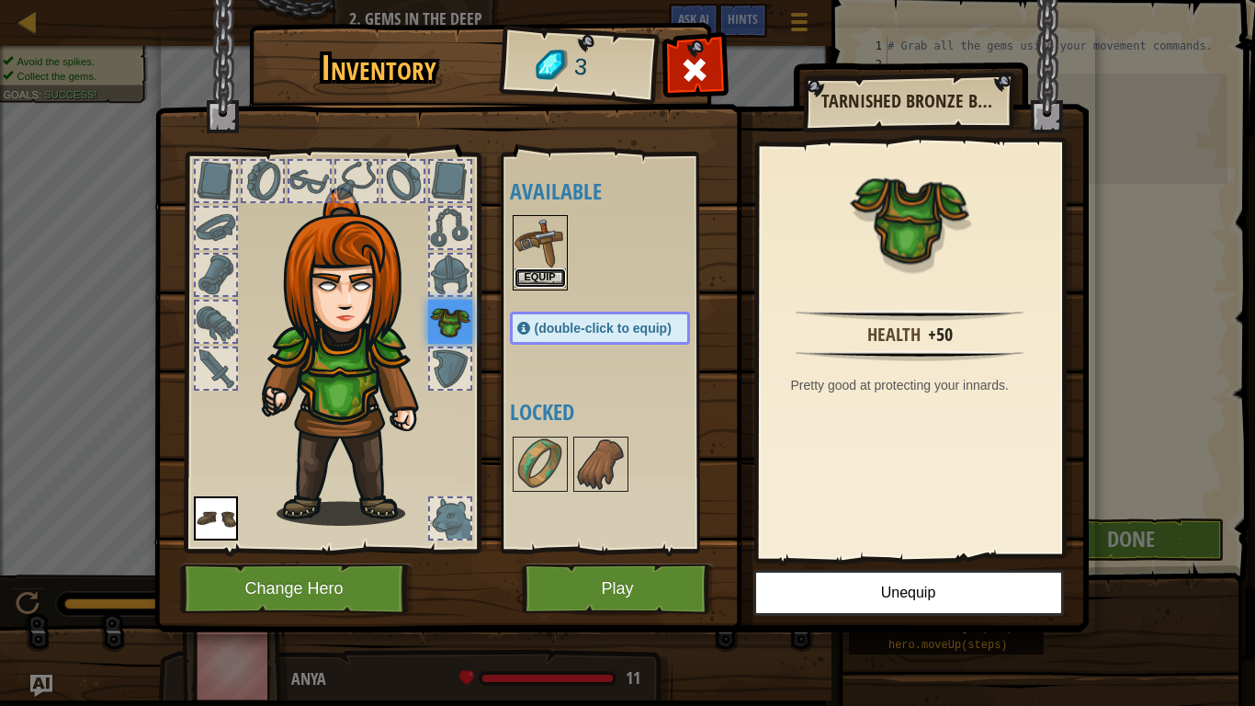
click at [545, 277] on button "Equip" at bounding box center [540, 277] width 51 height 19
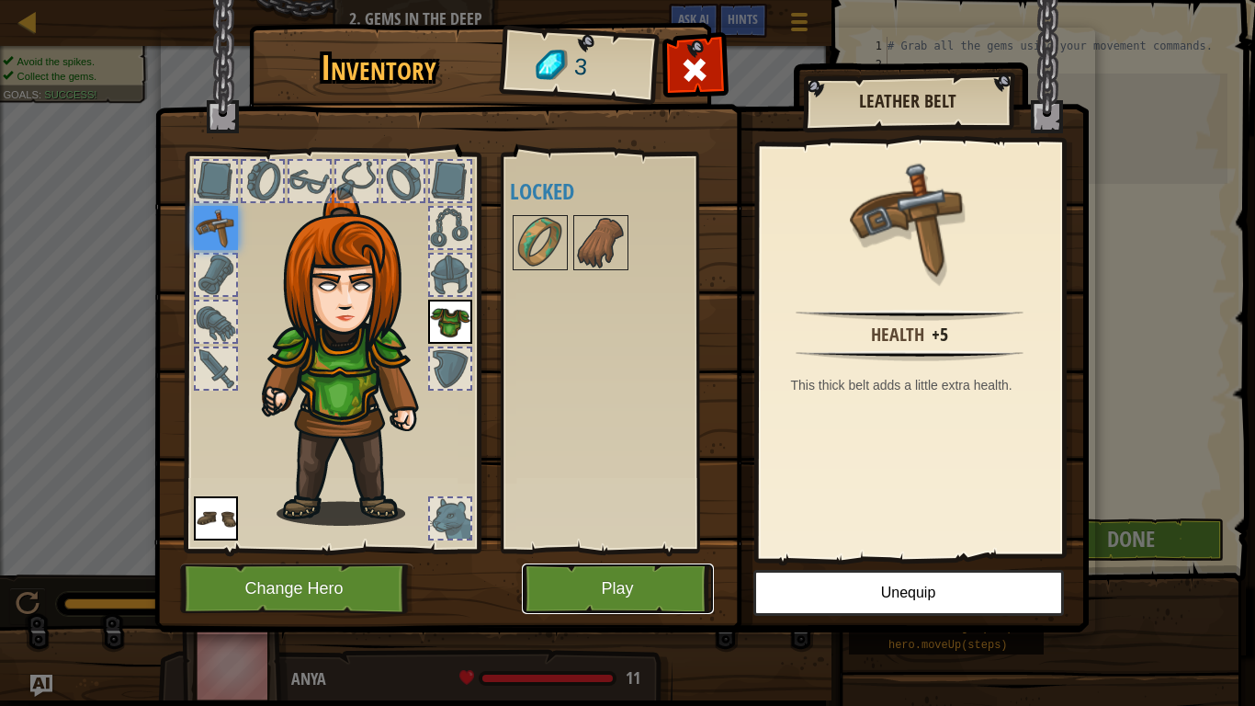
click at [625, 549] on button "Play" at bounding box center [618, 588] width 192 height 51
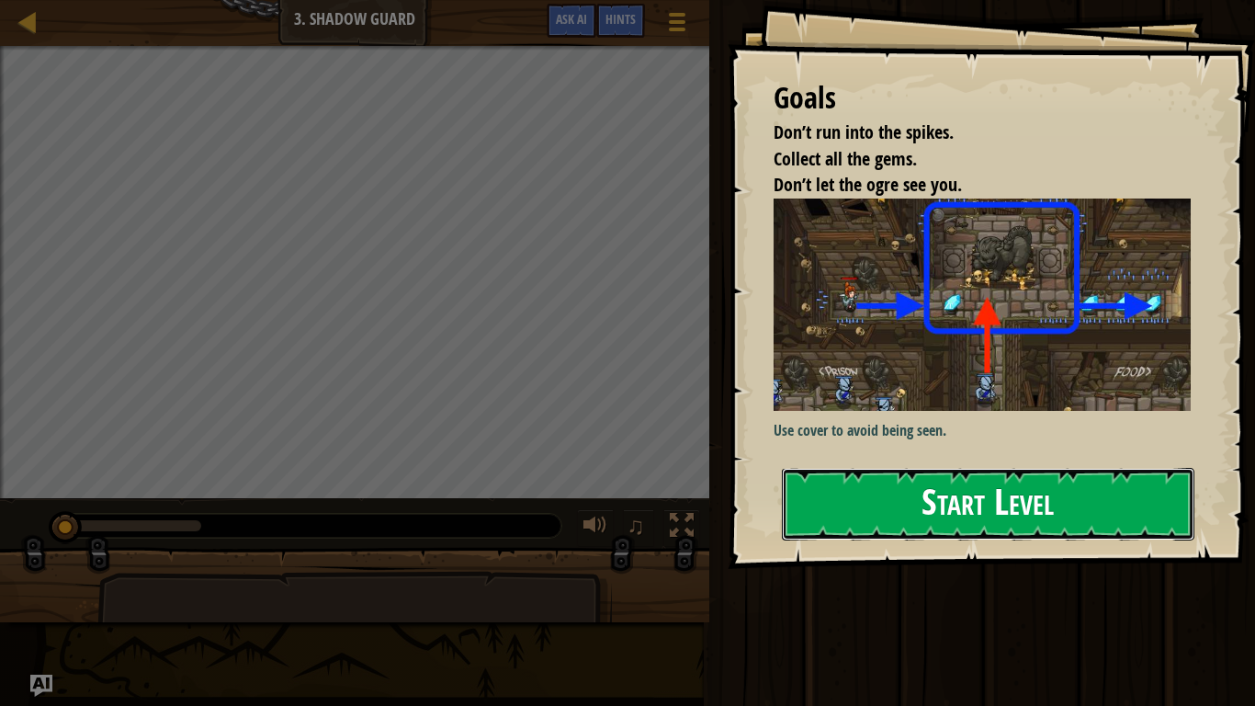
click at [886, 468] on button "Start Level" at bounding box center [988, 504] width 413 height 73
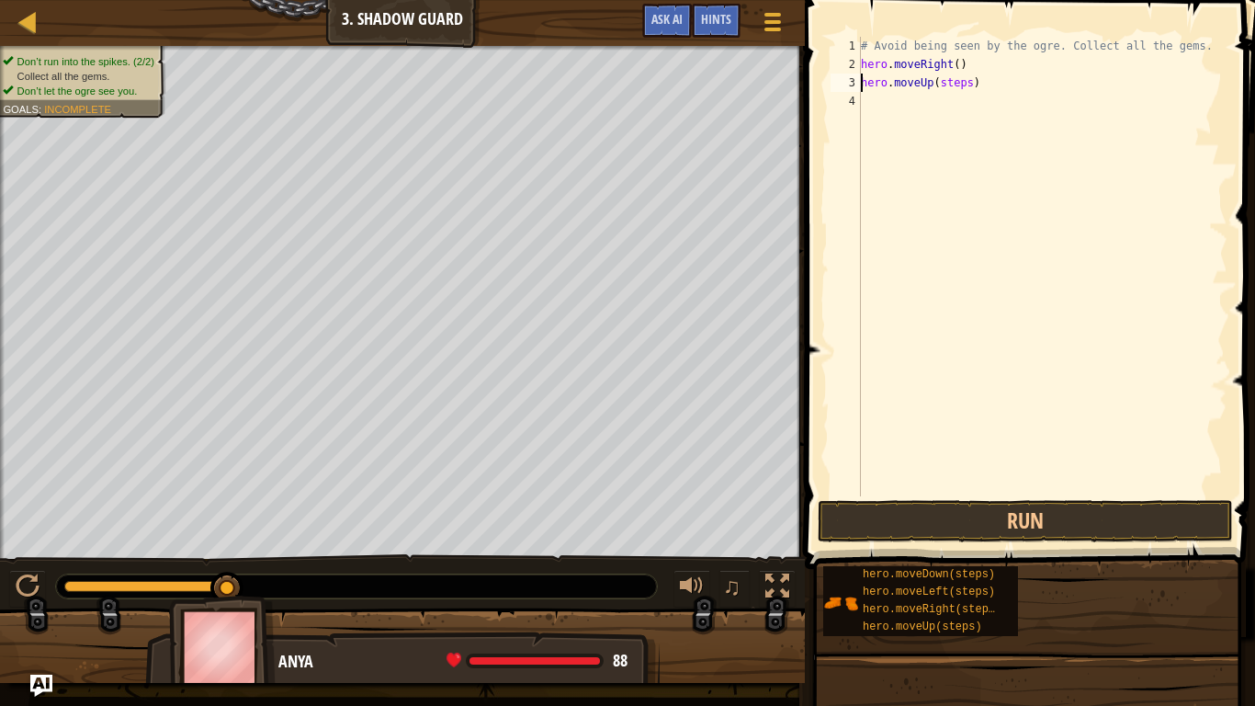
click at [970, 83] on div "# Avoid being seen by the ogre. Collect all the gems. hero . moveRight ( ) hero…" at bounding box center [1042, 285] width 370 height 496
click at [937, 518] on button "Run" at bounding box center [1025, 521] width 415 height 42
click at [991, 96] on div "# Avoid being seen by the ogre. Collect all the gems. hero . moveRight ( ) hero…" at bounding box center [1042, 285] width 370 height 496
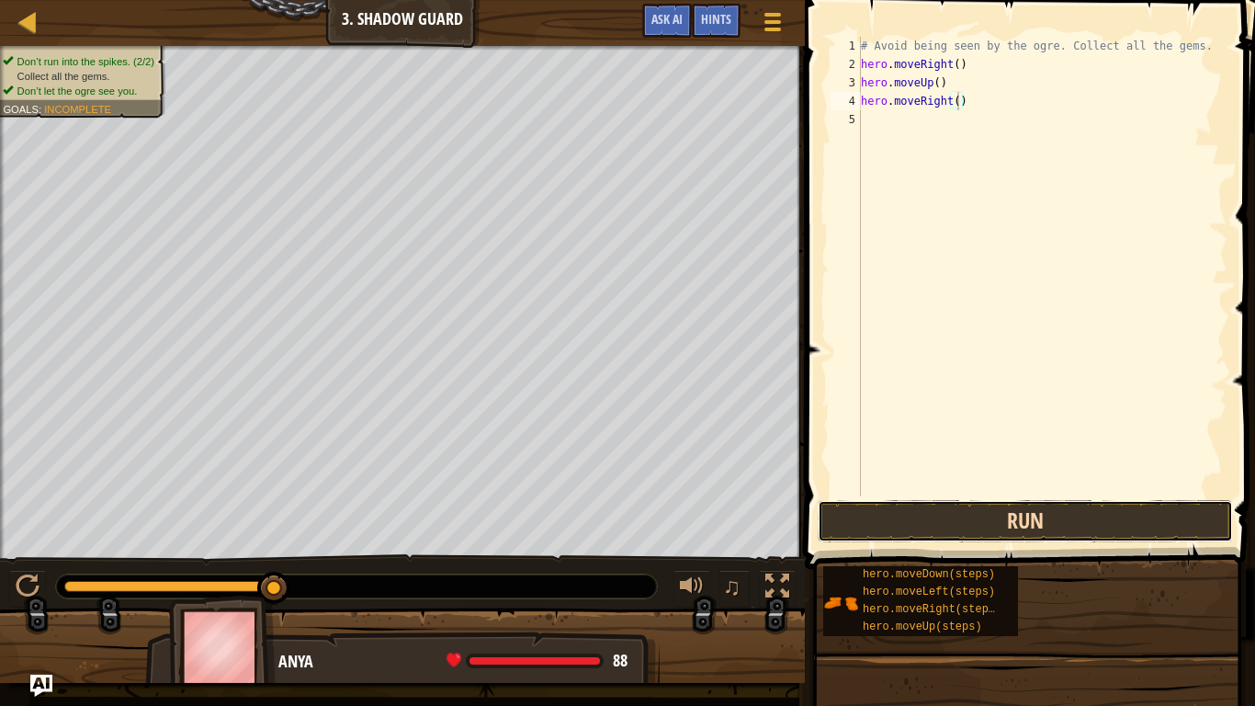
click at [974, 519] on button "Run" at bounding box center [1025, 521] width 415 height 42
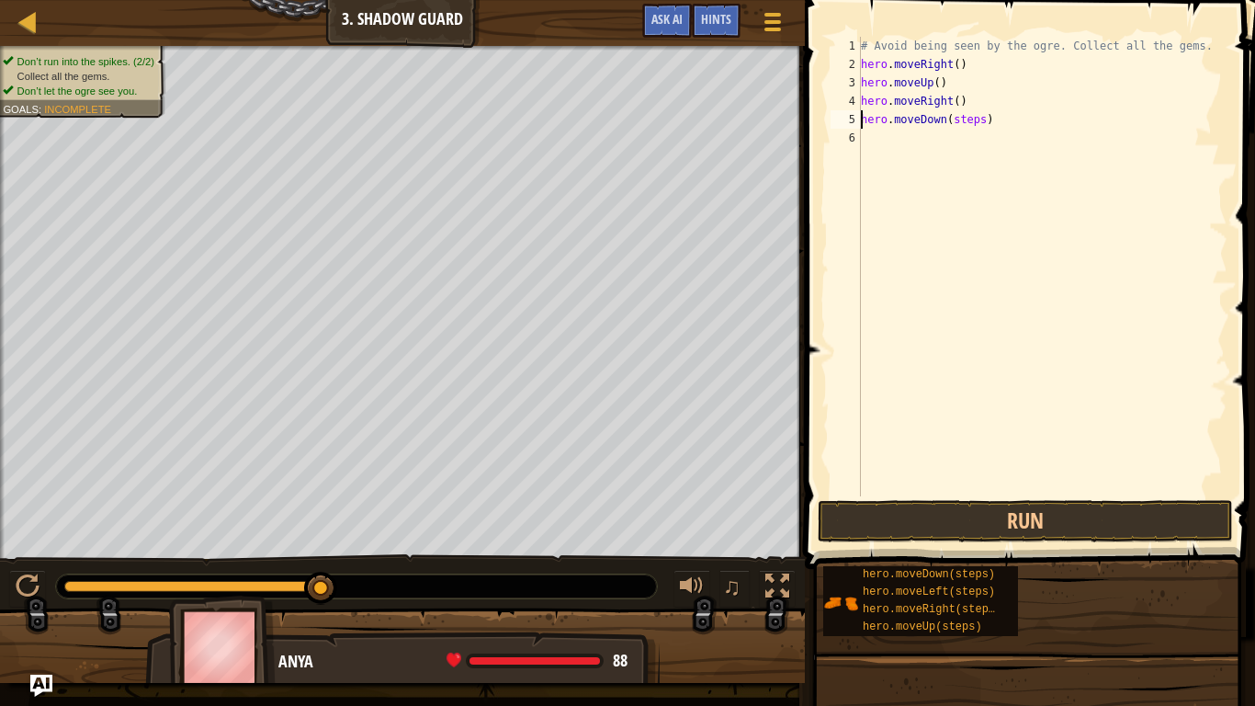
click at [980, 122] on div "# Avoid being seen by the ogre. Collect all the gems. hero . moveRight ( ) hero…" at bounding box center [1042, 285] width 370 height 496
click at [988, 140] on div "# Avoid being seen by the ogre. Collect all the gems. hero . moveRight ( ) hero…" at bounding box center [1042, 285] width 370 height 496
type textarea "hero.moveRight()"
click at [933, 514] on button "Run" at bounding box center [1025, 521] width 415 height 42
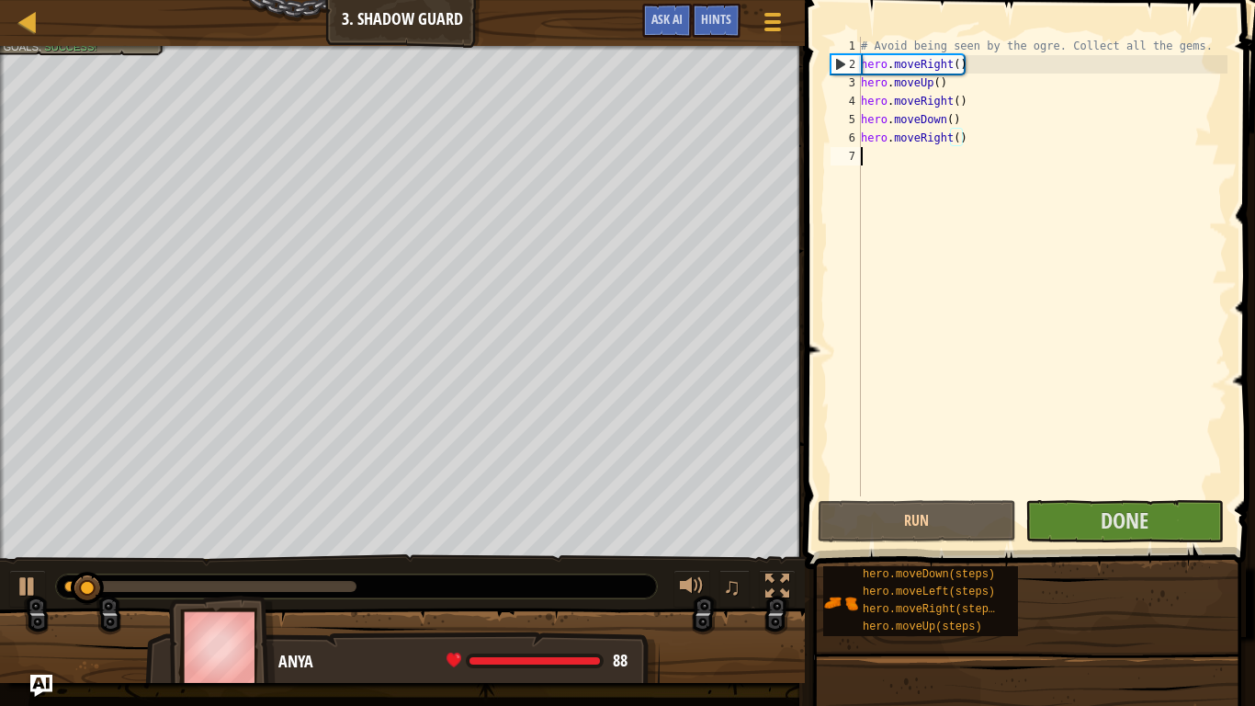
click at [878, 169] on div "# Avoid being seen by the ogre. Collect all the gems. hero . moveRight ( ) hero…" at bounding box center [1042, 285] width 370 height 496
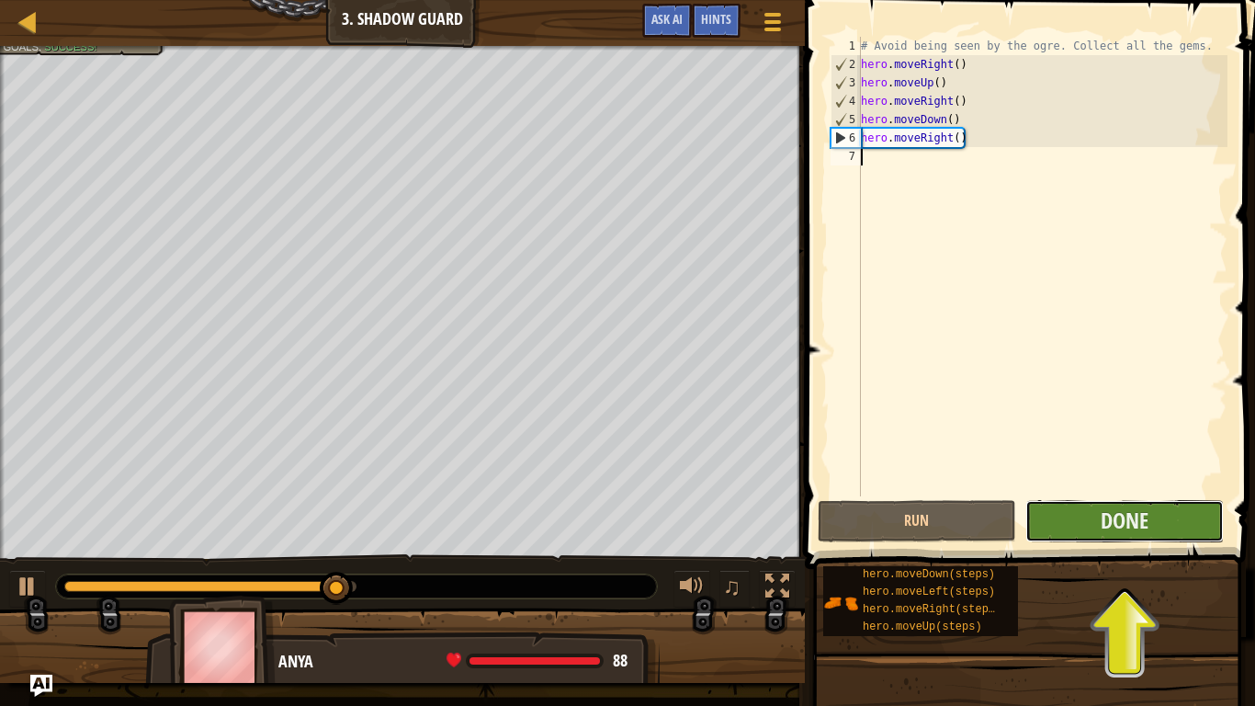
click at [1171, 517] on button "Done" at bounding box center [1124, 521] width 198 height 42
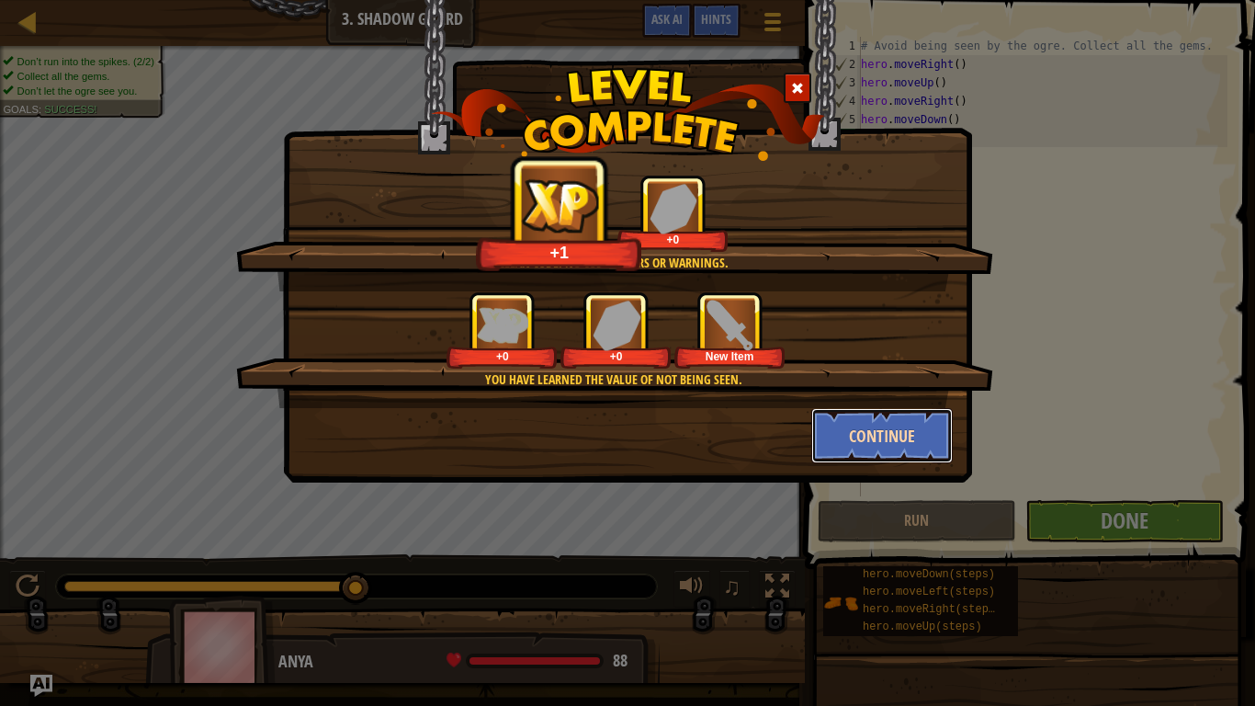
click at [877, 453] on button "Continue" at bounding box center [882, 435] width 142 height 55
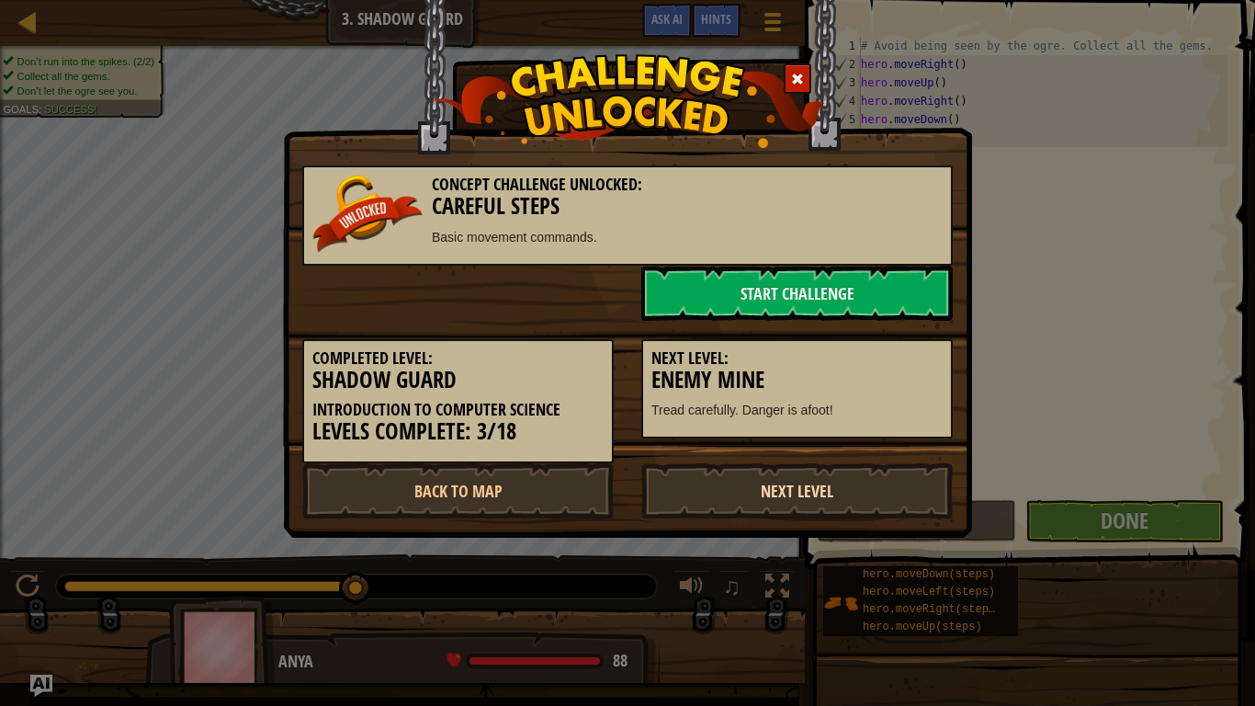
click at [778, 490] on link "Next Level" at bounding box center [796, 490] width 311 height 55
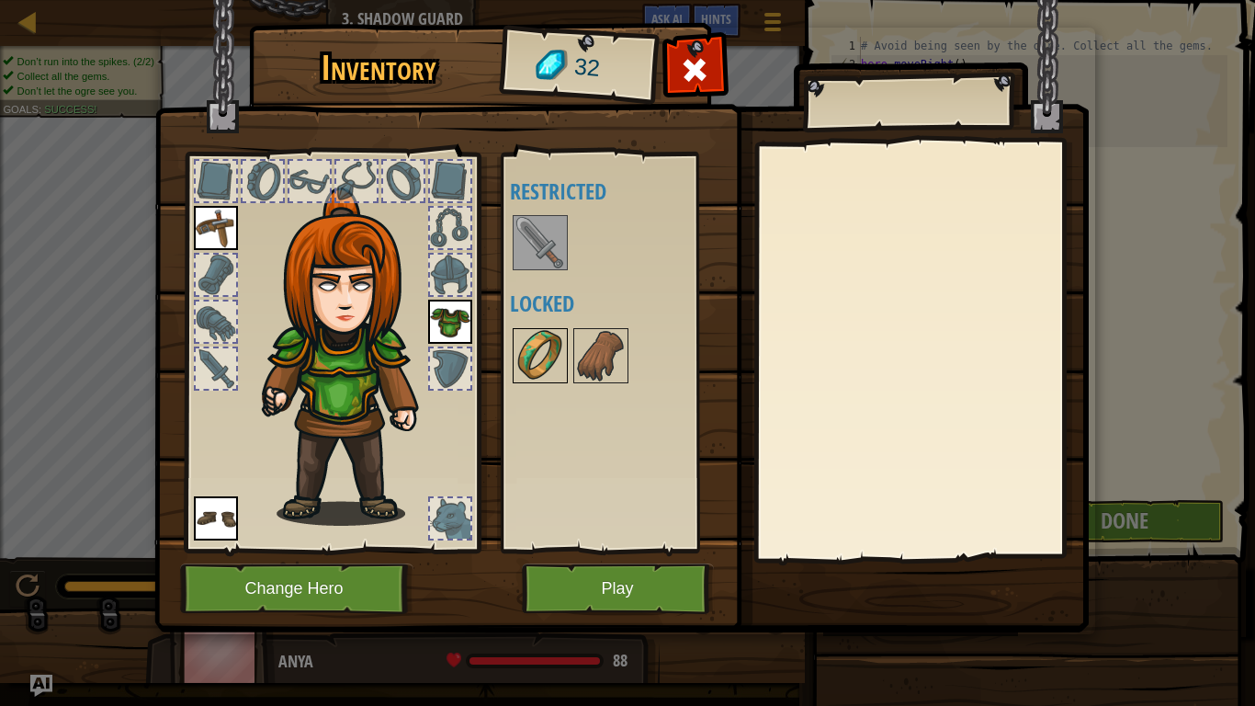
click at [547, 340] on img at bounding box center [540, 355] width 51 height 51
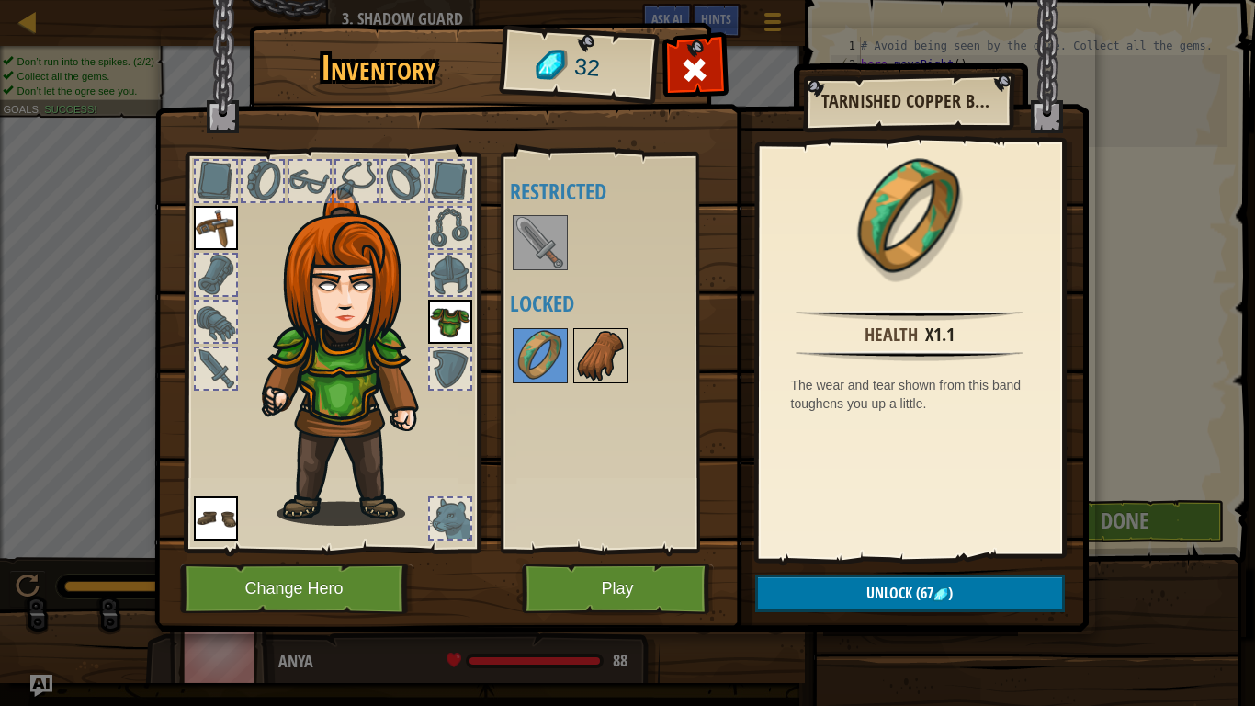
click at [596, 350] on img at bounding box center [600, 355] width 51 height 51
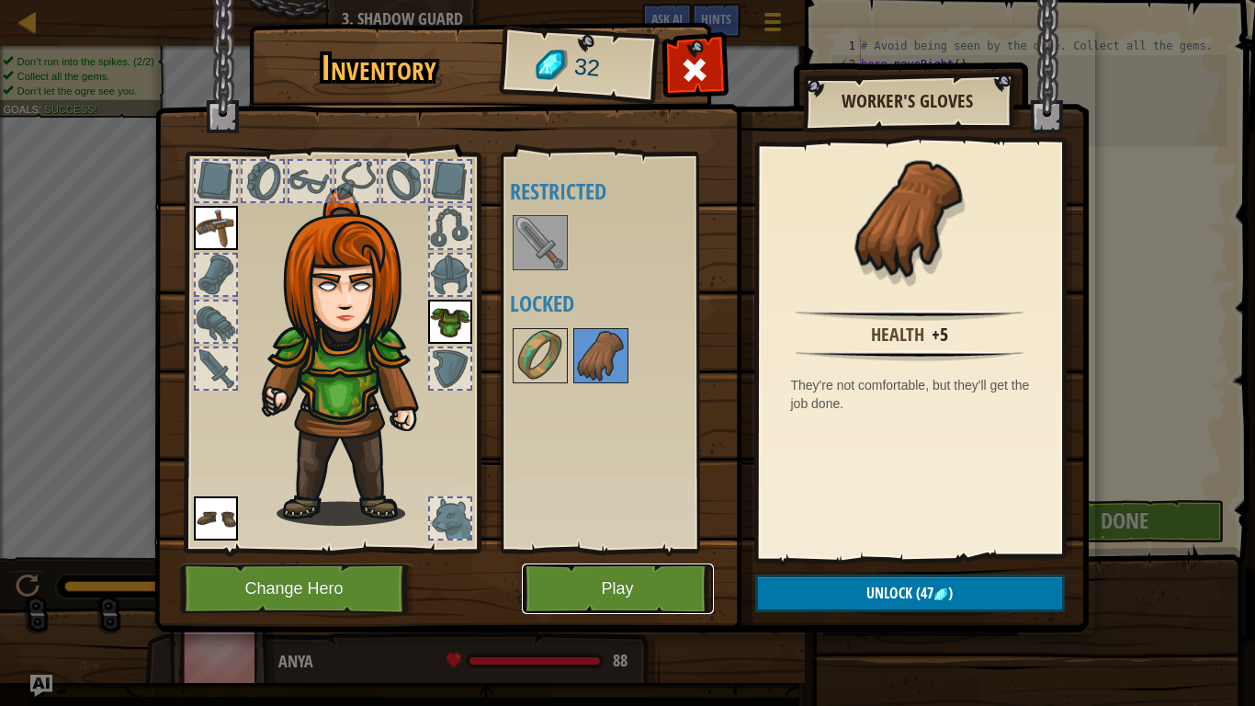
click at [608, 549] on button "Play" at bounding box center [618, 588] width 192 height 51
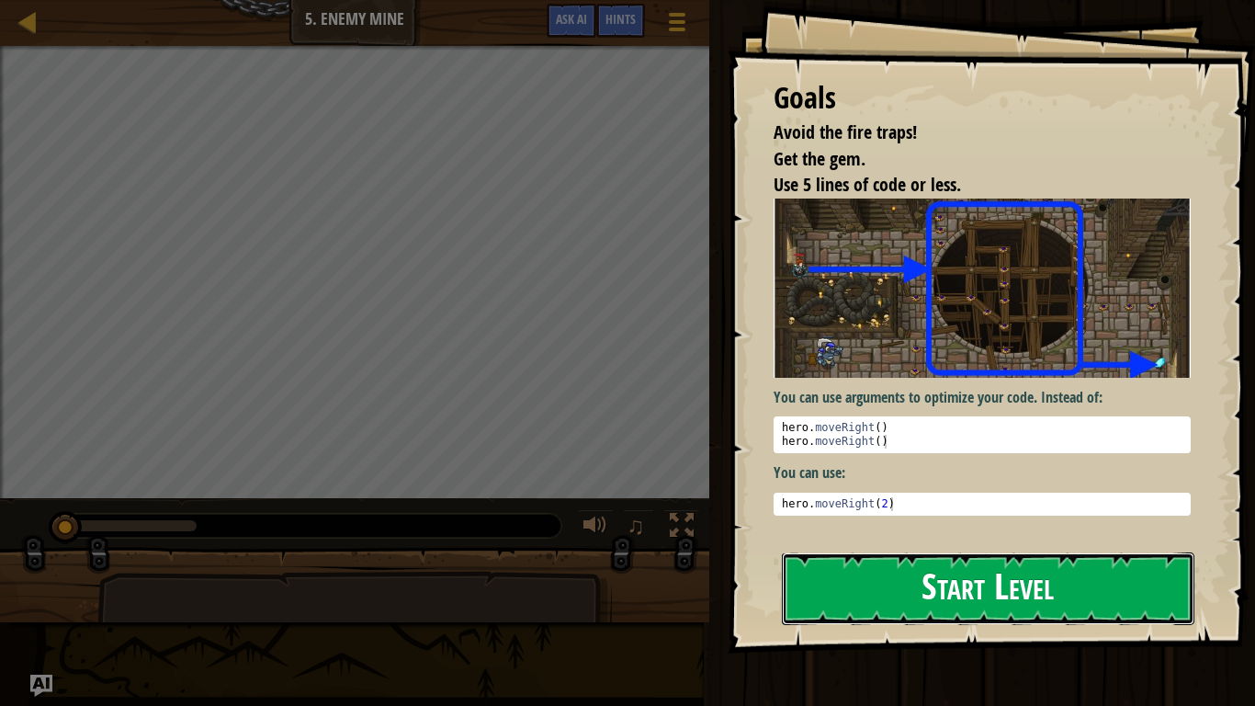
click at [864, 549] on button "Start Level" at bounding box center [988, 588] width 413 height 73
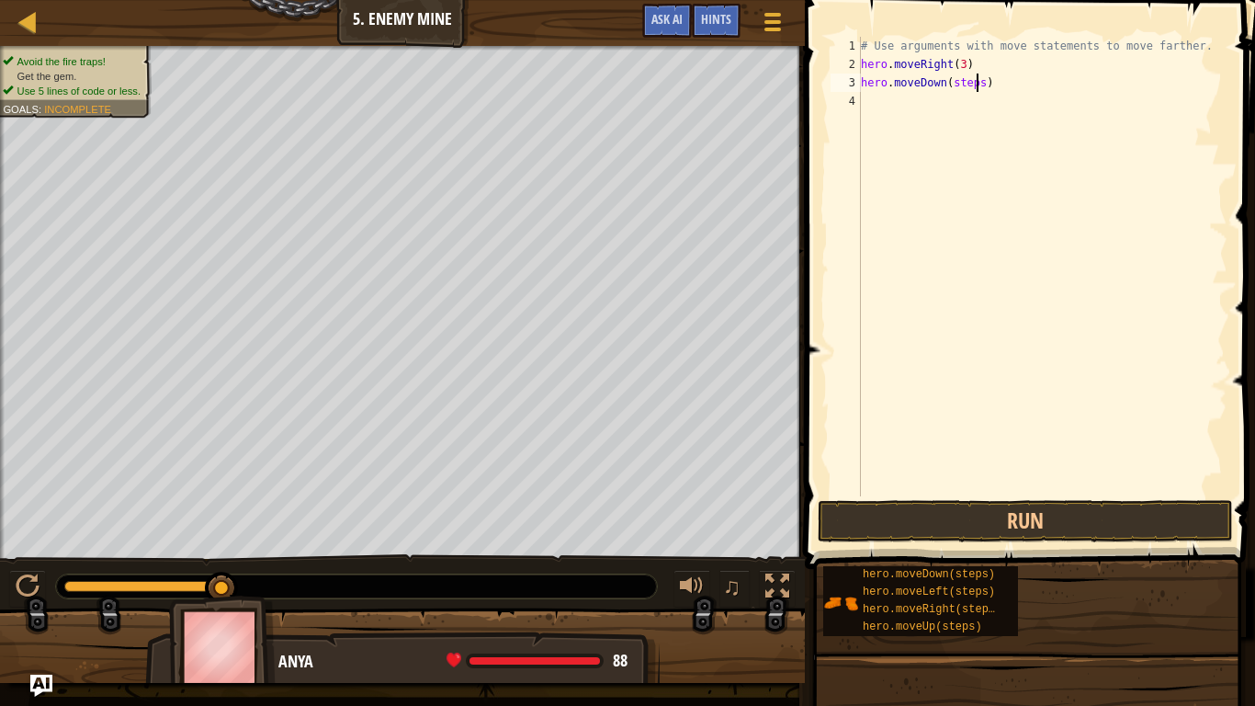
click at [978, 86] on div "# Use arguments with move statements to move farther. hero . moveRight ( 3 ) he…" at bounding box center [1042, 285] width 370 height 496
click at [982, 83] on div "# Use arguments with move statements to move farther. hero . moveRight ( 3 ) he…" at bounding box center [1042, 285] width 370 height 496
click at [990, 101] on div "# Use arguments with move statements to move farther. hero . moveRight ( 3 ) he…" at bounding box center [1042, 285] width 370 height 496
click at [926, 515] on button "Run" at bounding box center [1025, 521] width 415 height 42
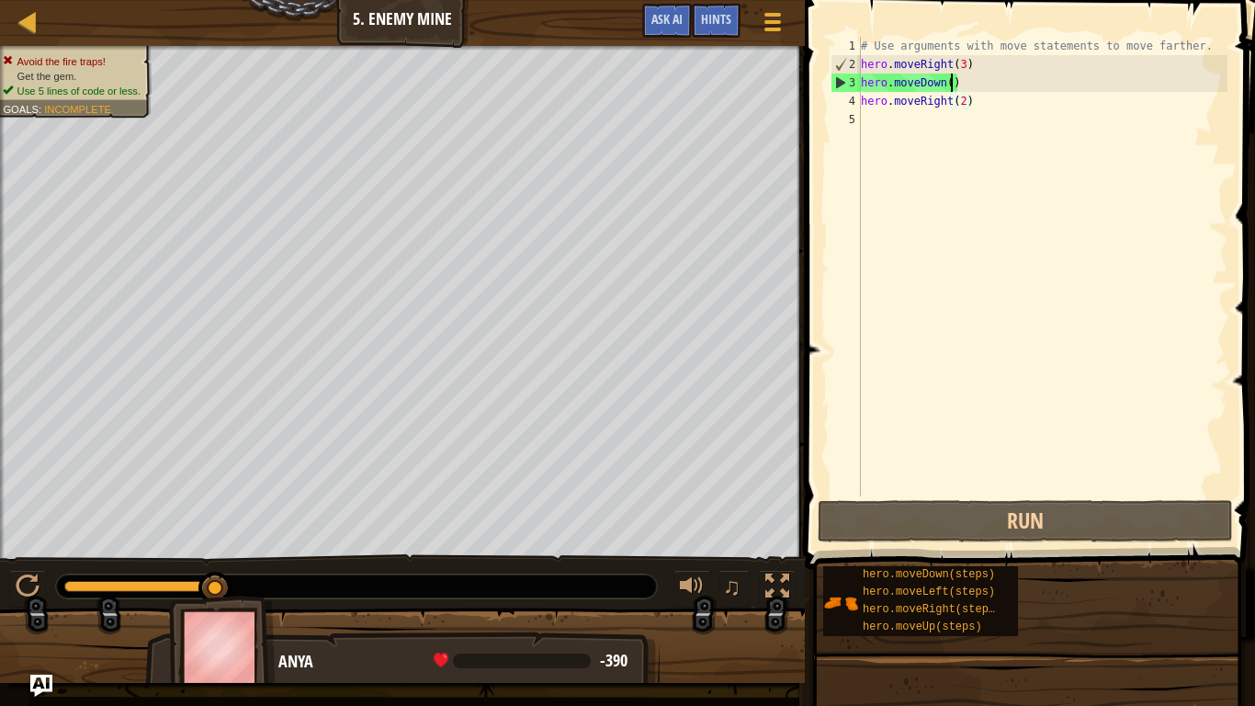
click at [951, 79] on div "# Use arguments with move statements to move farther. hero . moveRight ( 3 ) he…" at bounding box center [1042, 285] width 370 height 496
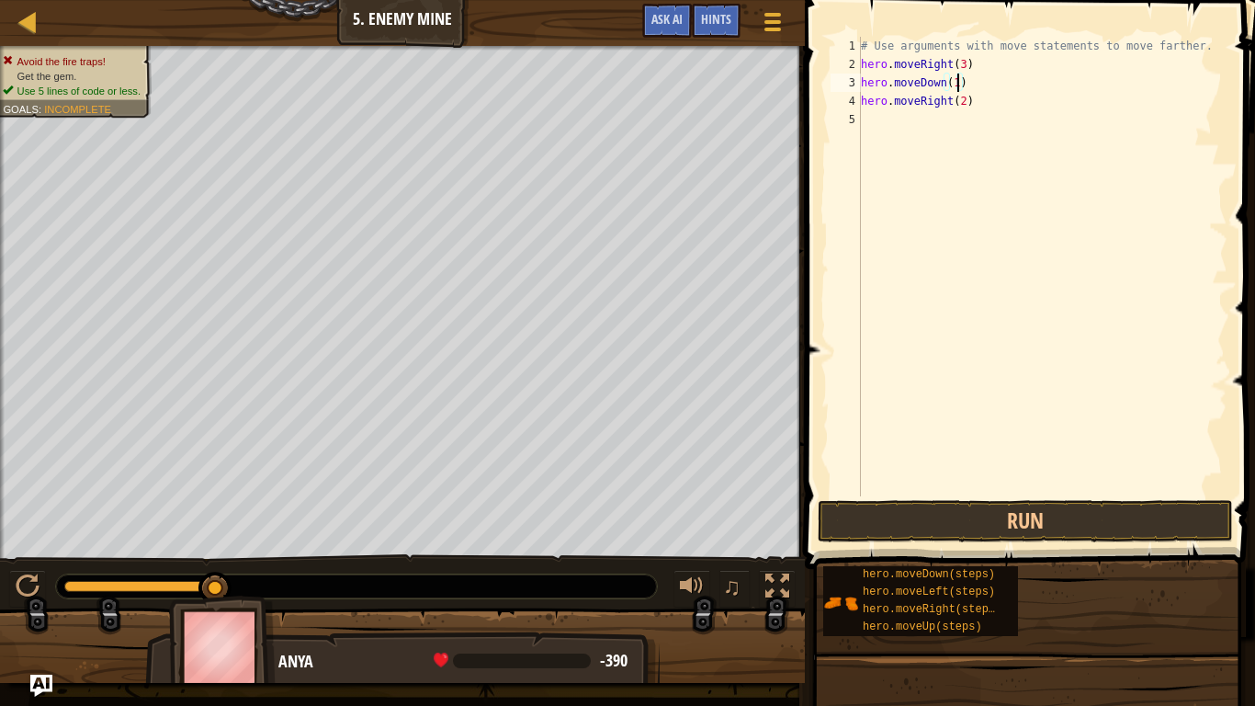
click at [966, 101] on div "# Use arguments with move statements to move farther. hero . moveRight ( 3 ) he…" at bounding box center [1042, 285] width 370 height 496
click at [976, 512] on button "Run" at bounding box center [1025, 521] width 415 height 42
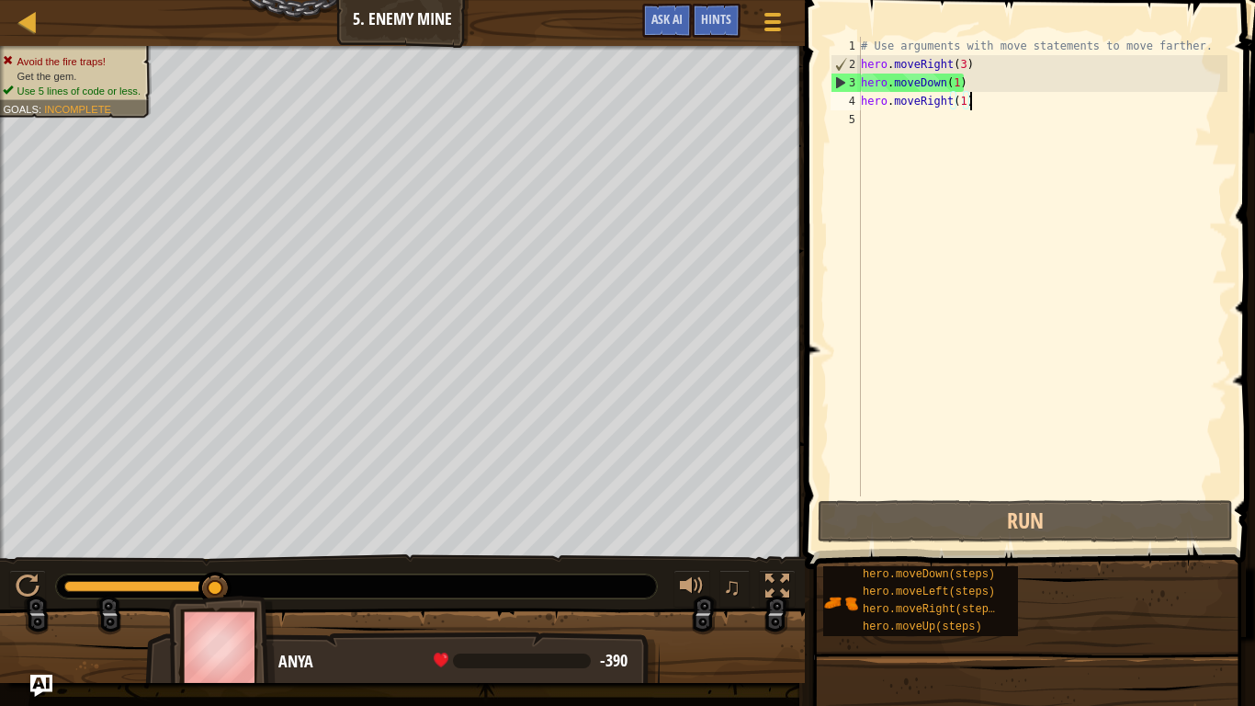
click at [974, 100] on div "# Use arguments with move statements to move farther. hero . moveRight ( 3 ) he…" at bounding box center [1042, 285] width 370 height 496
click at [851, 47] on div "1" at bounding box center [846, 46] width 30 height 18
click at [965, 84] on div "# Use arguments with move statements to move farther. hero . moveRight ( 3 ) he…" at bounding box center [1042, 285] width 370 height 496
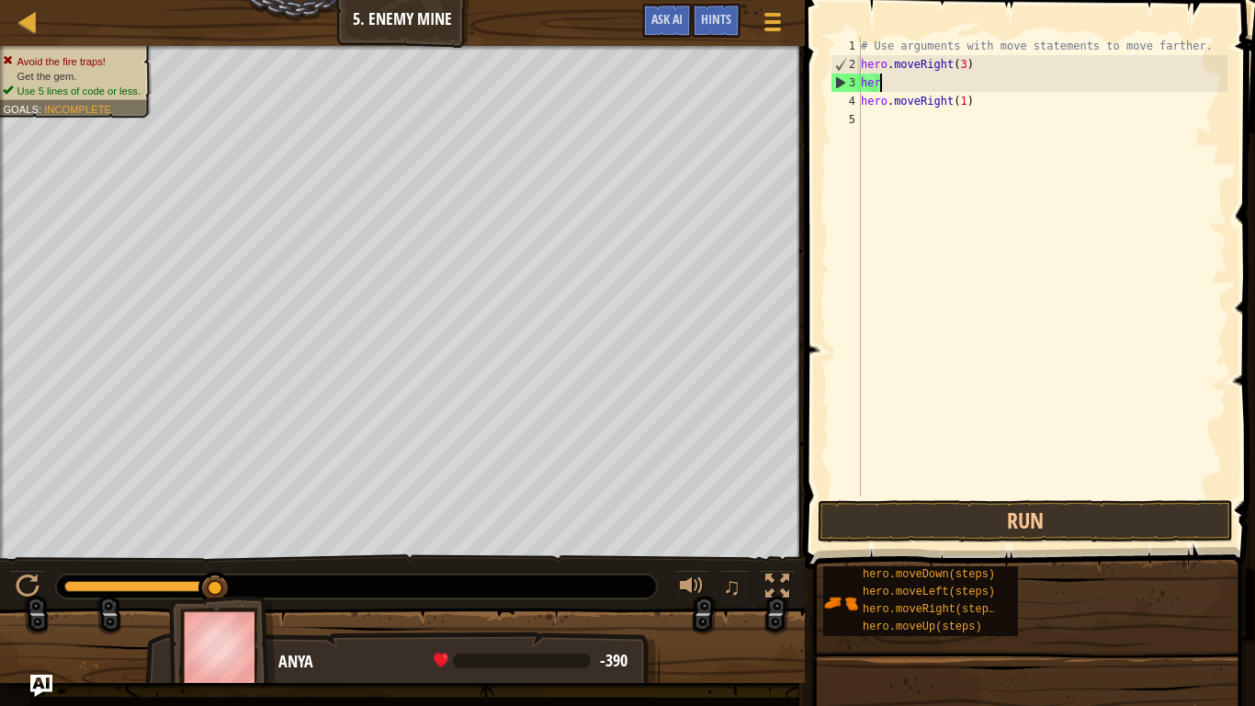
scroll to position [8, 1]
type textarea "h"
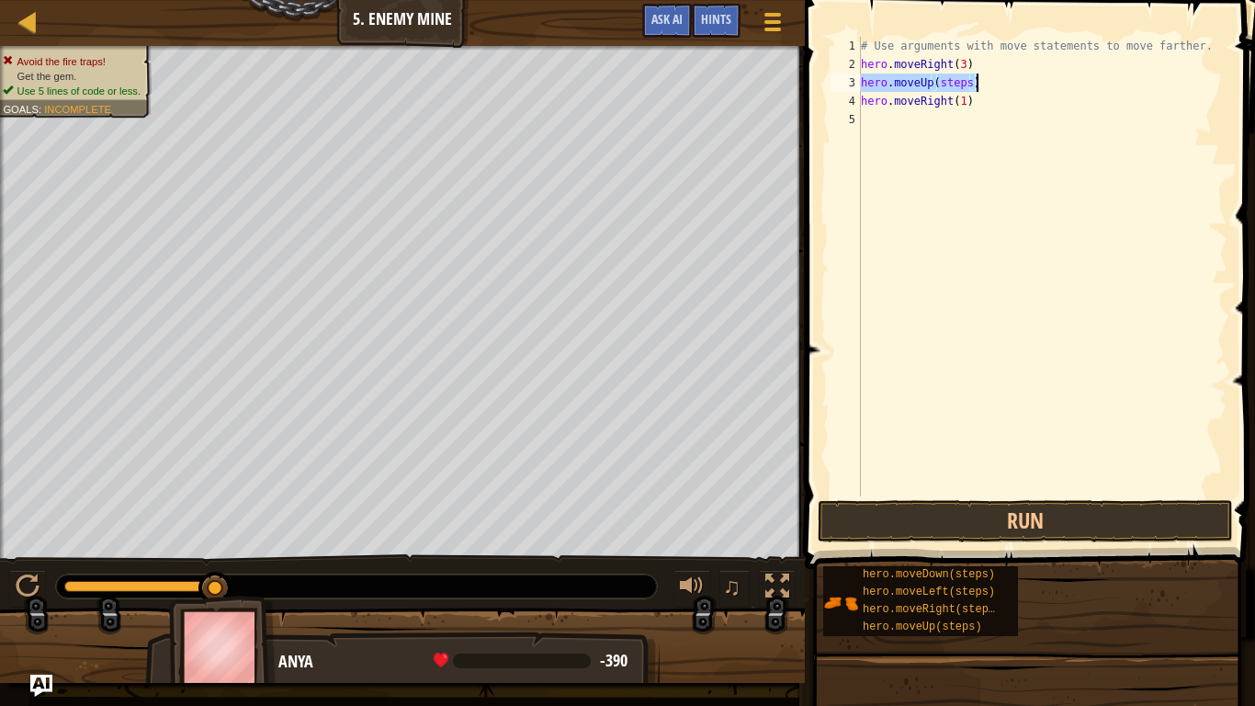
click at [969, 81] on div "# Use arguments with move statements to move farther. hero . moveRight ( 3 ) he…" at bounding box center [1042, 266] width 370 height 459
click at [931, 77] on div "# Use arguments with move statements to move farther. hero . moveRight ( 3 ) he…" at bounding box center [1042, 285] width 370 height 496
click at [911, 79] on div "# Use arguments with move statements to move farther. hero . moveRight ( 3 ) he…" at bounding box center [1042, 285] width 370 height 496
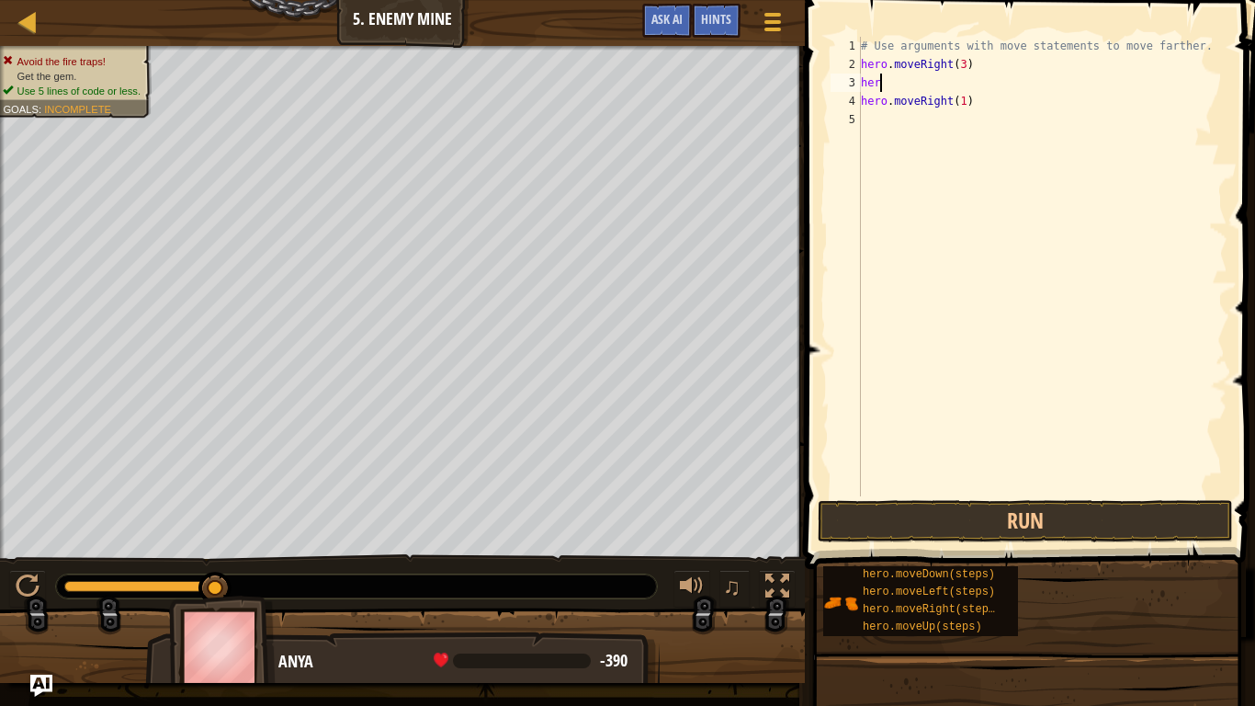
scroll to position [8, 1]
type textarea "h"
click at [910, 521] on button "Run" at bounding box center [1025, 521] width 415 height 42
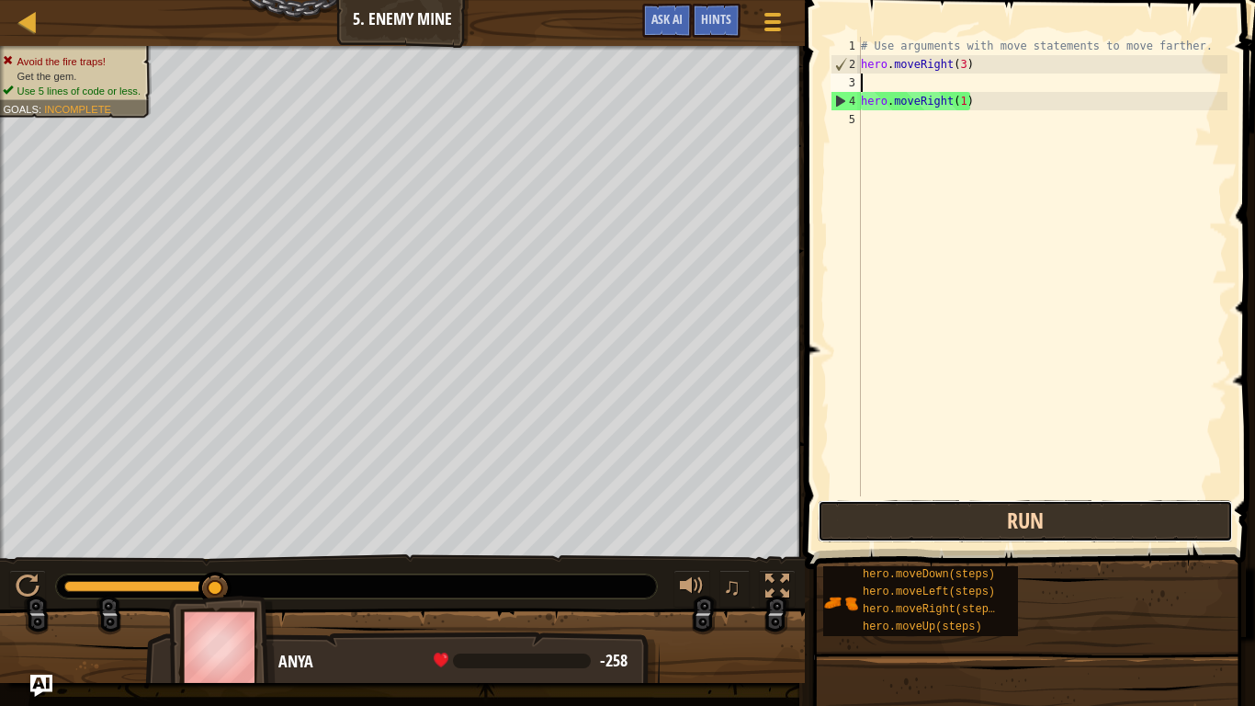
click at [921, 526] on button "Run" at bounding box center [1025, 521] width 415 height 42
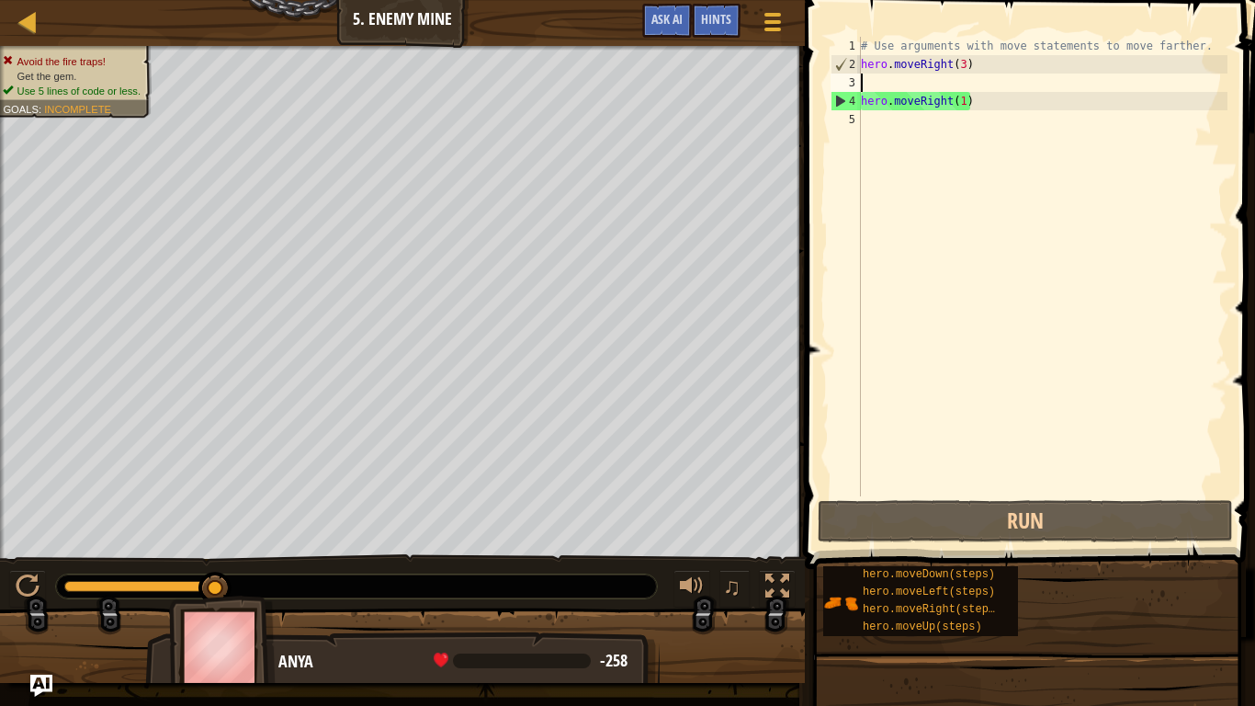
click at [976, 107] on div "# Use arguments with move statements to move farther. hero . moveRight ( 3 ) he…" at bounding box center [1042, 285] width 370 height 496
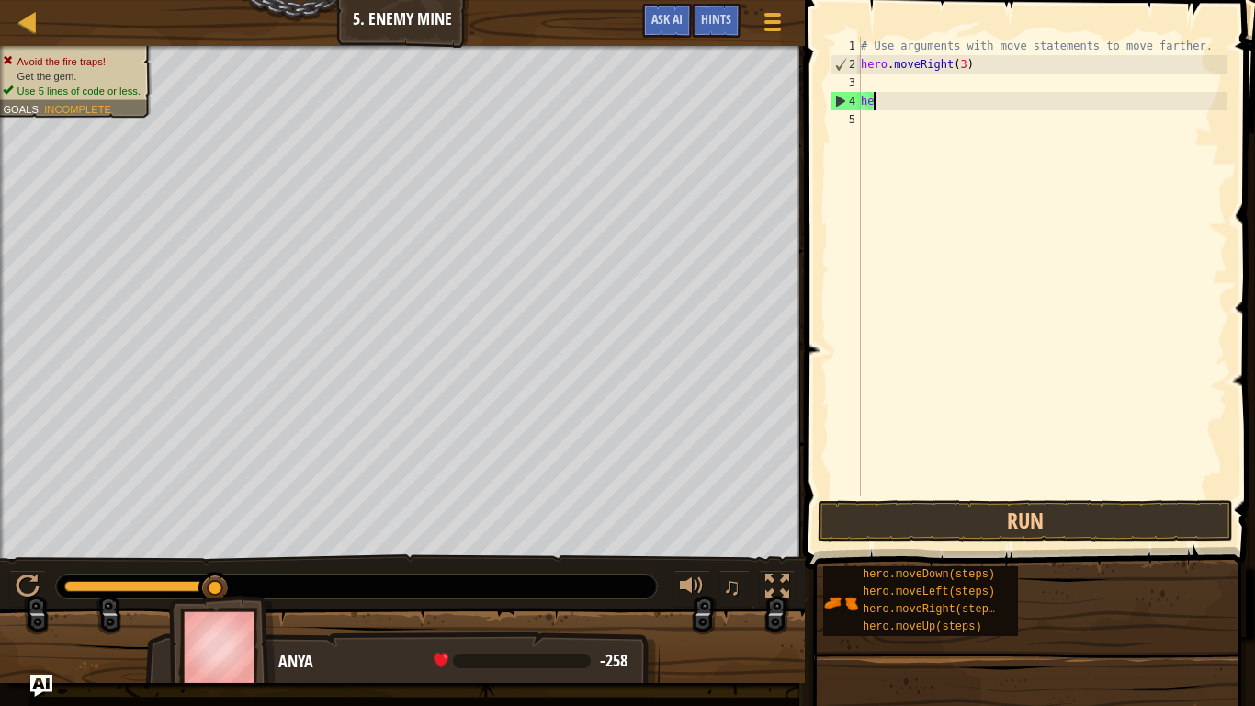
type textarea "h"
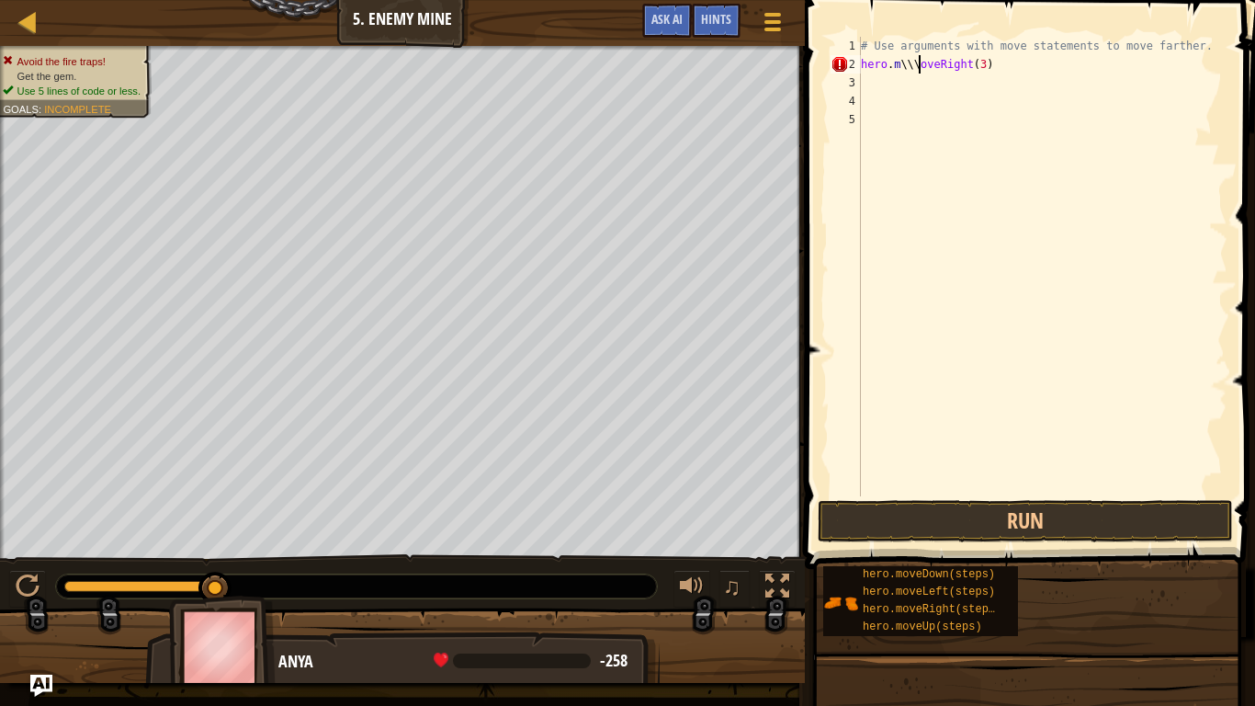
scroll to position [8, 9]
click at [970, 77] on div "# Use arguments with move statements to move farther. hero . moveRight ( 3 ) he…" at bounding box center [1042, 266] width 370 height 459
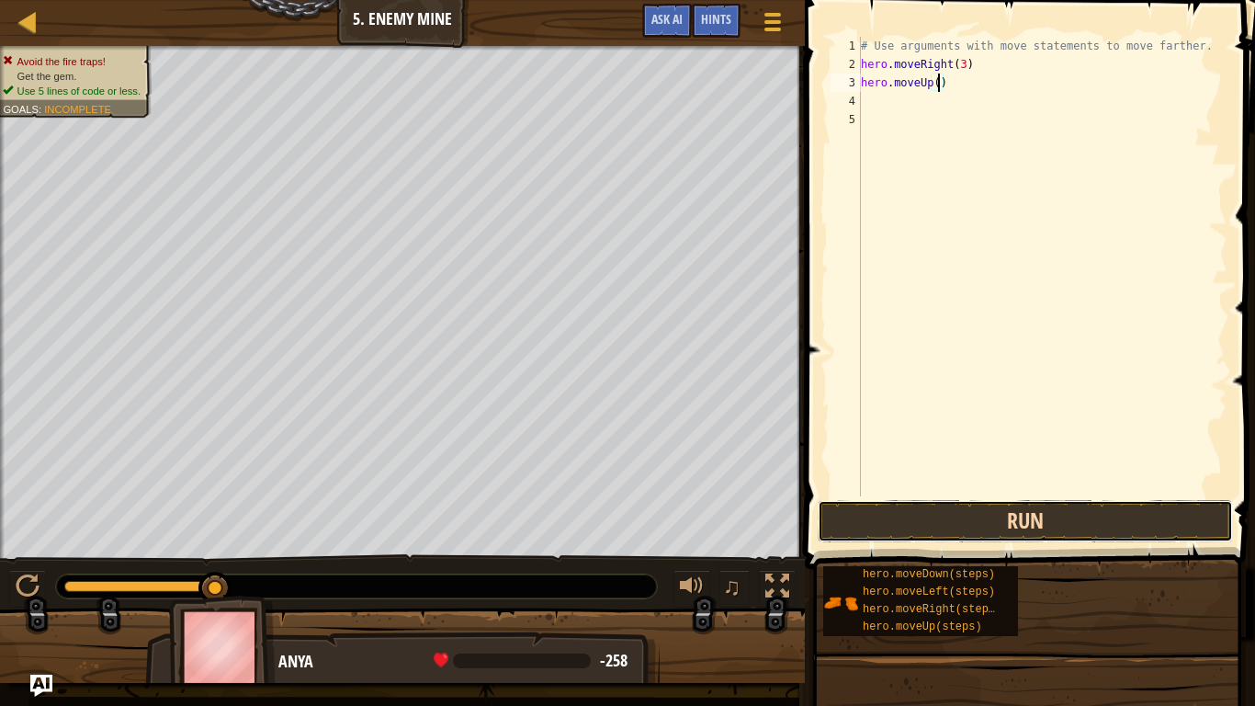
click at [929, 518] on button "Run" at bounding box center [1025, 521] width 415 height 42
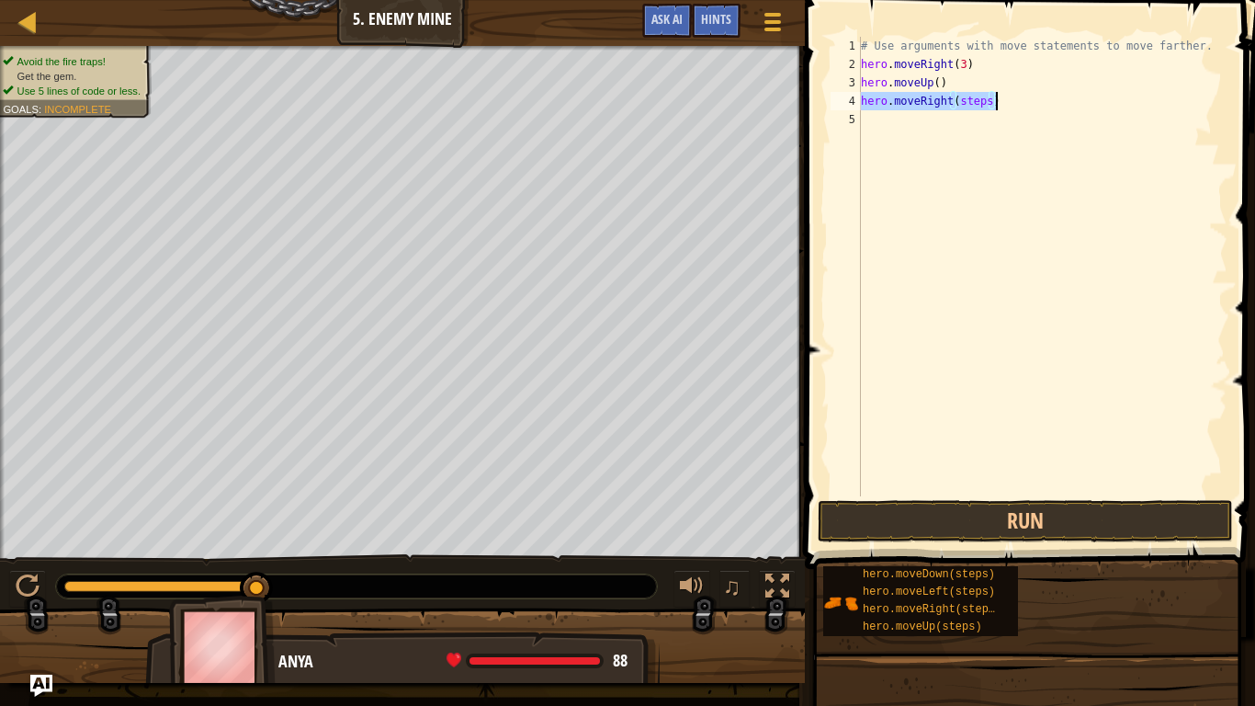
click at [989, 97] on div "# Use arguments with move statements to move farther. hero . moveRight ( 3 ) he…" at bounding box center [1042, 266] width 370 height 459
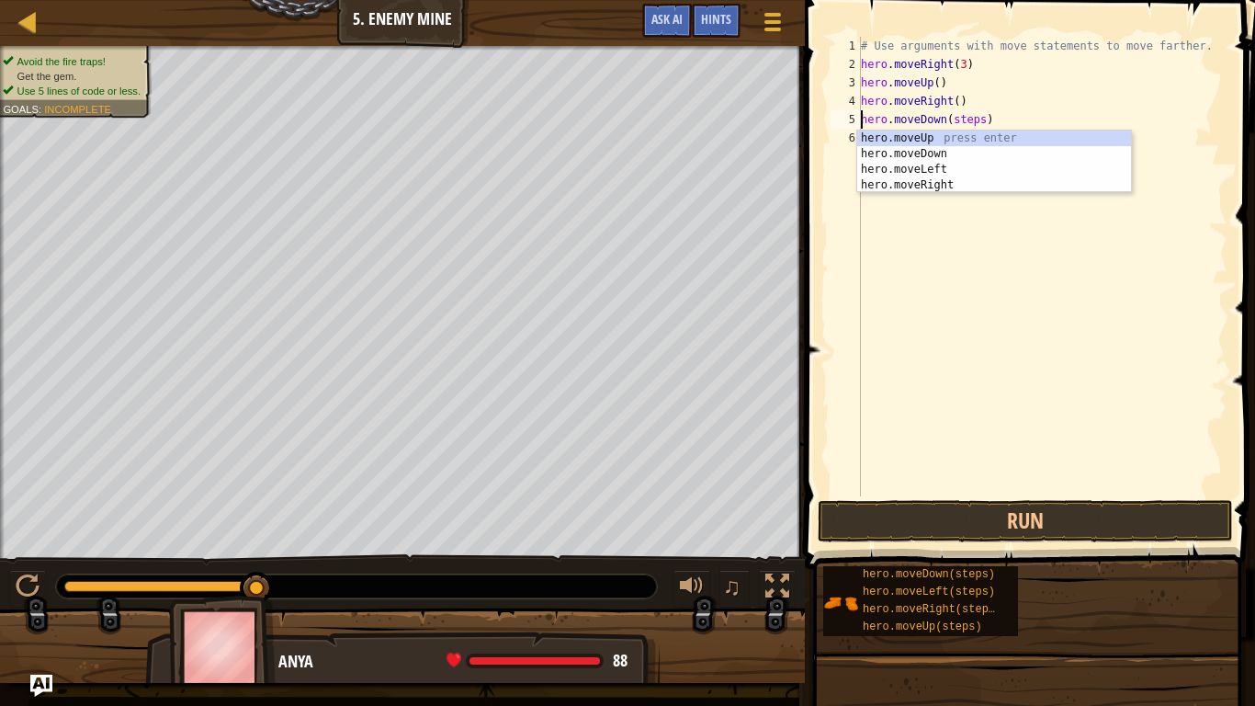
click at [979, 118] on div "# Use arguments with move statements to move farther. hero . moveRight ( 3 ) he…" at bounding box center [1042, 285] width 370 height 496
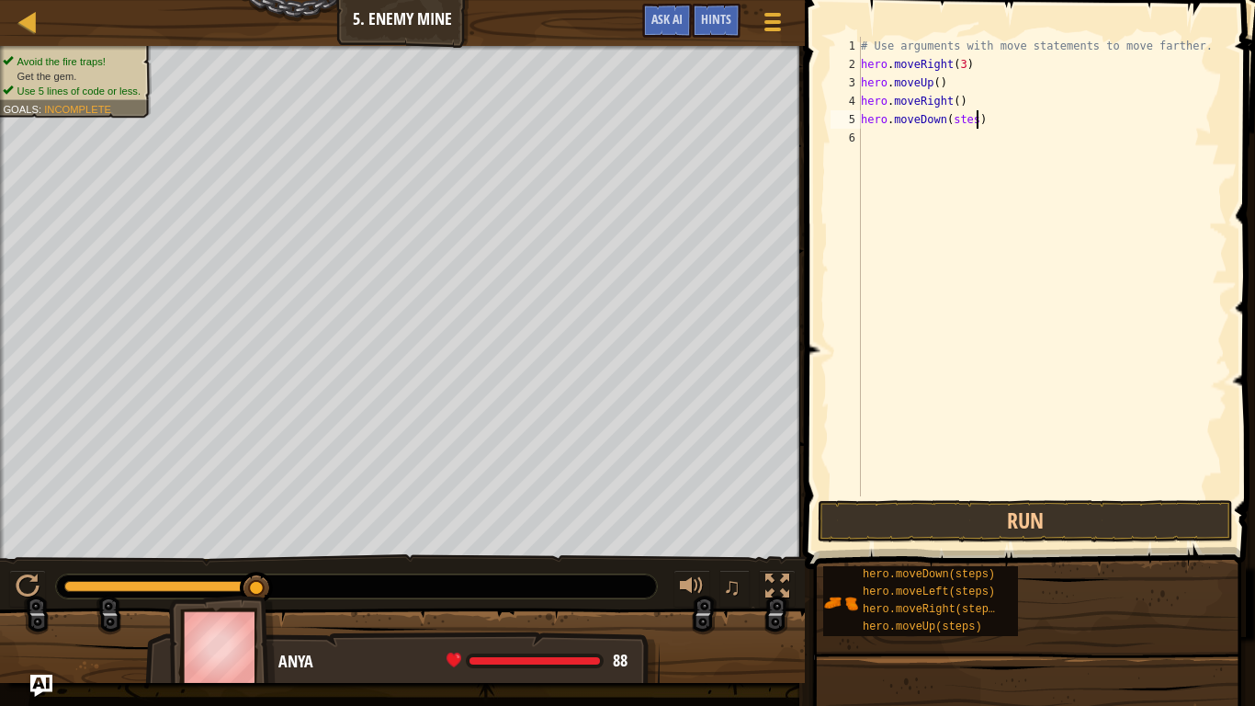
click at [978, 123] on div "# Use arguments with move statements to move farther. hero . moveRight ( 3 ) he…" at bounding box center [1042, 285] width 370 height 496
click at [930, 515] on button "Run" at bounding box center [1025, 521] width 415 height 42
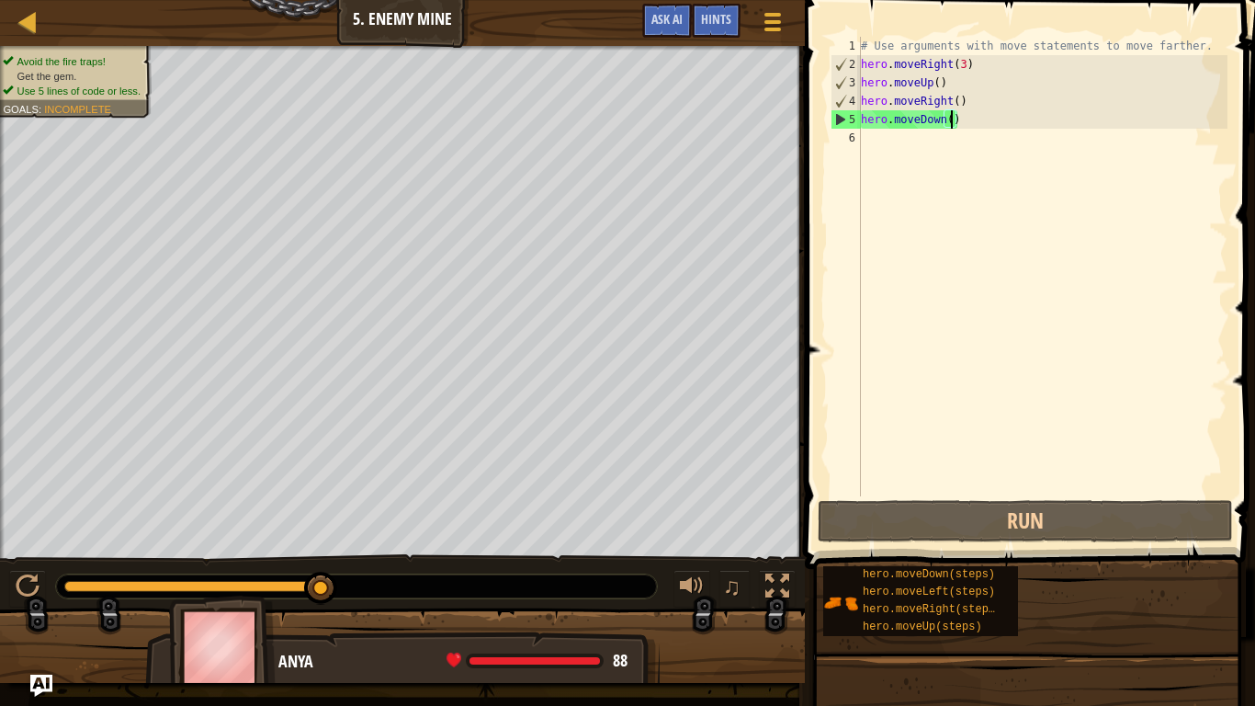
scroll to position [8, 14]
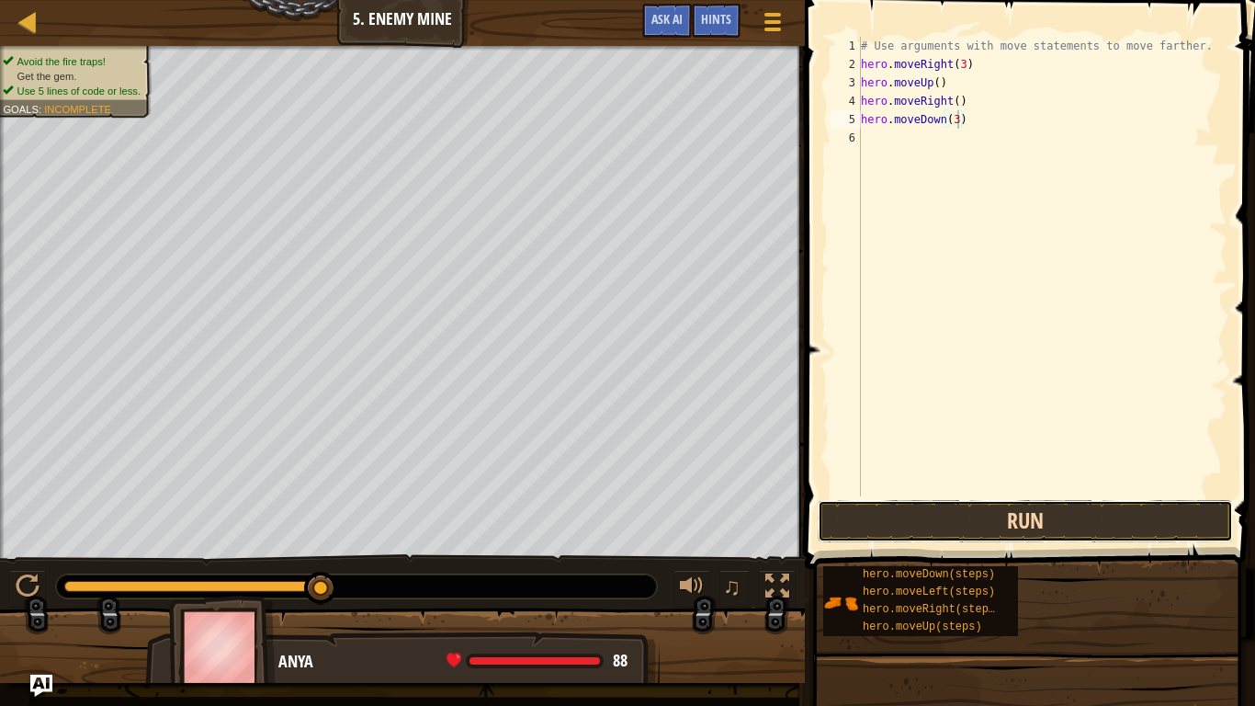
click at [894, 510] on button "Run" at bounding box center [1025, 521] width 415 height 42
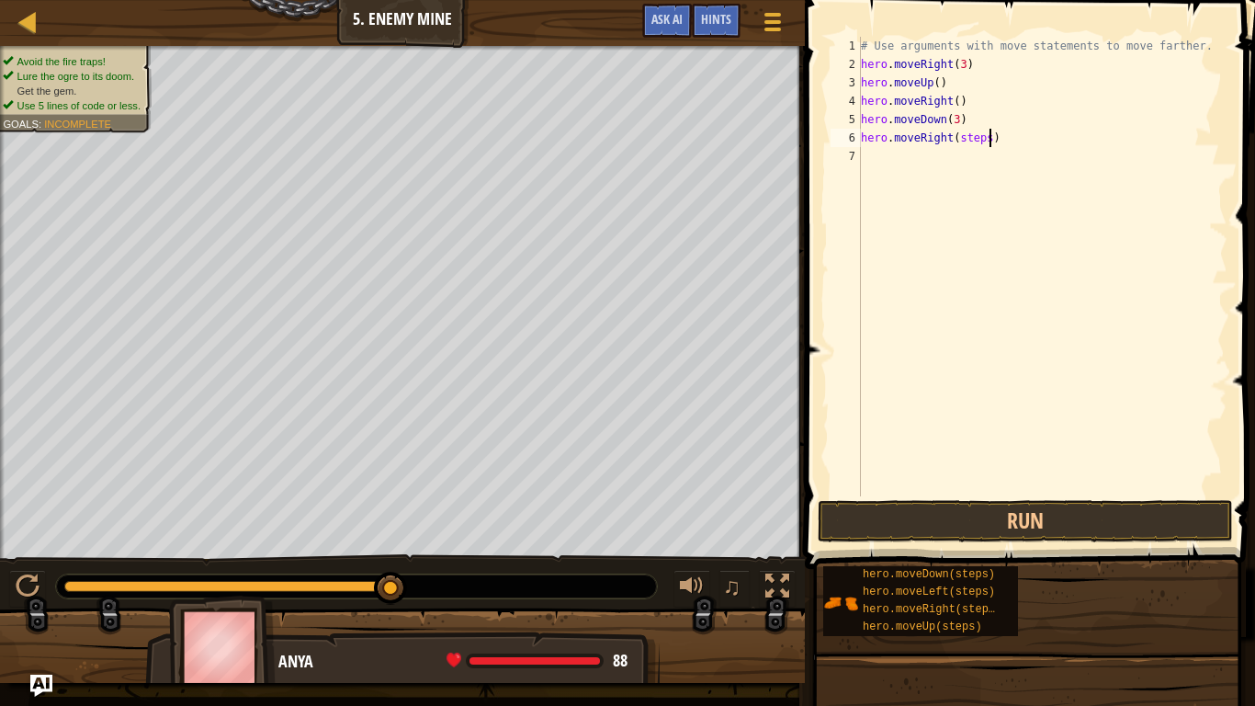
click at [990, 137] on div "# Use arguments with move statements to move farther. hero . moveRight ( 3 ) he…" at bounding box center [1042, 285] width 370 height 496
type textarea "hero.moveRight(2)"
click at [937, 513] on button "Run" at bounding box center [1025, 521] width 415 height 42
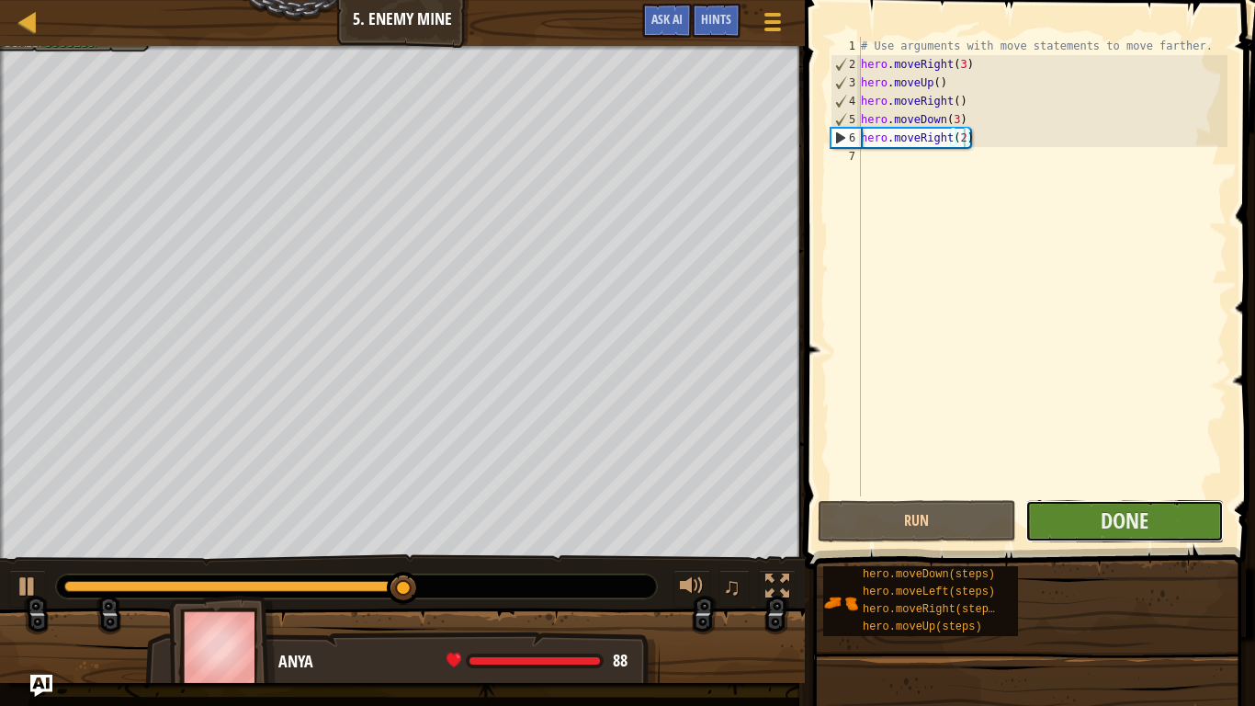
click at [1085, 514] on button "Done" at bounding box center [1124, 521] width 198 height 42
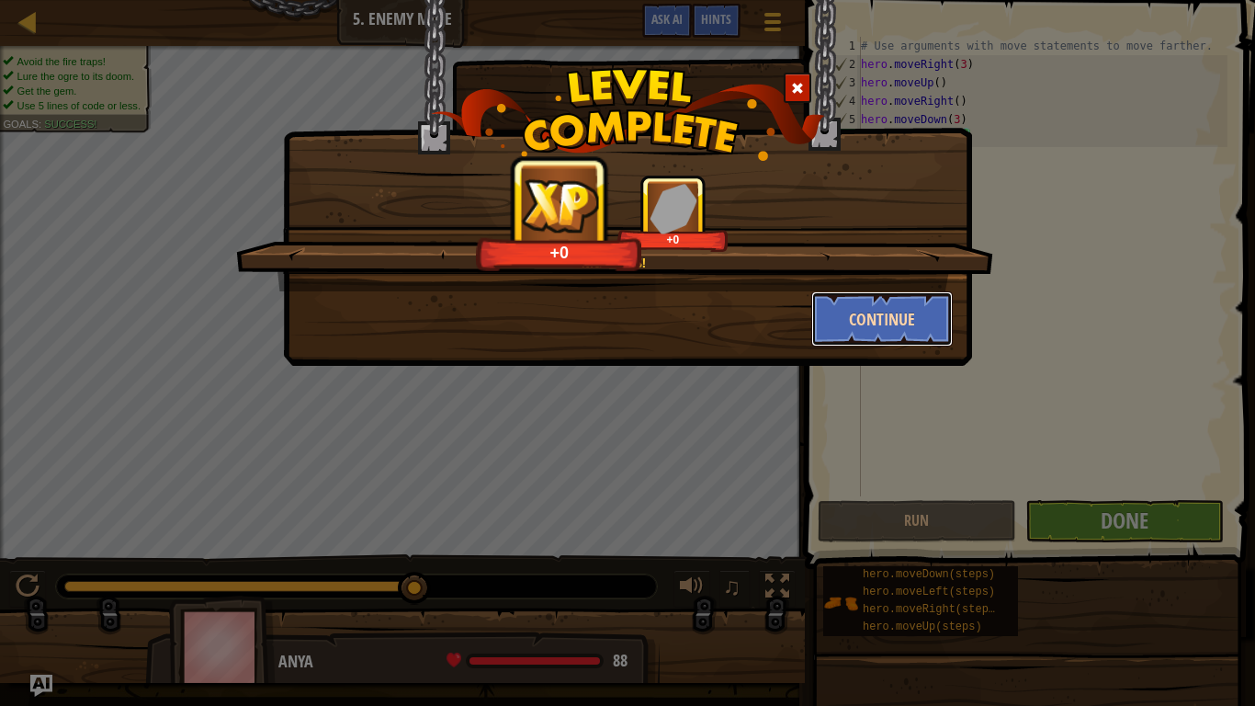
click at [857, 308] on button "Continue" at bounding box center [882, 318] width 142 height 55
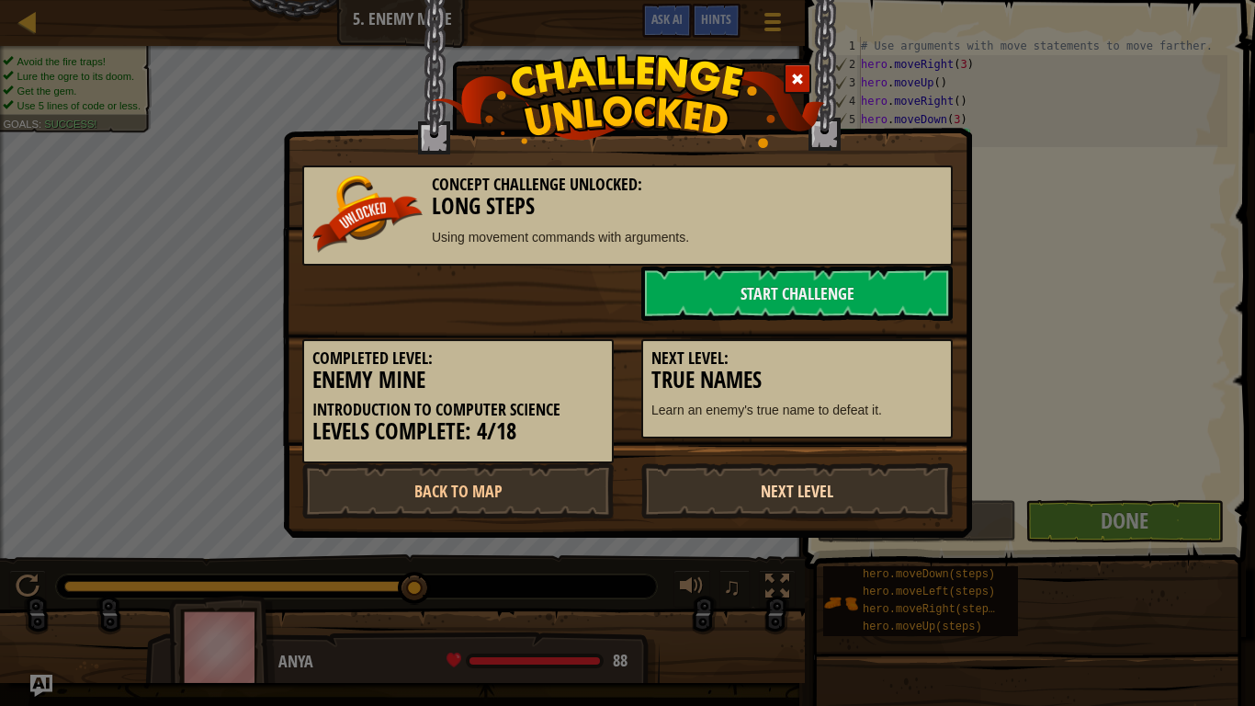
click at [726, 501] on link "Next Level" at bounding box center [796, 490] width 311 height 55
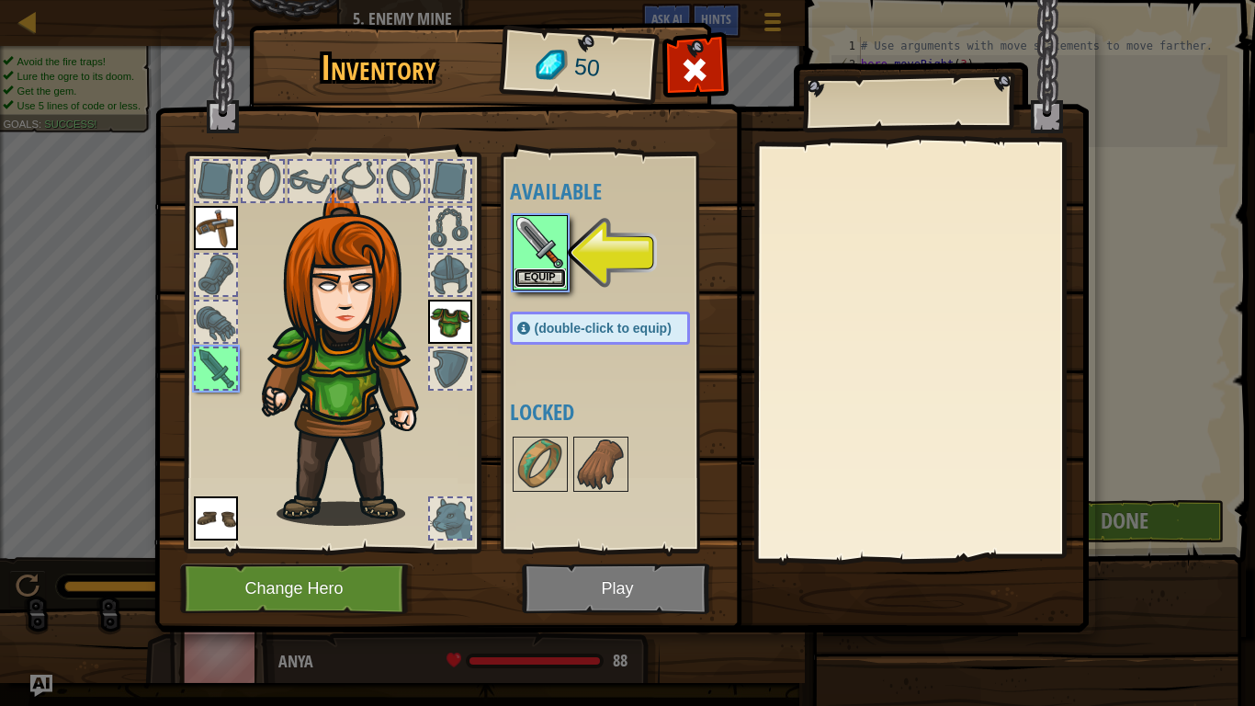
click at [531, 273] on button "Equip" at bounding box center [540, 277] width 51 height 19
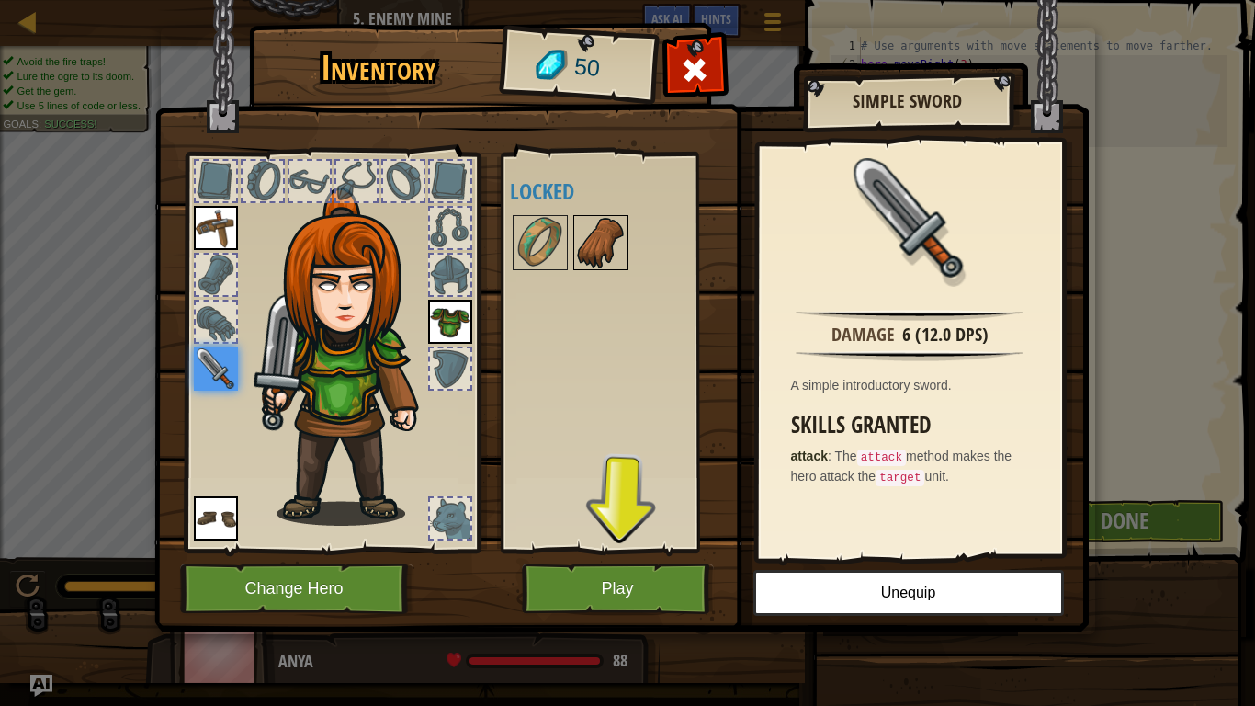
click at [595, 242] on img at bounding box center [600, 242] width 51 height 51
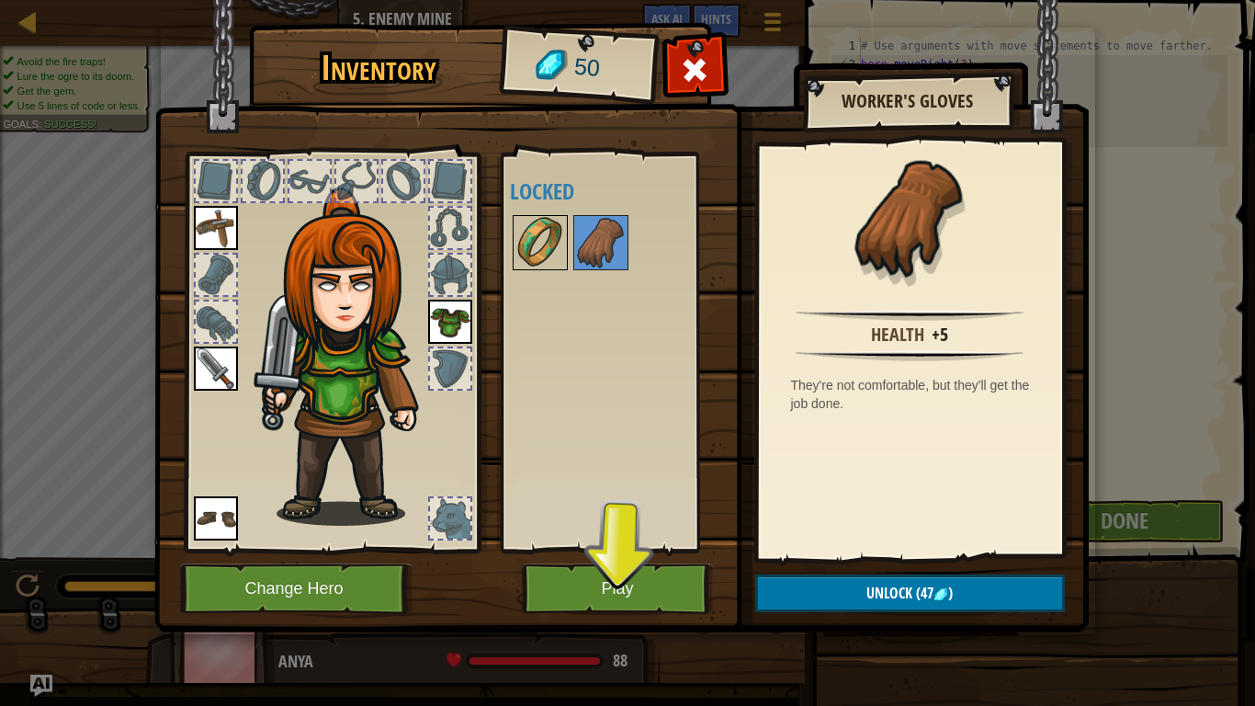
click at [532, 233] on img at bounding box center [540, 242] width 51 height 51
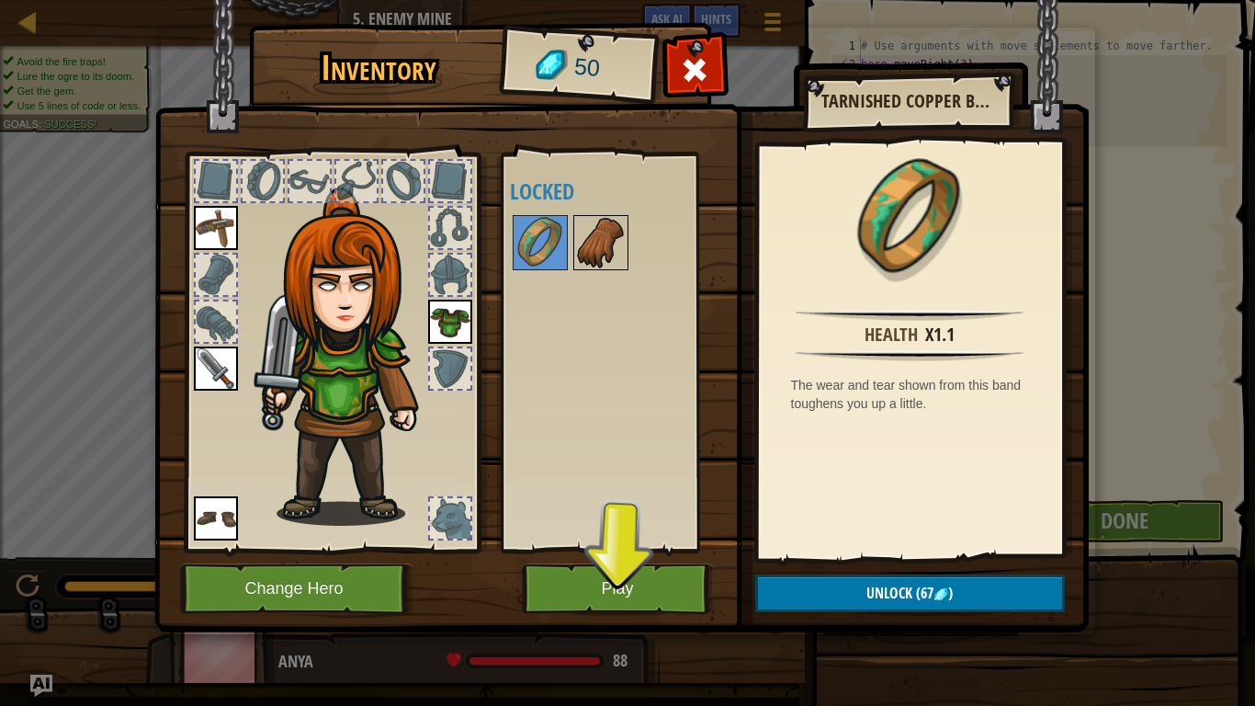
click at [593, 242] on img at bounding box center [600, 242] width 51 height 51
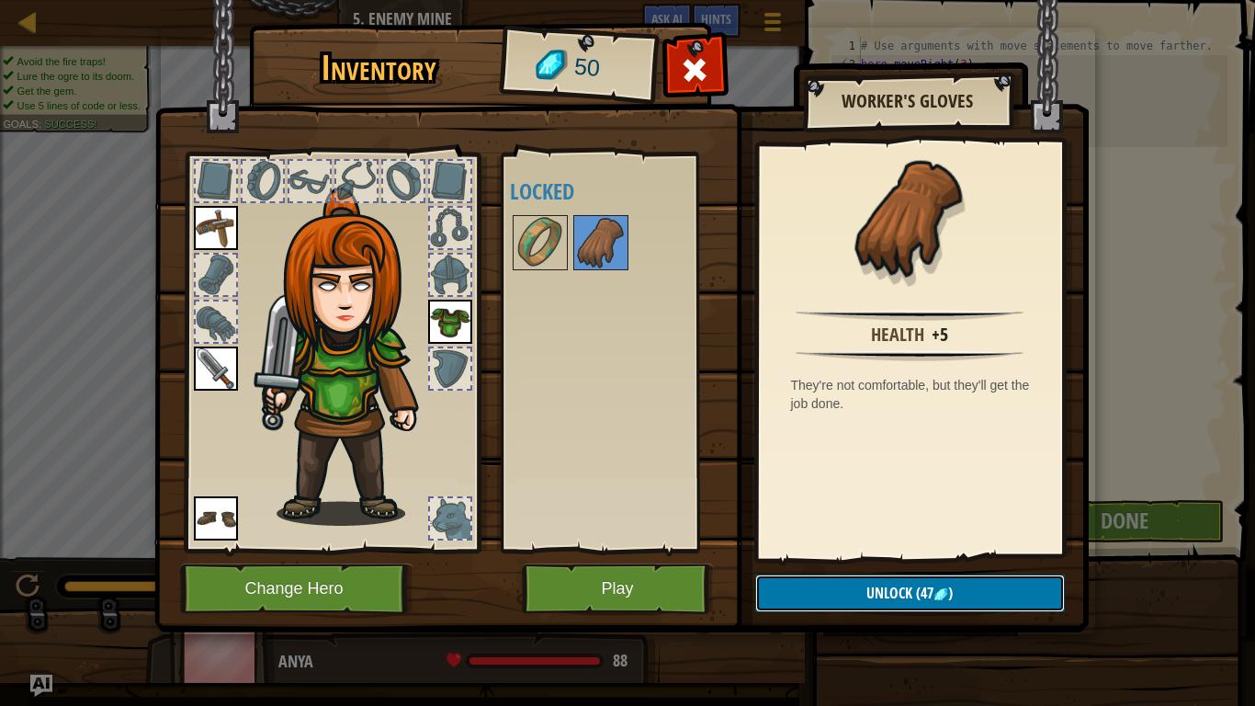
click at [829, 549] on button "Unlock (47 )" at bounding box center [910, 593] width 310 height 38
click at [823, 549] on button "Confirm" at bounding box center [910, 593] width 310 height 38
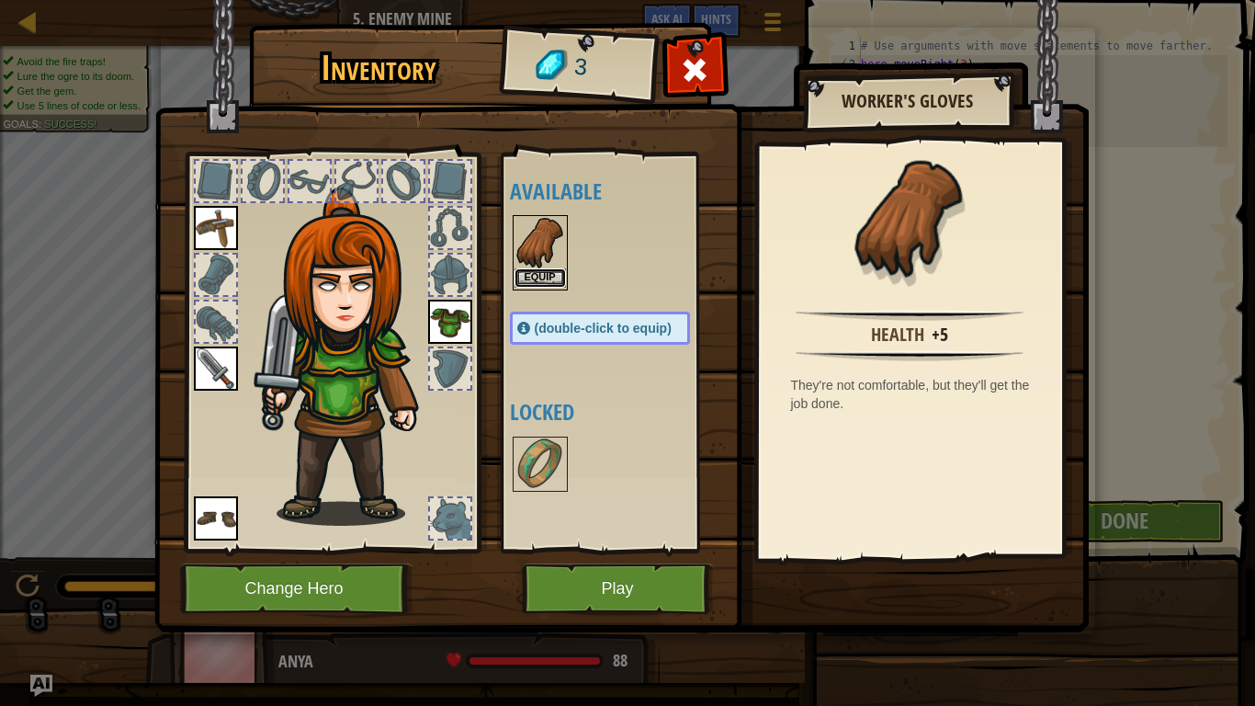
click at [537, 277] on button "Equip" at bounding box center [540, 277] width 51 height 19
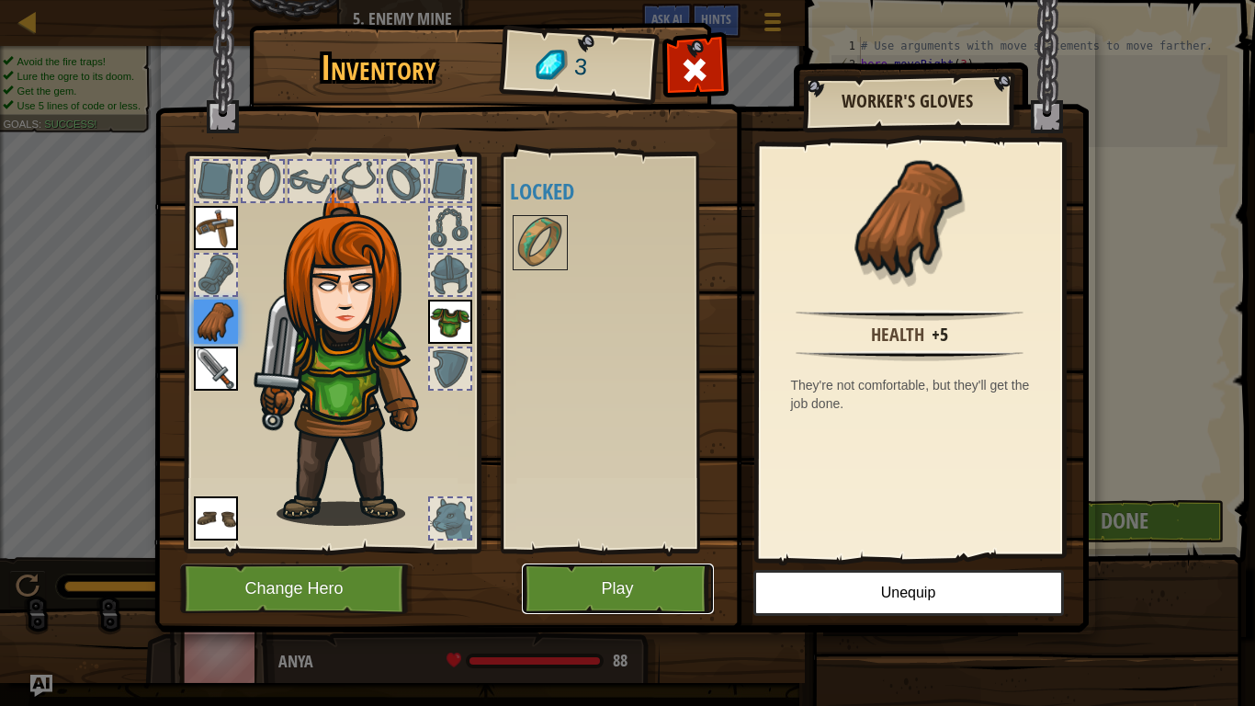
click at [585, 549] on button "Play" at bounding box center [618, 588] width 192 height 51
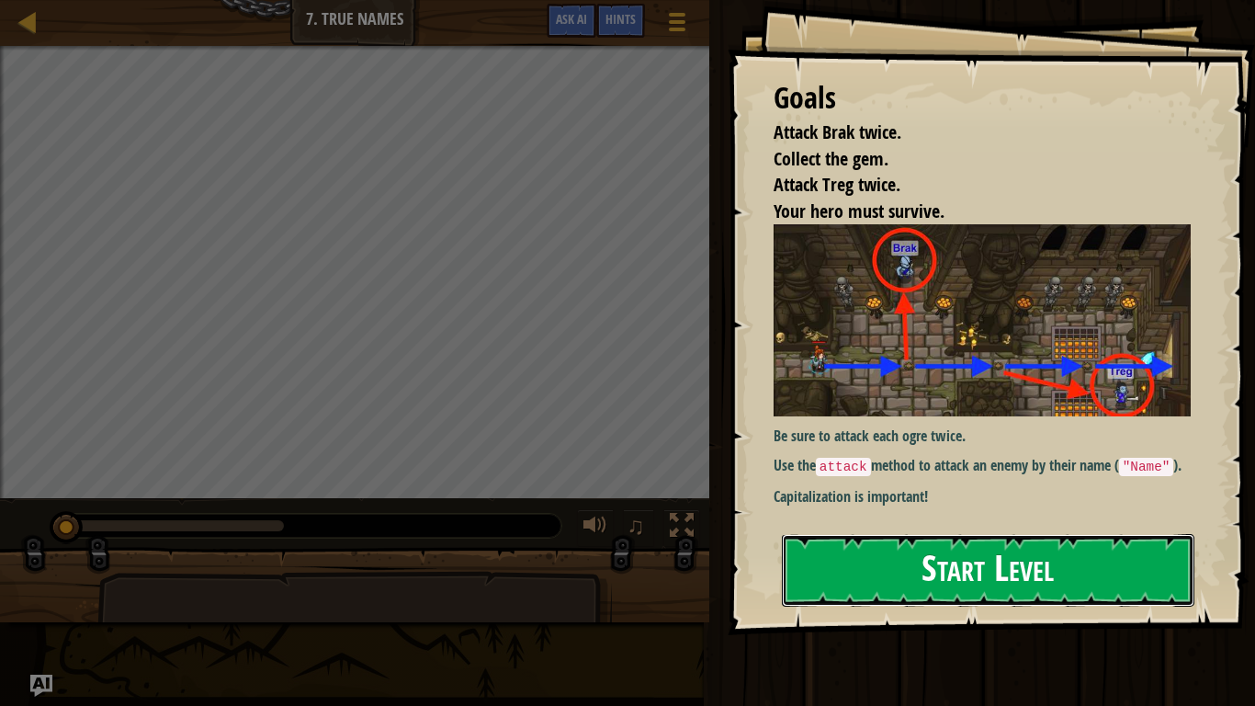
click at [889, 549] on button "Start Level" at bounding box center [988, 570] width 413 height 73
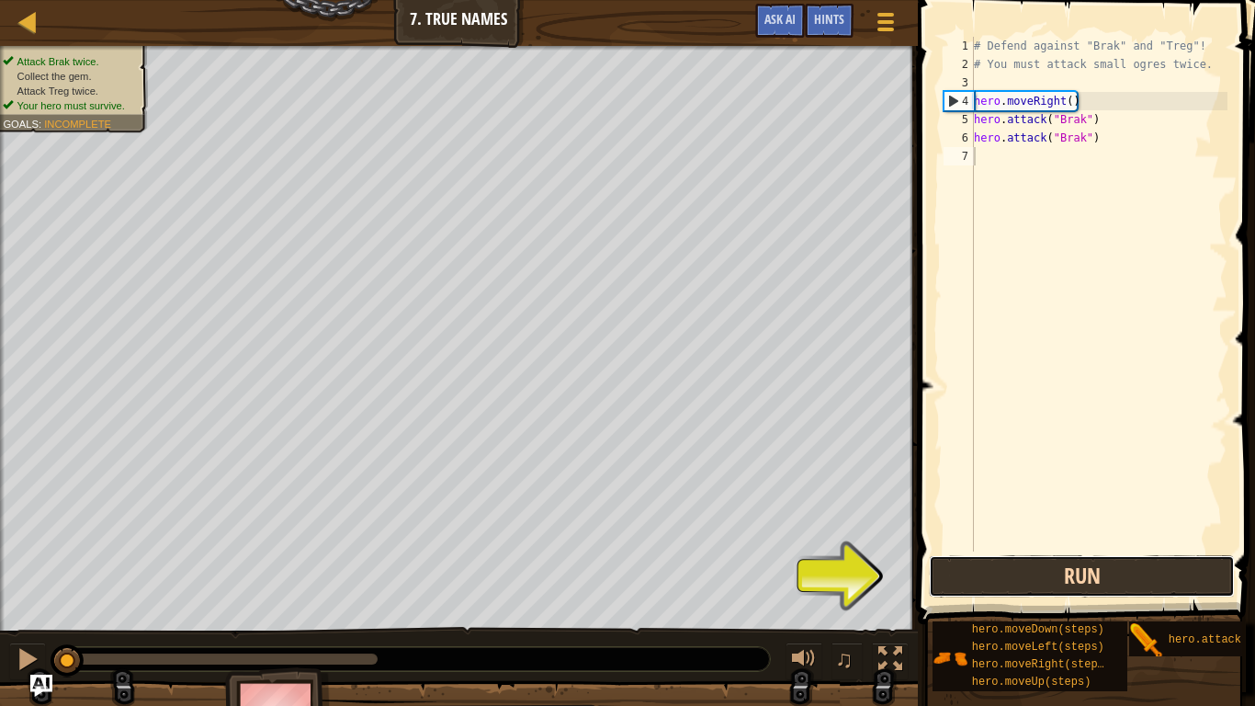
click at [1022, 549] on button "Run" at bounding box center [1082, 576] width 306 height 42
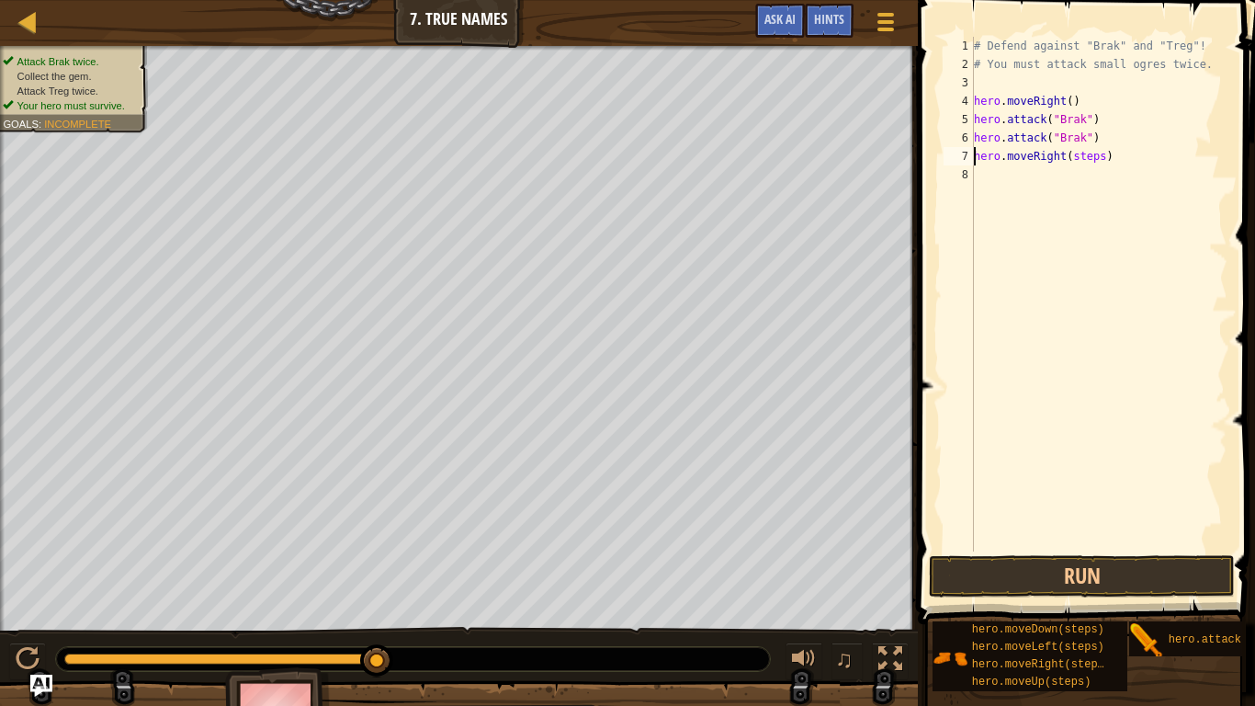
click at [1106, 156] on div "# Defend against "Brak" and "Treg"! # You must attack small ogres twice. hero .…" at bounding box center [1098, 312] width 257 height 551
click at [1102, 152] on div "# Defend against "Brak" and "Treg"! # You must attack small ogres twice. hero .…" at bounding box center [1098, 312] width 257 height 551
type textarea "hero.moveRight()"
click at [994, 175] on div "# Defend against "Brak" and "Treg"! # You must attack small ogres twice. hero .…" at bounding box center [1098, 312] width 257 height 551
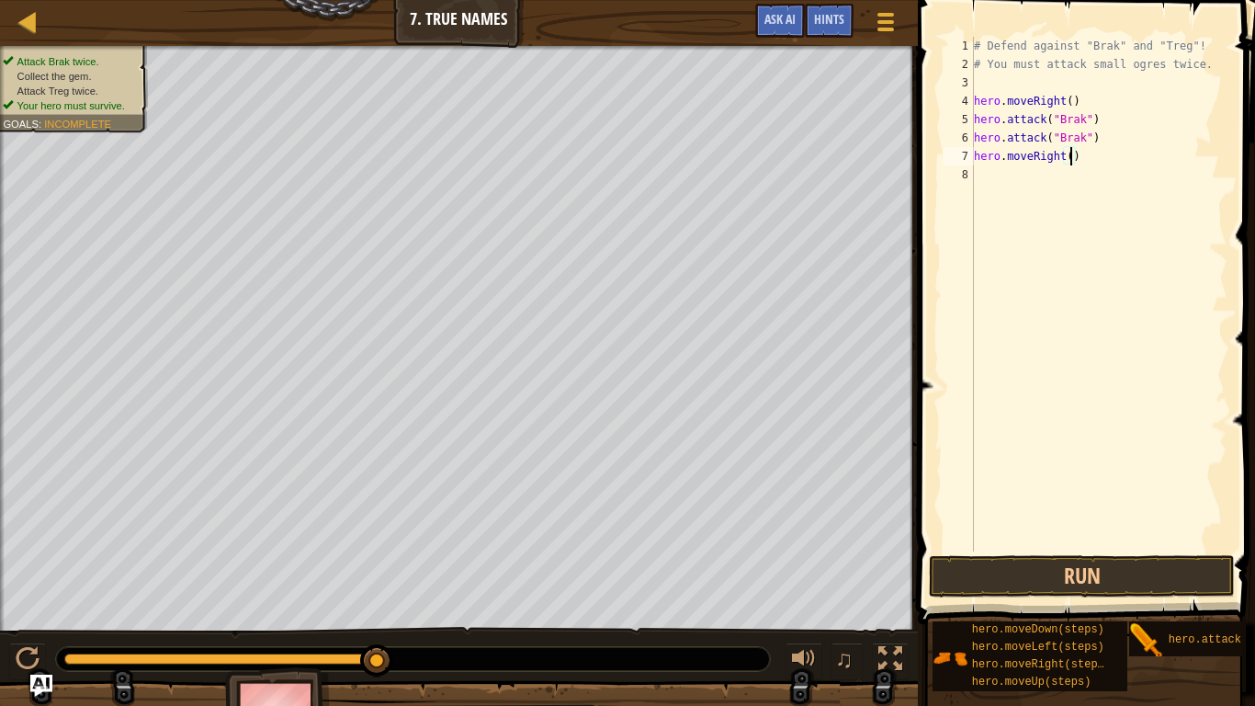
scroll to position [8, 0]
click at [1088, 176] on div "# Defend against "Brak" and "Treg"! # You must attack small ogres twice. hero .…" at bounding box center [1098, 312] width 257 height 551
click at [1013, 549] on button "Run" at bounding box center [1082, 576] width 306 height 42
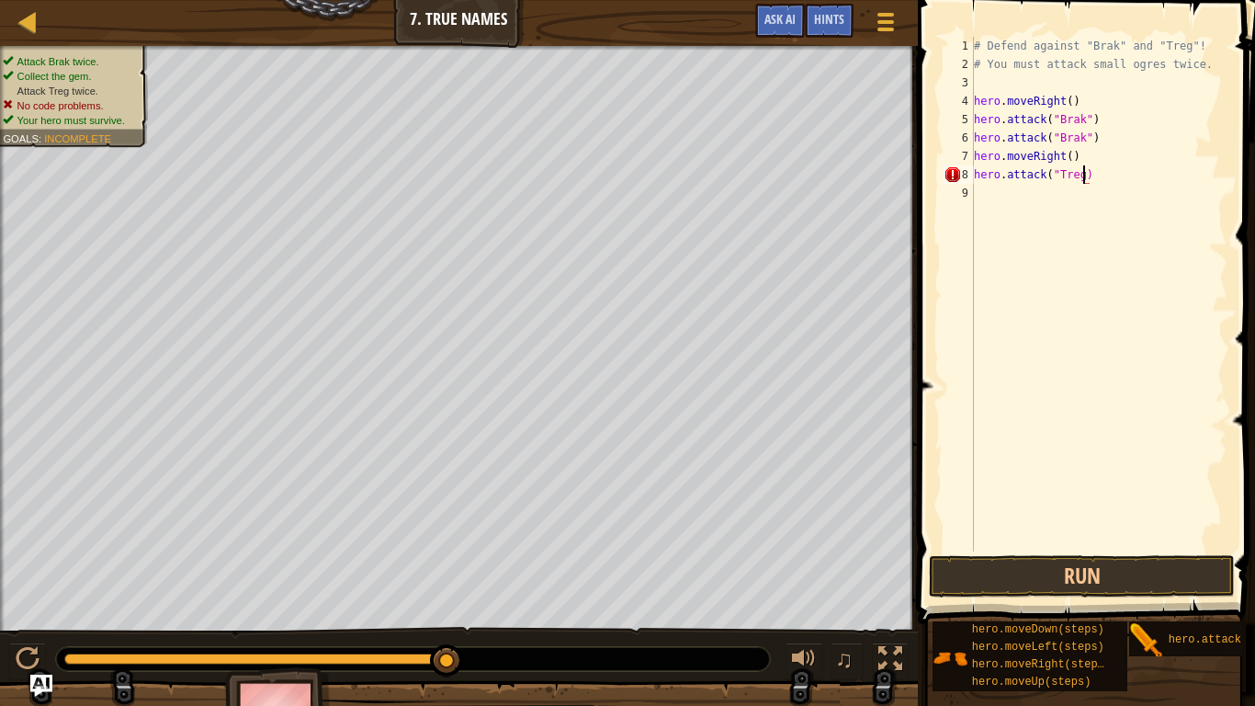
scroll to position [8, 17]
type textarea "hero.attack("Treg")"
click at [1028, 549] on button "Run" at bounding box center [1082, 576] width 306 height 42
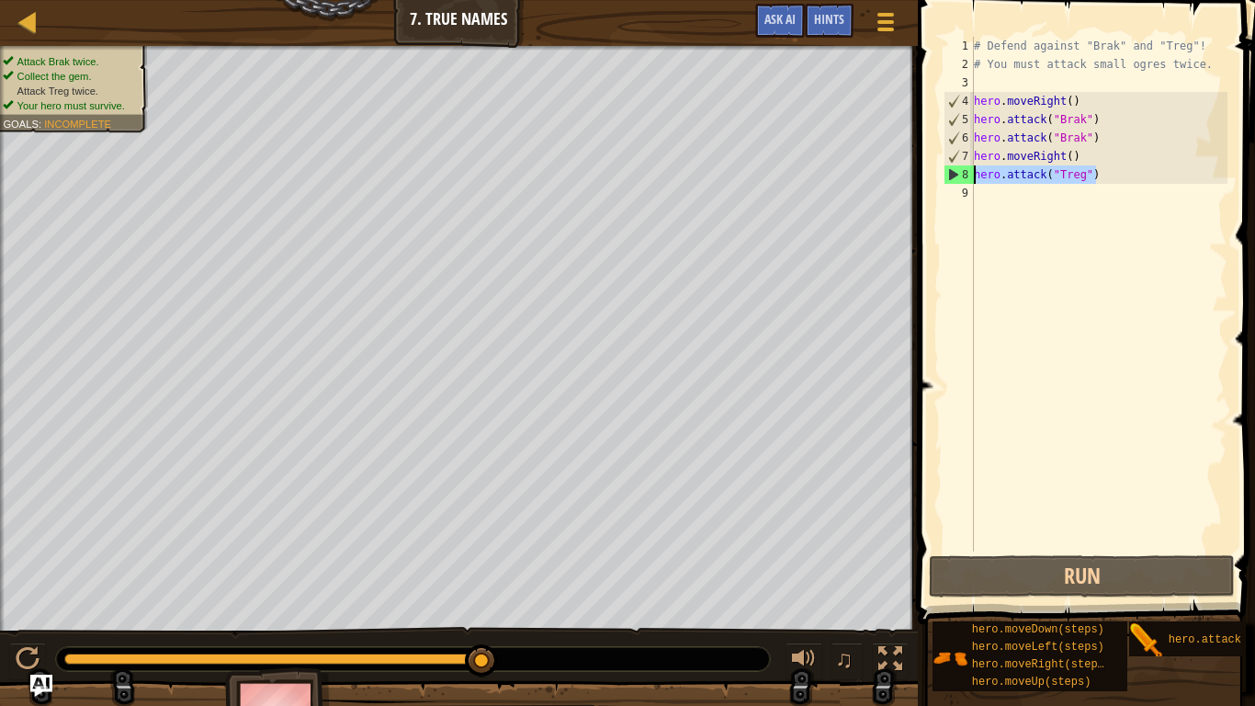
drag, startPoint x: 1103, startPoint y: 174, endPoint x: 965, endPoint y: 175, distance: 137.8
click at [965, 175] on div "hero.attack("Treg") 1 2 3 4 5 6 7 8 9 # Defend against "Brak" and "Treg"! # You…" at bounding box center [1084, 294] width 288 height 515
click at [979, 194] on div "# Defend against "Brak" and "Treg"! # You must attack small ogres twice. hero .…" at bounding box center [1098, 312] width 257 height 551
paste textarea "hero.attack("Treg")"
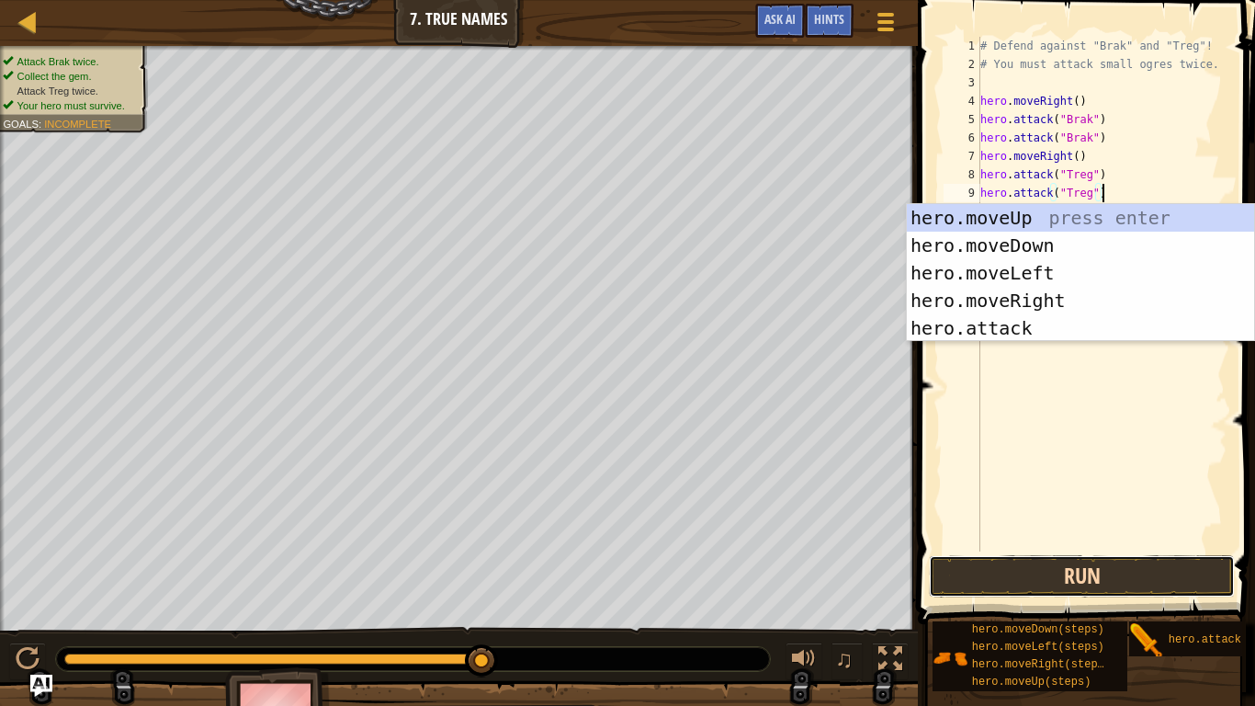
click at [1013, 549] on button "Run" at bounding box center [1082, 576] width 306 height 42
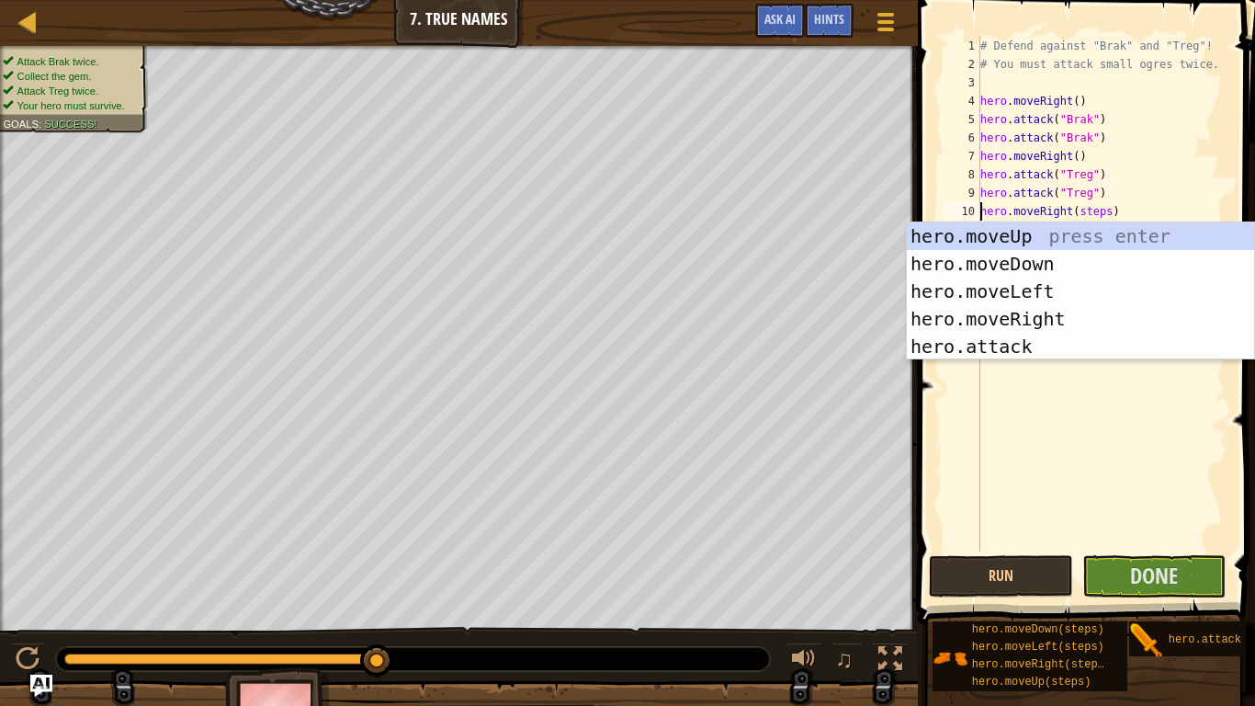
click at [1104, 215] on div "# Defend against "Brak" and "Treg"! # You must attack small ogres twice. hero .…" at bounding box center [1102, 312] width 251 height 551
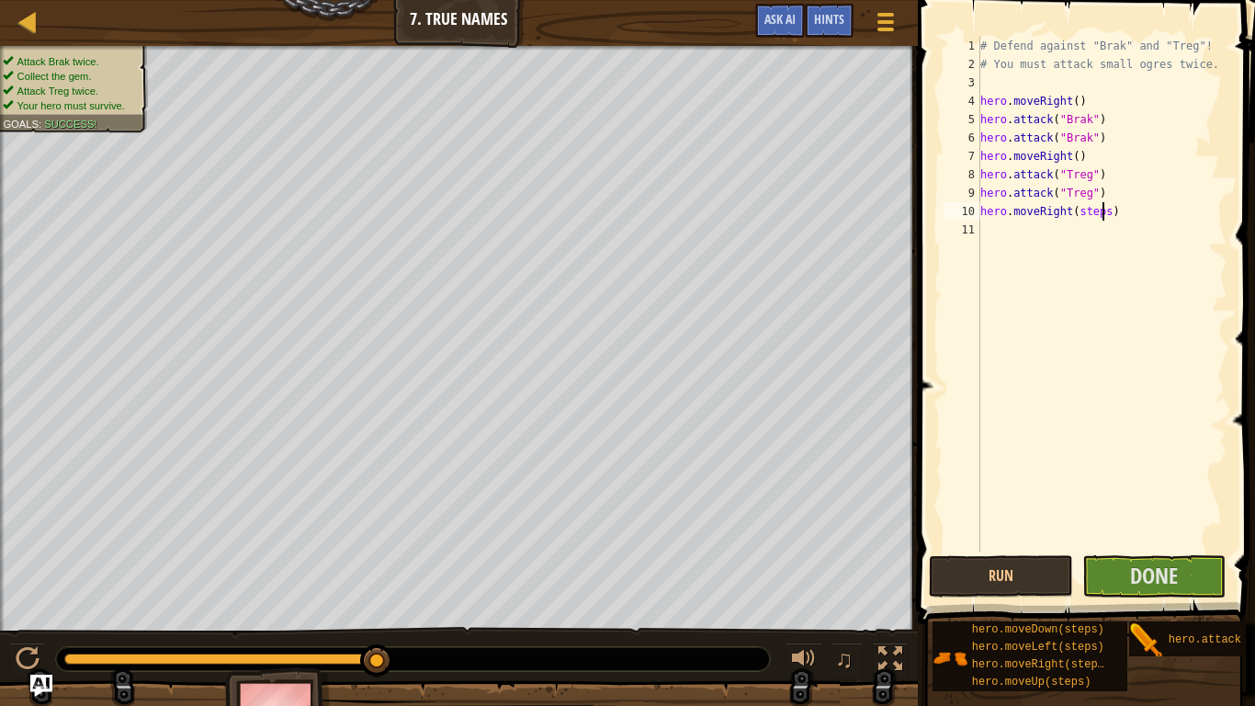
click at [1104, 212] on div "# Defend against "Brak" and "Treg"! # You must attack small ogres twice. hero .…" at bounding box center [1102, 312] width 251 height 551
click at [1121, 209] on div "# Defend against "Brak" and "Treg"! # You must attack small ogres twice. hero .…" at bounding box center [1102, 312] width 251 height 551
click at [1114, 211] on div "# Defend against "Brak" and "Treg"! # You must attack small ogres twice. hero .…" at bounding box center [1102, 312] width 251 height 551
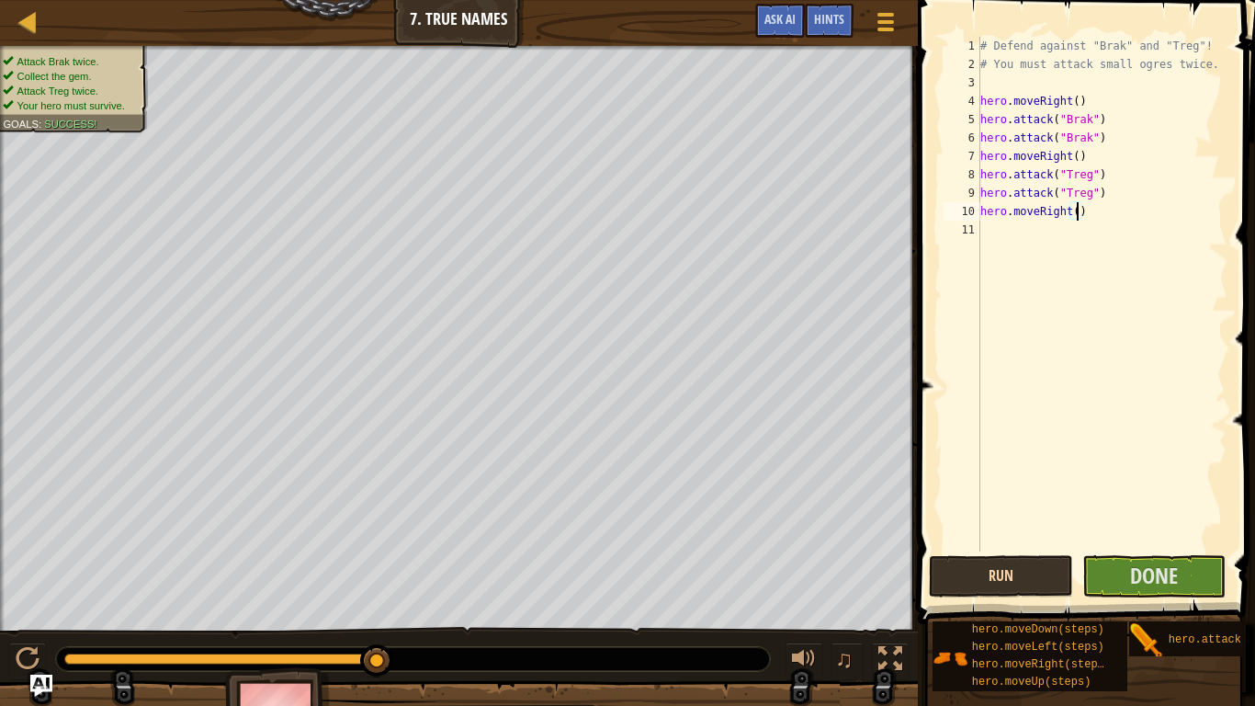
type textarea "hero.moveRight()"
click at [1046, 549] on button "Run" at bounding box center [1001, 576] width 144 height 42
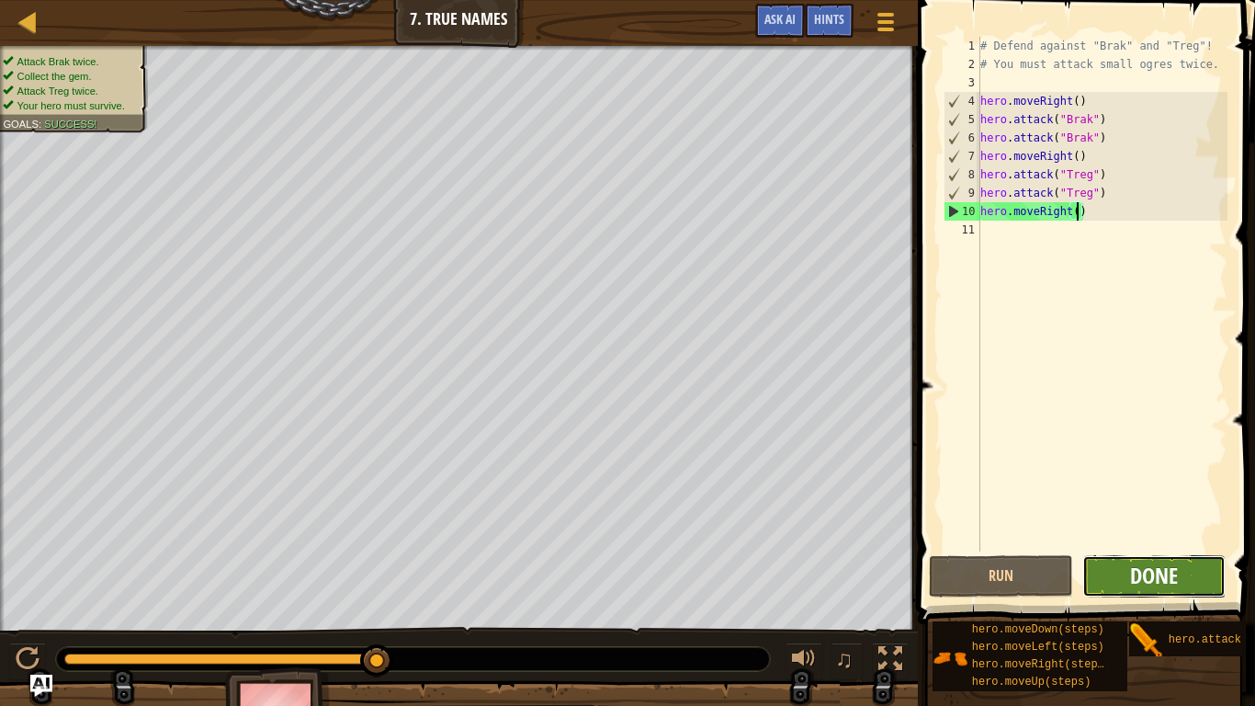
click at [1162, 549] on span "Done" at bounding box center [1154, 574] width 48 height 29
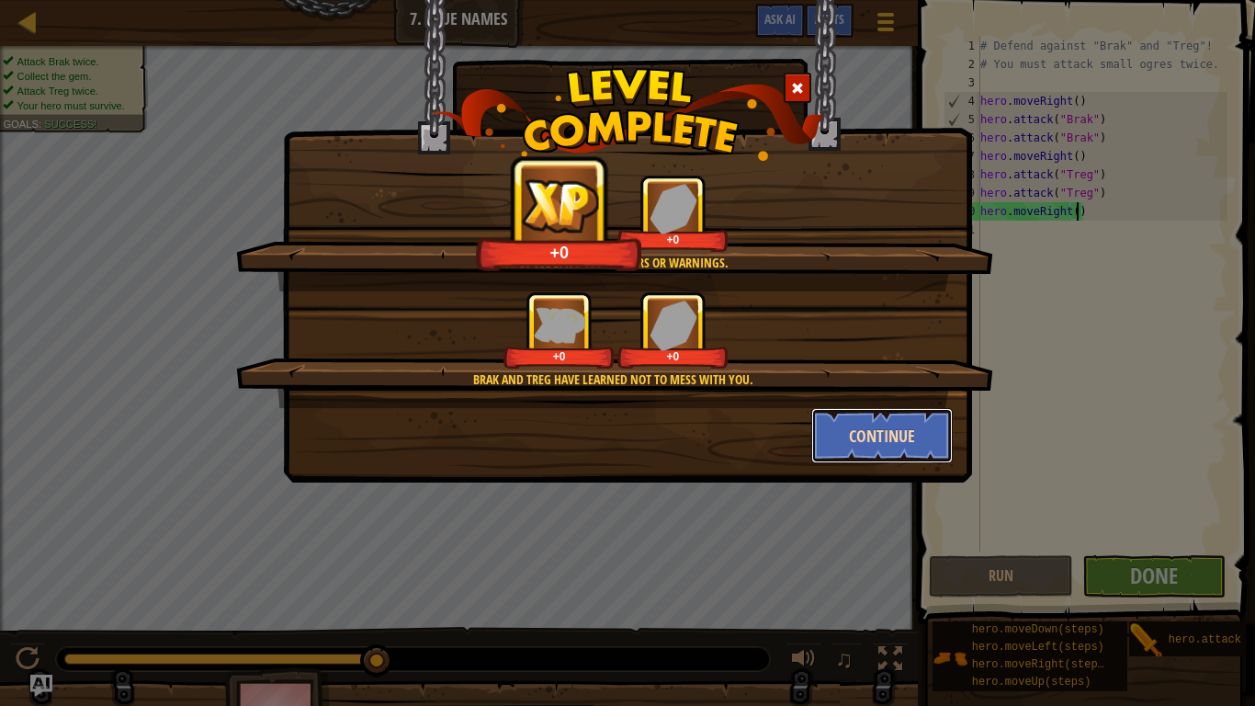
click at [854, 425] on button "Continue" at bounding box center [882, 435] width 142 height 55
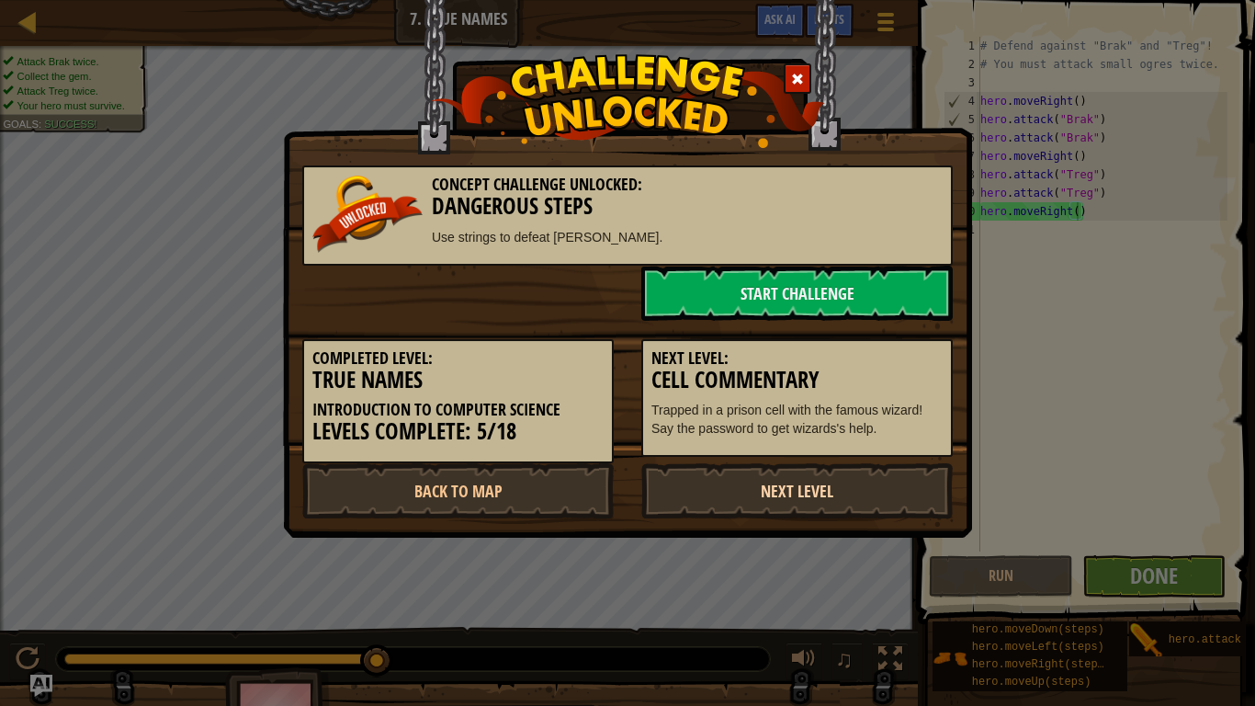
click at [767, 491] on link "Next Level" at bounding box center [796, 490] width 311 height 55
